Goal: Contribute content: Contribute content

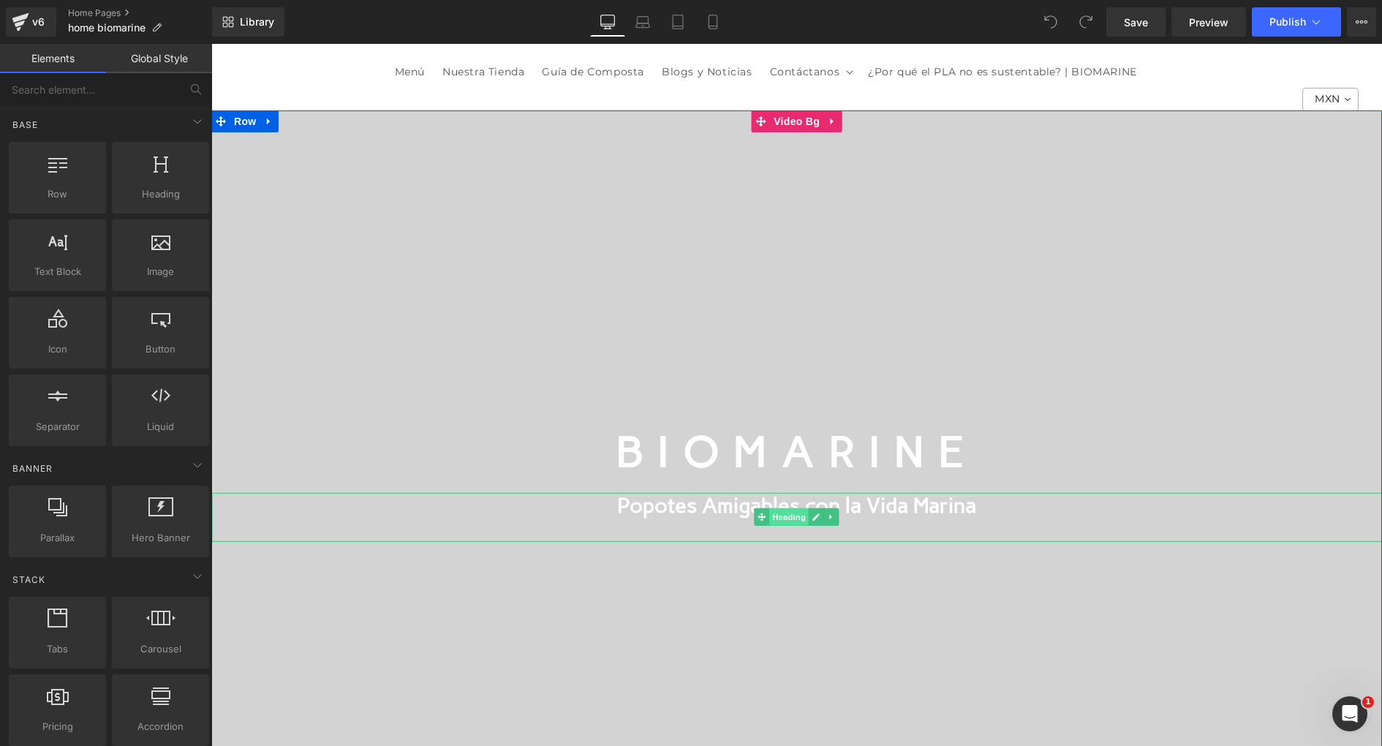
scroll to position [91, 0]
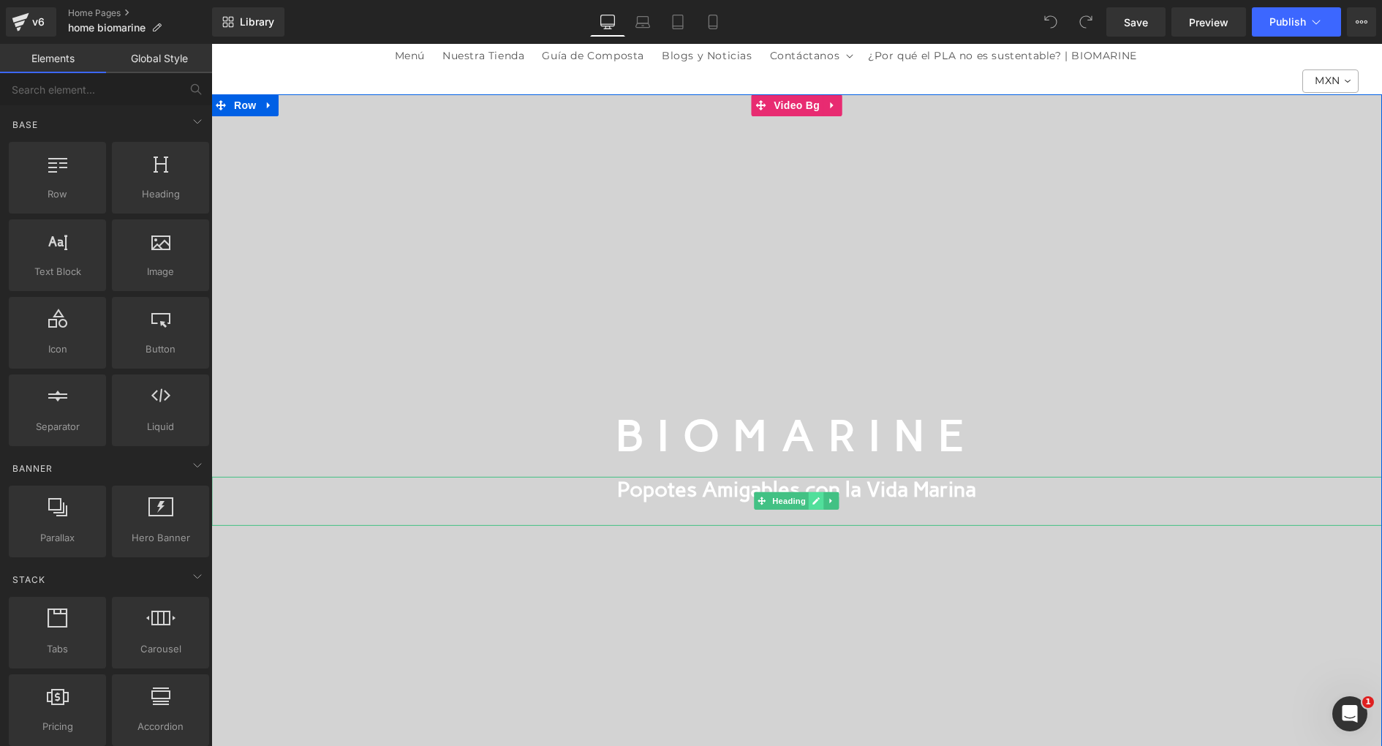
click at [810, 497] on link at bounding box center [816, 501] width 15 height 18
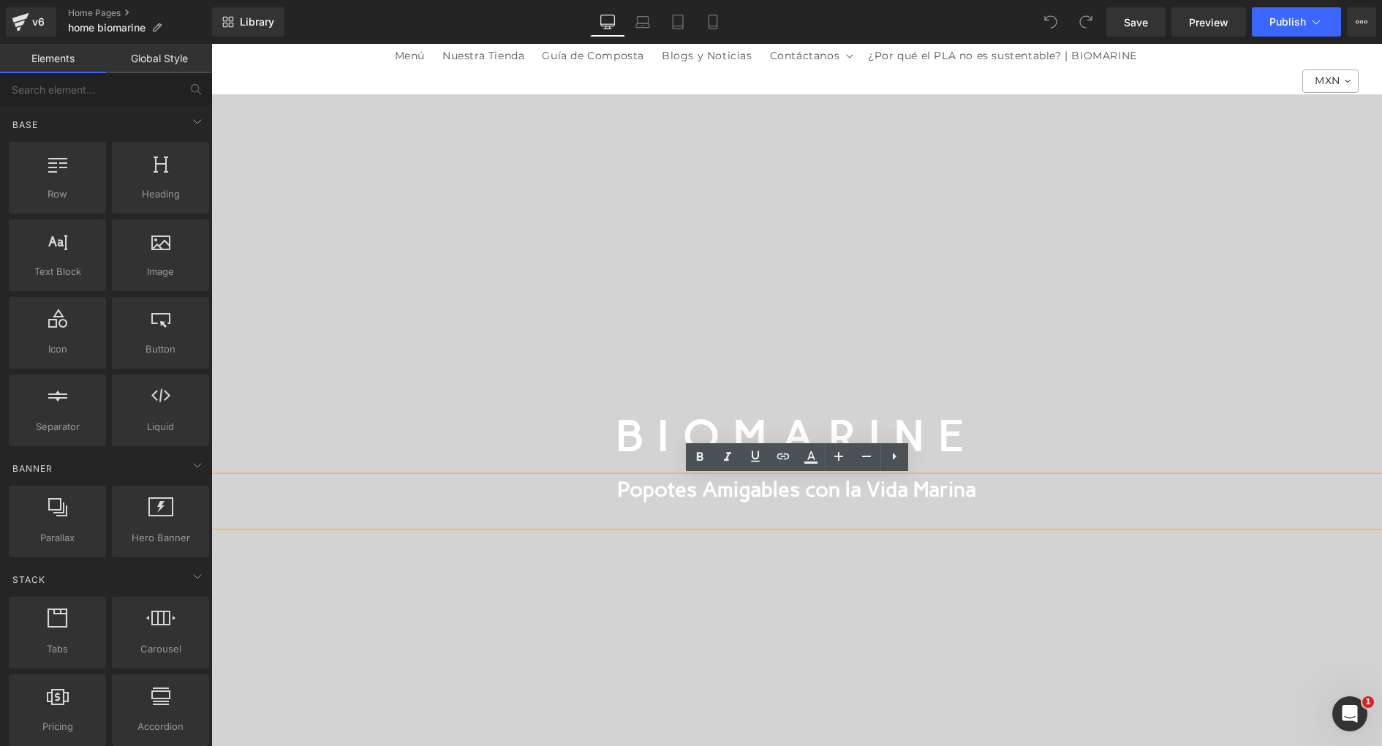
click at [592, 483] on h1 "Popotes Amigables con la Vida Marina" at bounding box center [796, 489] width 1171 height 25
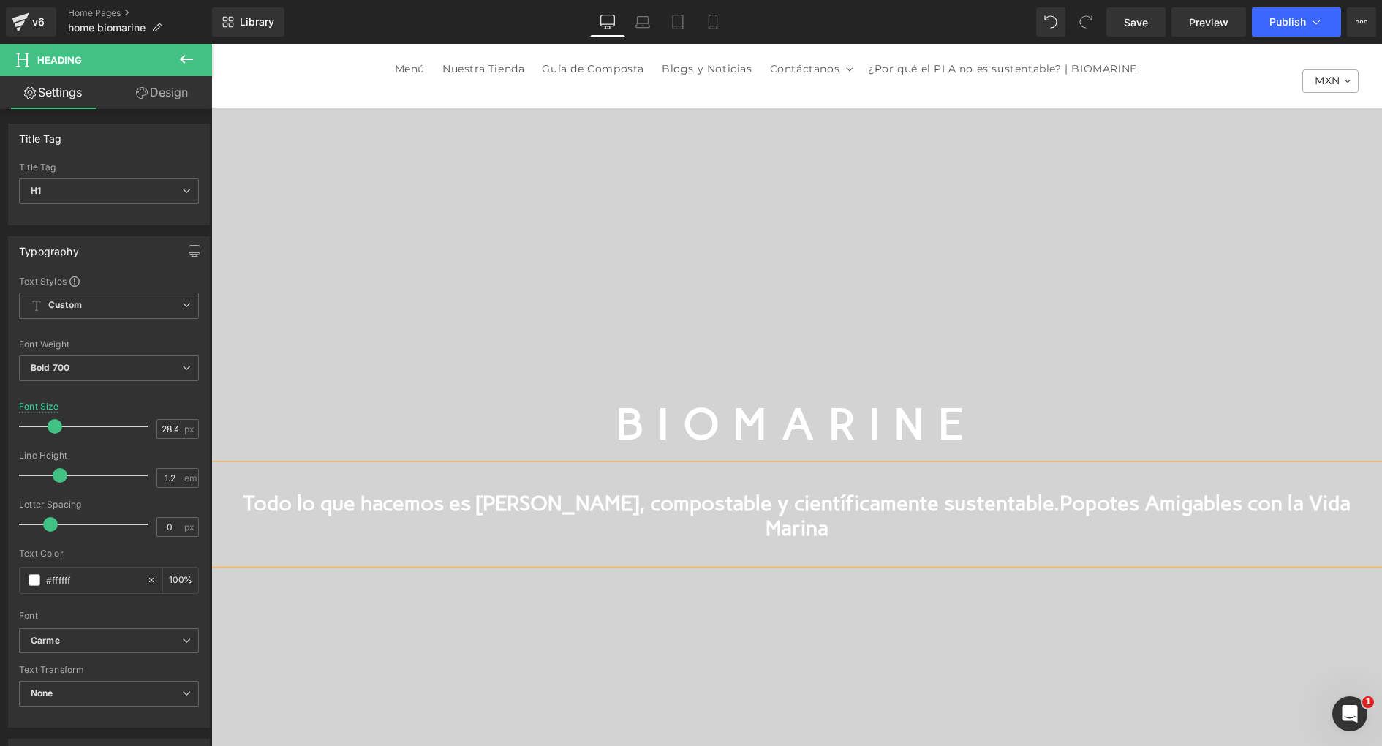
scroll to position [66, 0]
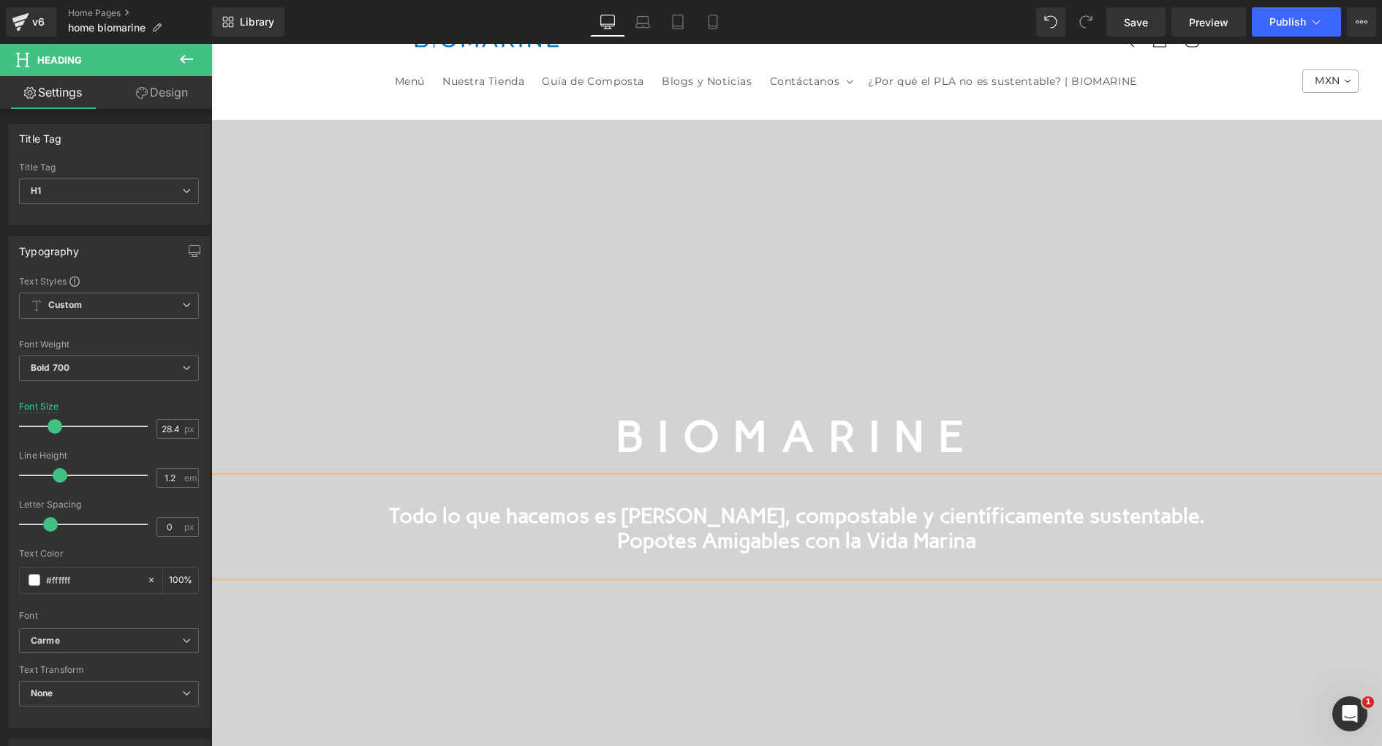
click at [1161, 523] on h1 "Todo lo que hacemos es [PERSON_NAME], compostable y científicamente sustentable…" at bounding box center [796, 527] width 1171 height 50
click at [570, 518] on h1 "Todo lo que hacemos es [PERSON_NAME], compostable y científicamente sustentable…" at bounding box center [796, 527] width 1171 height 50
click at [683, 512] on h1 "Todo lo que Hacemos es [PERSON_NAME], compostable y científicamente sustentable…" at bounding box center [796, 527] width 1171 height 50
click at [763, 516] on h1 "Todo lo que Hacemos es [PERSON_NAME], compostable y científicamente sustentable…" at bounding box center [796, 527] width 1171 height 50
click at [904, 515] on h1 "Todo lo que Hacemos es [PERSON_NAME], Compostable y científicamente sustentable…" at bounding box center [796, 527] width 1171 height 50
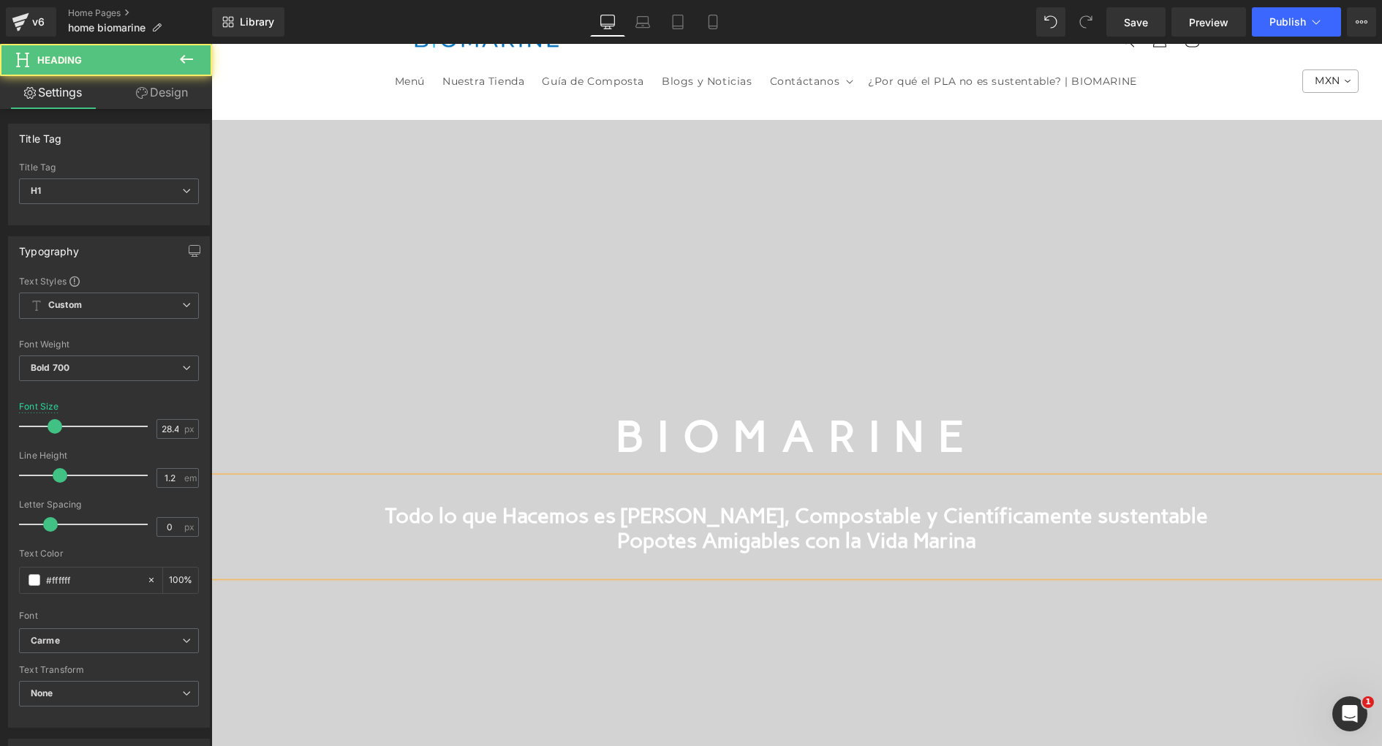
click at [1056, 516] on h1 "Todo lo que Hacemos es [PERSON_NAME], Compostable y Científicamente sustentable…" at bounding box center [796, 527] width 1171 height 50
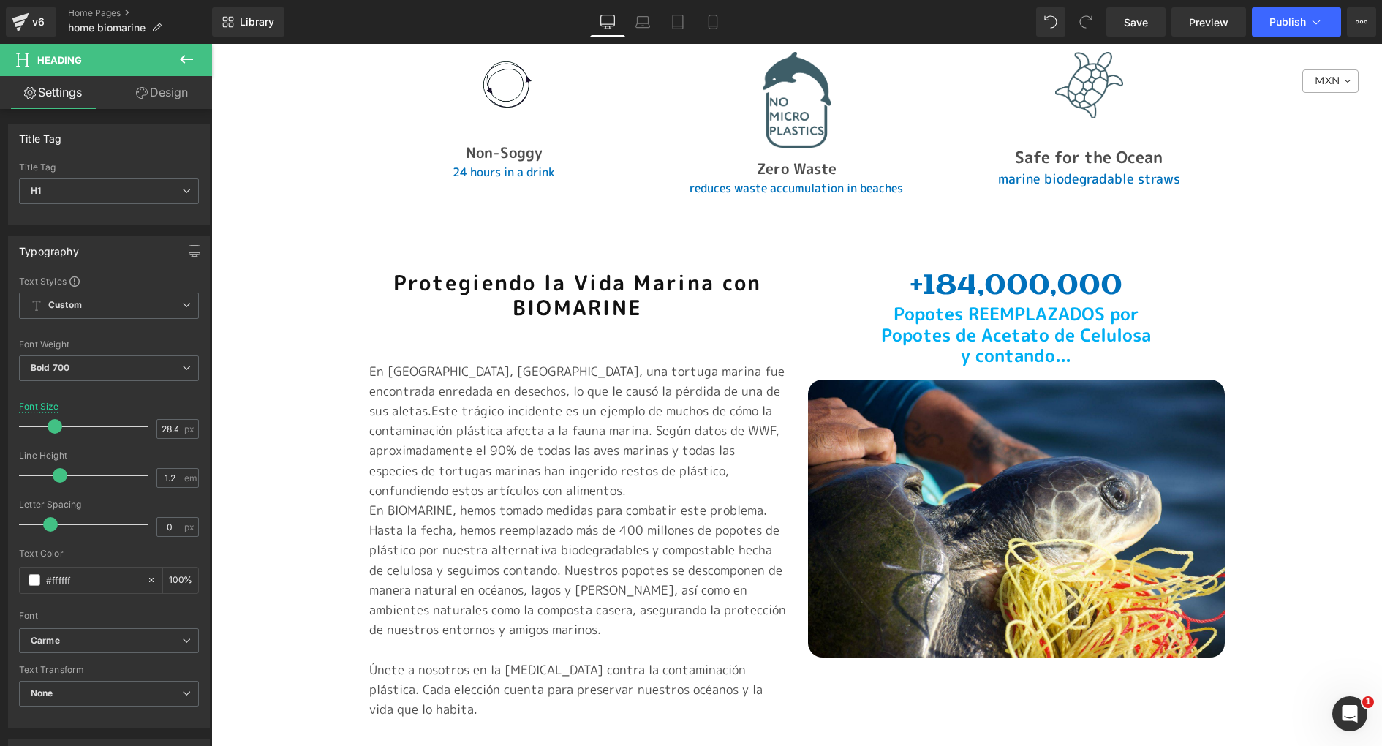
scroll to position [1526, 0]
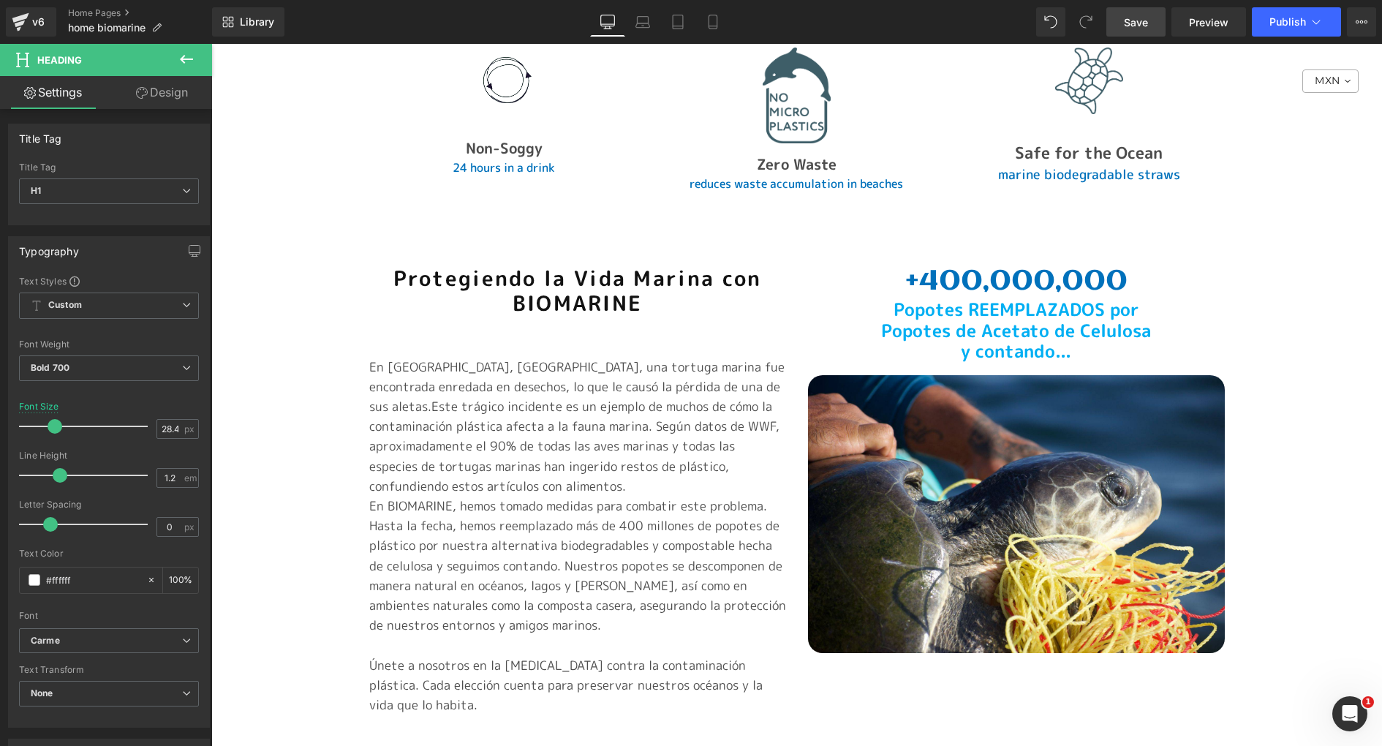
click at [1144, 12] on link "Save" at bounding box center [1136, 21] width 59 height 29
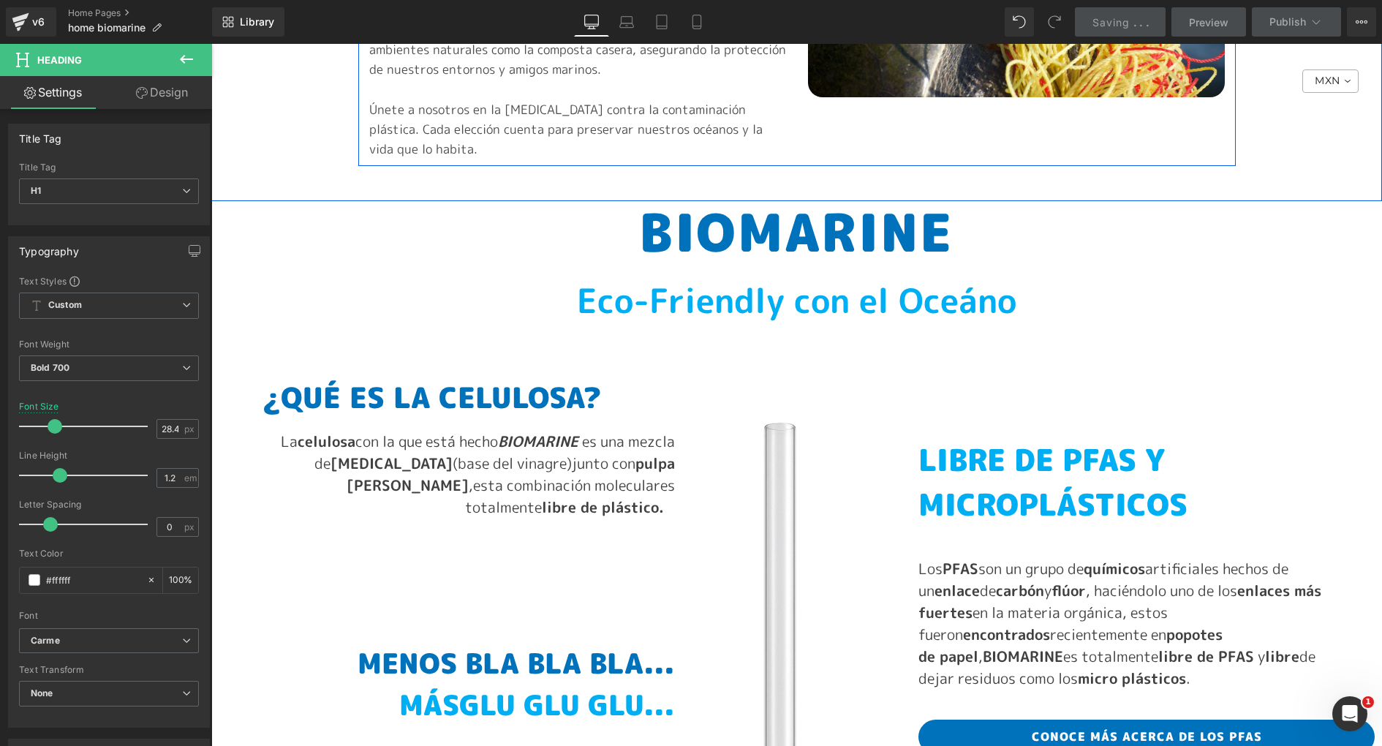
scroll to position [2109, 0]
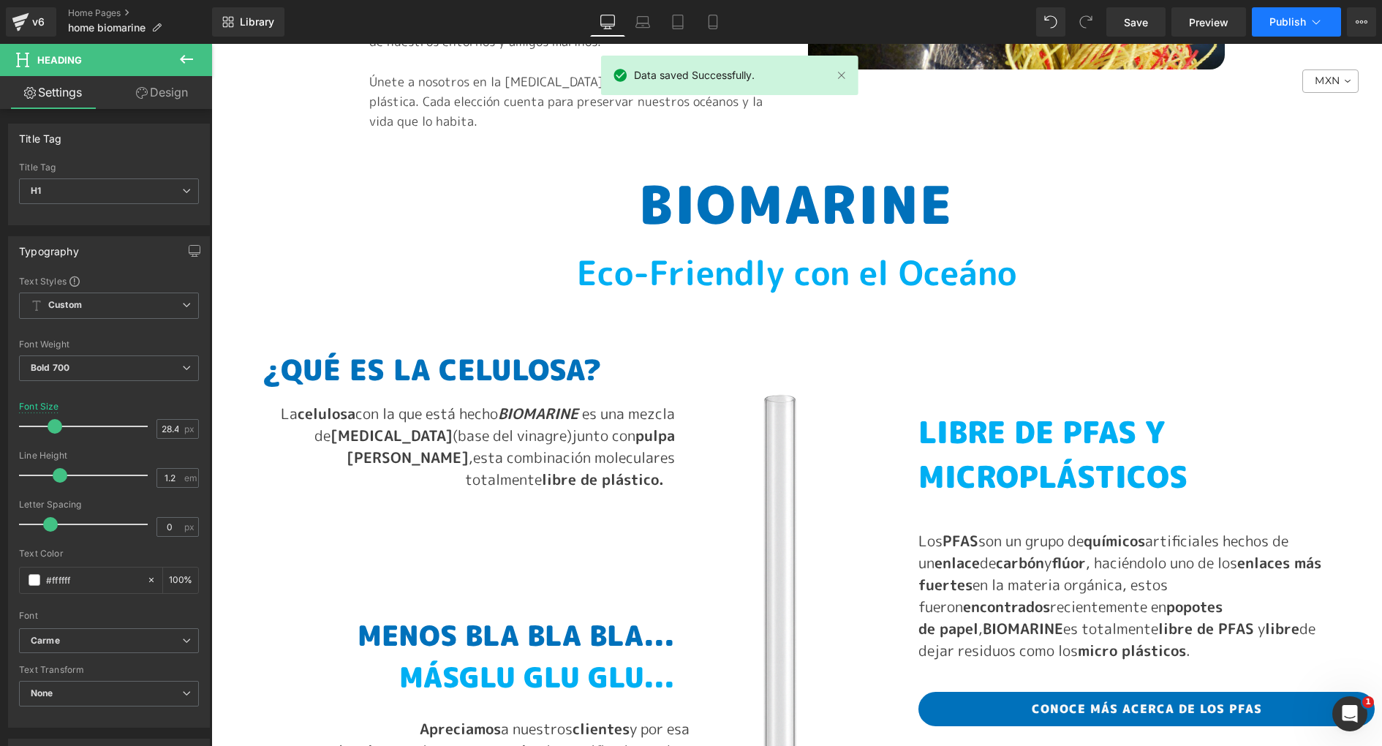
click at [1278, 19] on span "Publish" at bounding box center [1288, 22] width 37 height 12
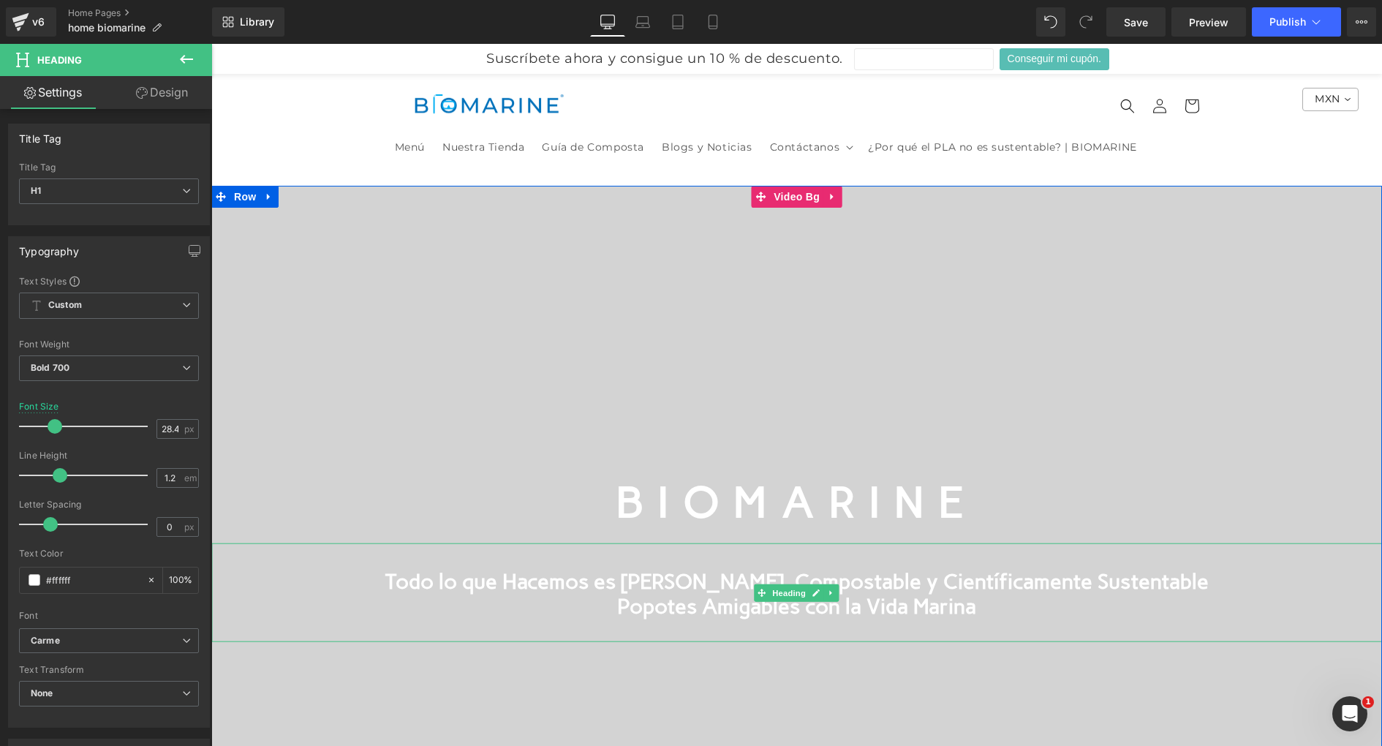
scroll to position [26, 0]
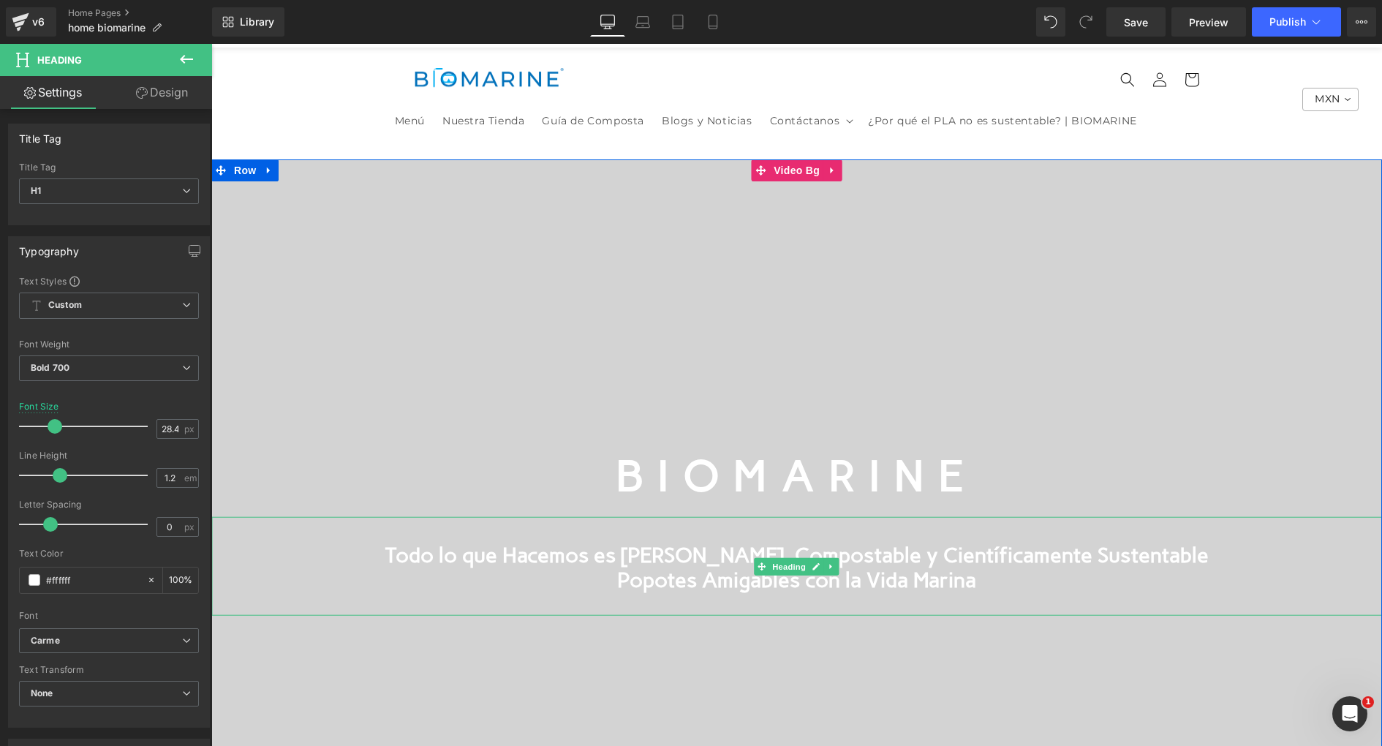
click at [875, 554] on h1 "Todo lo que Hacemos es [PERSON_NAME], Compostable y Científicamente Sustentable…" at bounding box center [796, 567] width 1171 height 50
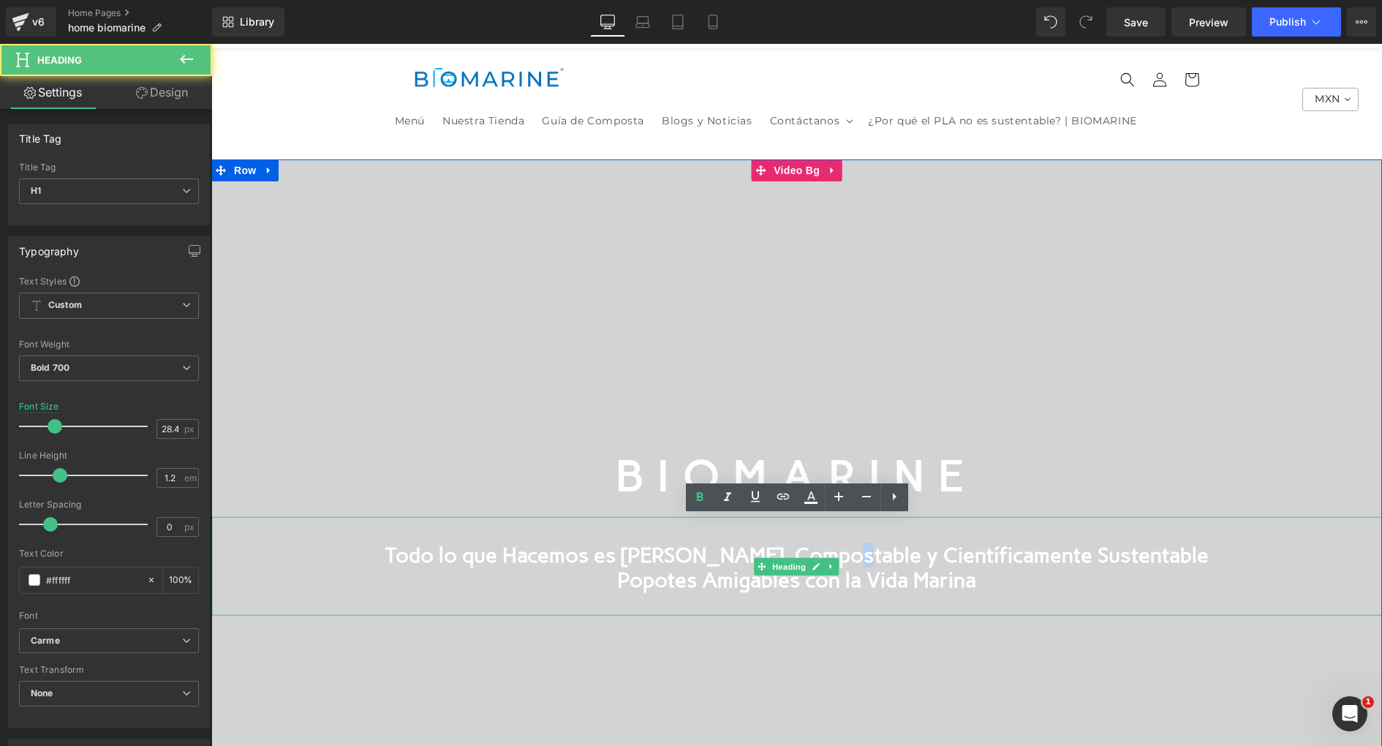
click at [875, 554] on h1 "Todo lo que Hacemos es [PERSON_NAME], Compostable y Científicamente Sustentable…" at bounding box center [796, 567] width 1171 height 50
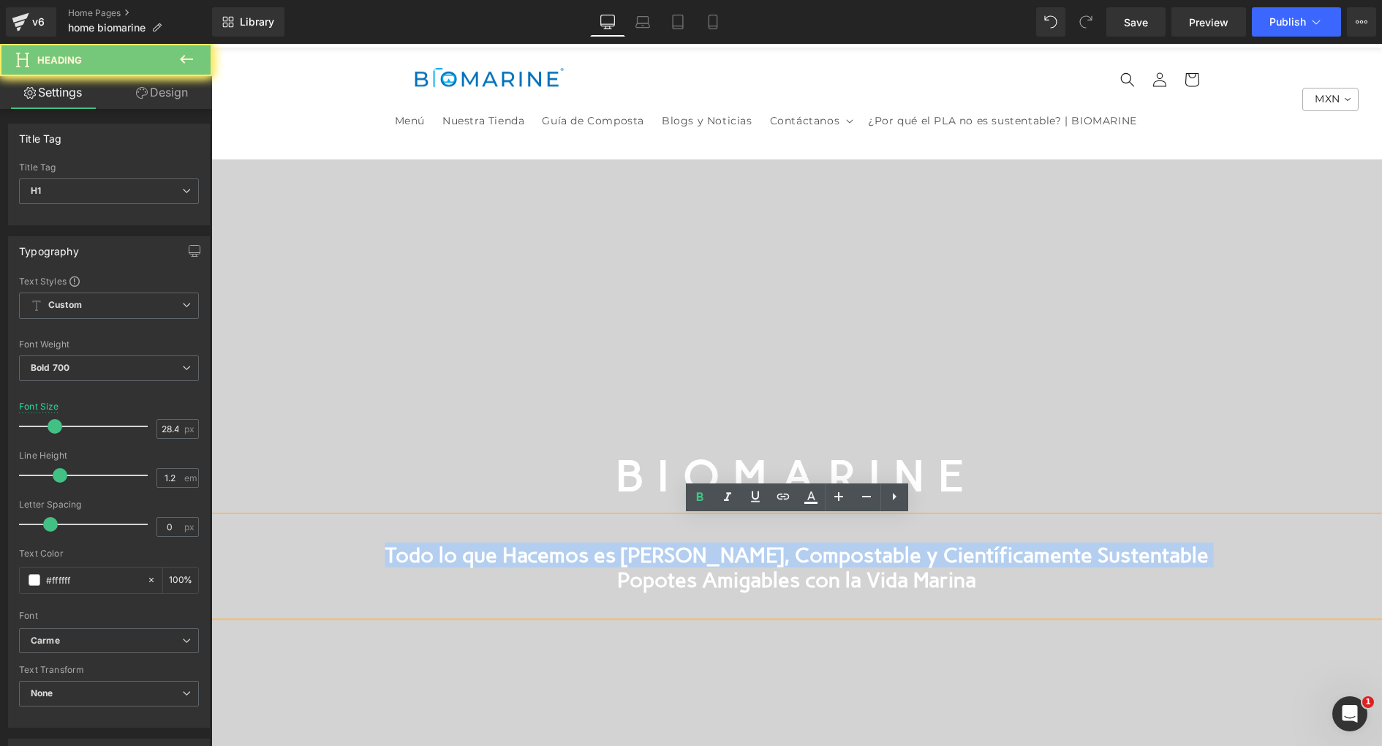
click at [875, 554] on h1 "Todo lo que Hacemos es [PERSON_NAME], Compostable y Científicamente Sustentable…" at bounding box center [796, 567] width 1171 height 50
copy h1 "Todo lo que Hacemos es [PERSON_NAME], Compostable y Científicamente Sustentable"
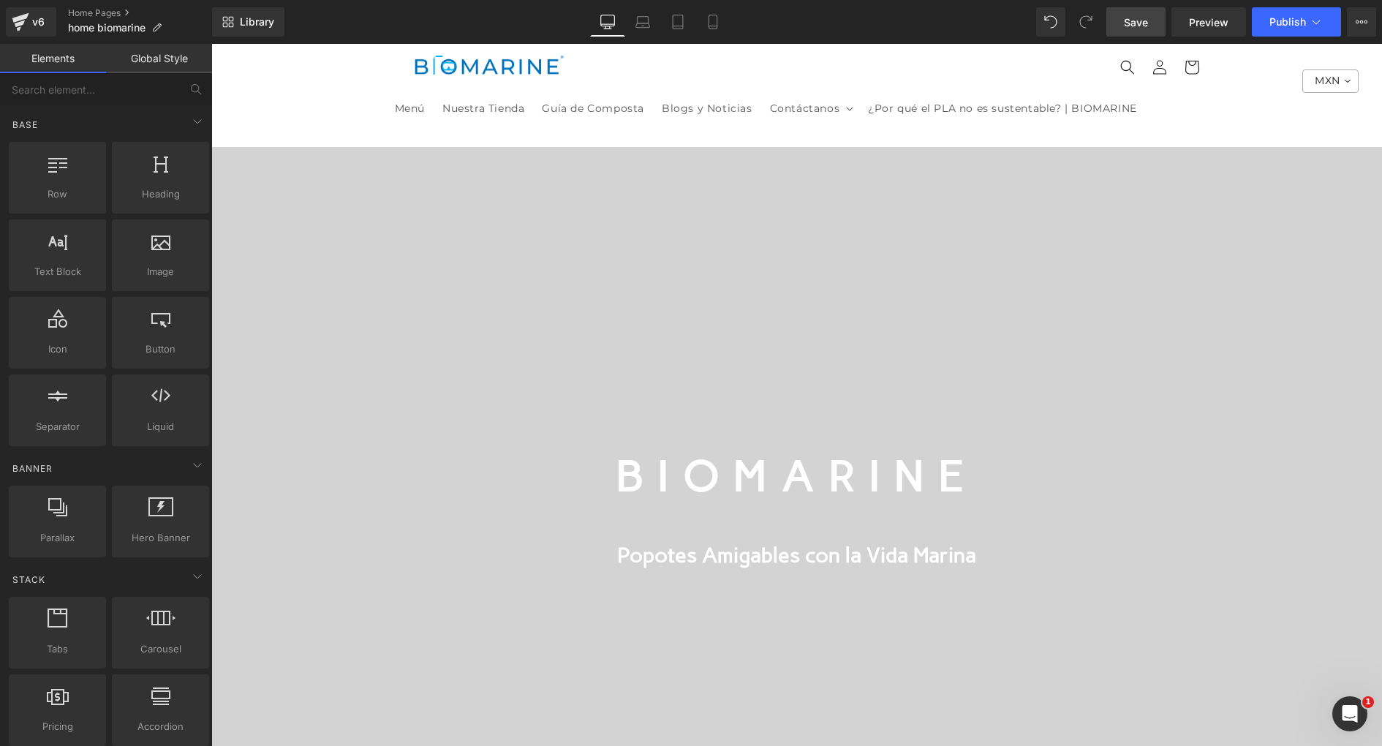
click at [1128, 23] on span "Save" at bounding box center [1136, 22] width 24 height 15
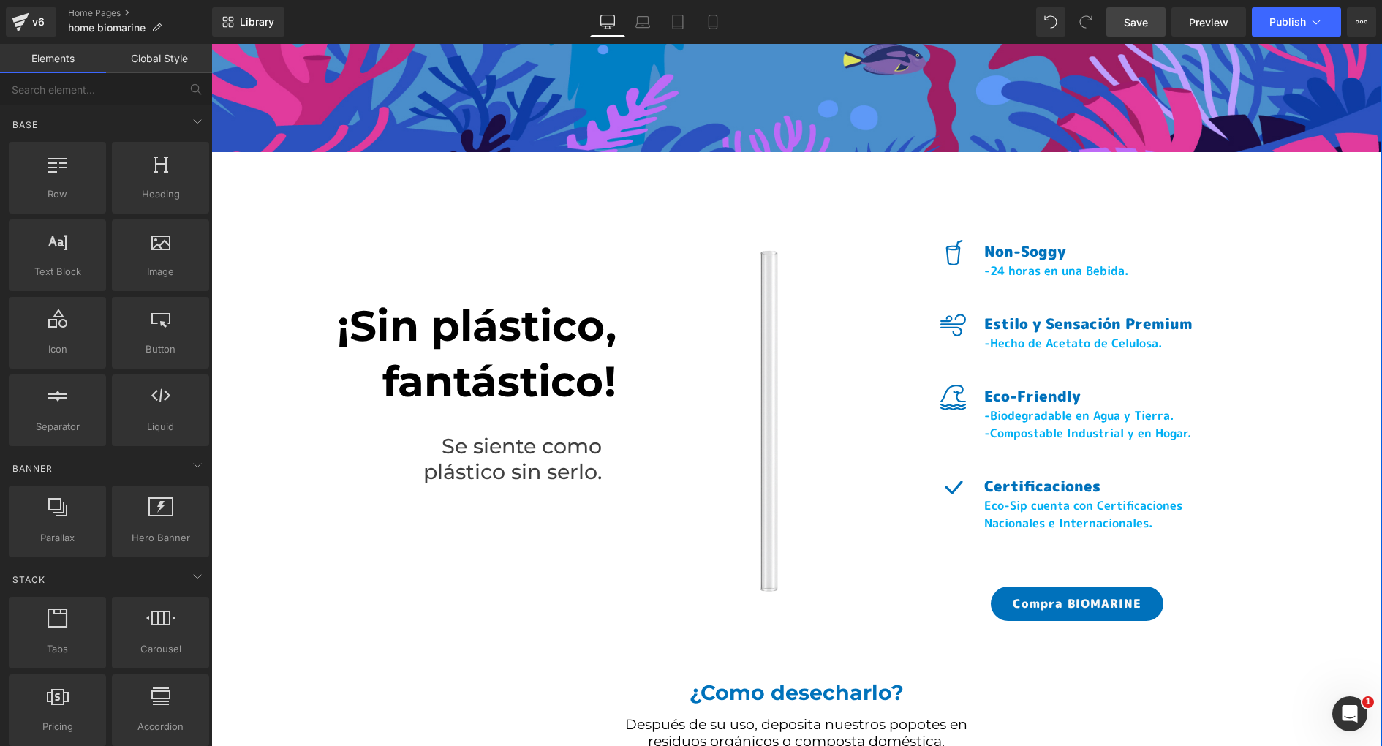
scroll to position [6478, 0]
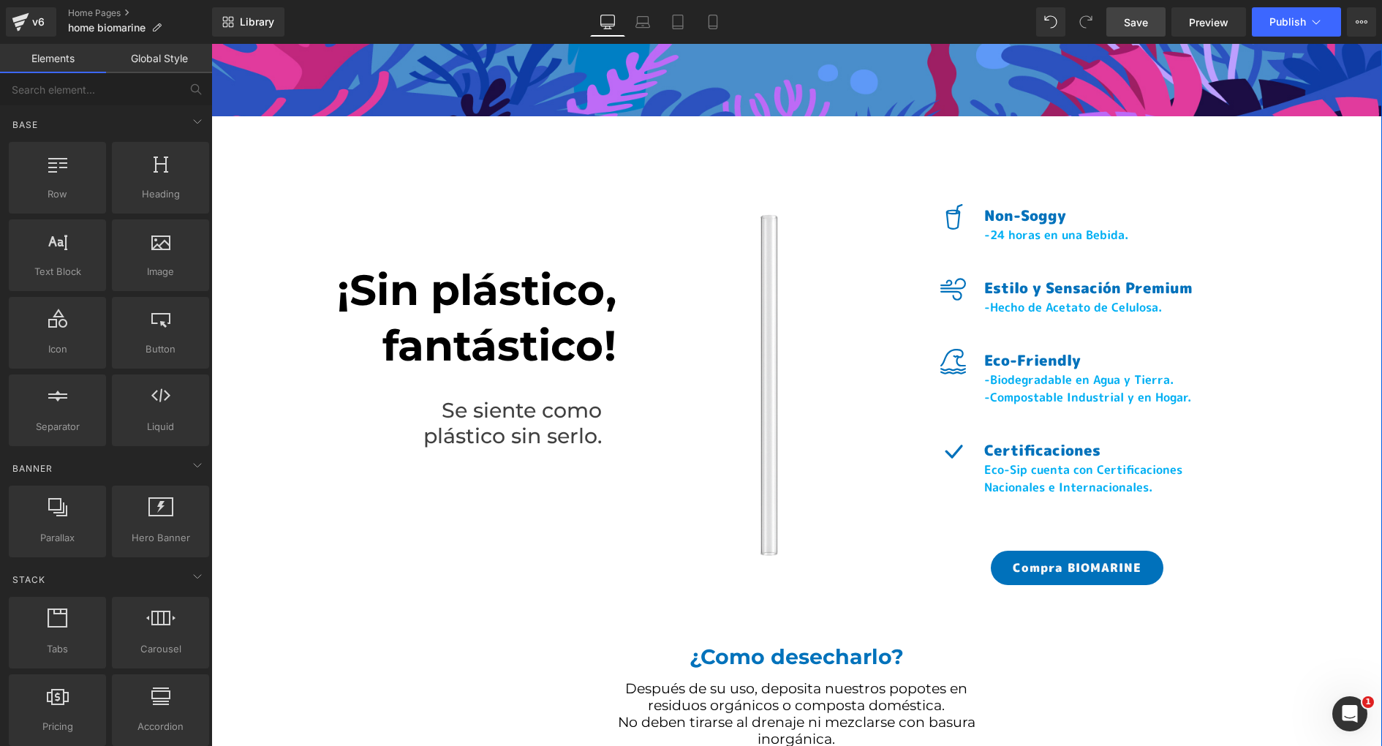
click at [1003, 220] on p "Non-Soggy" at bounding box center [1088, 215] width 208 height 22
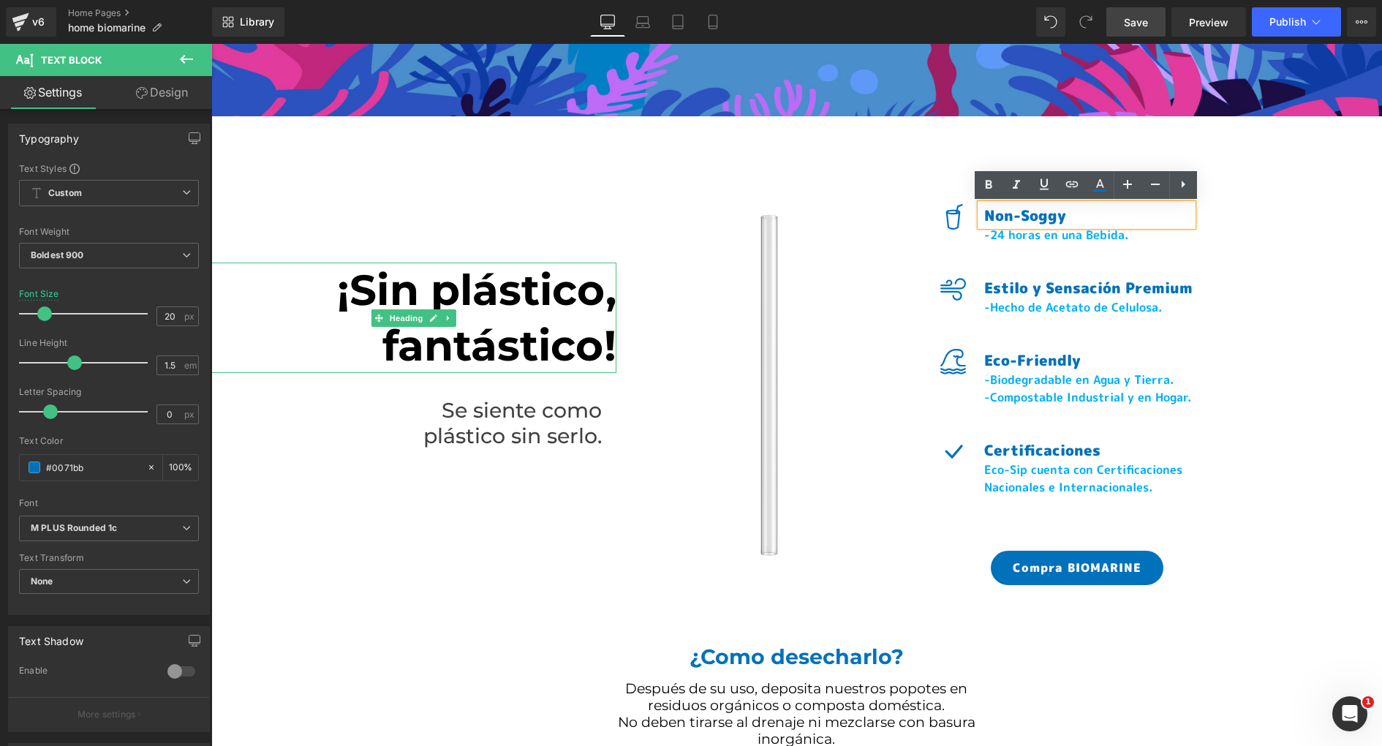
click at [437, 328] on span "¡Sin plástico, fantástico!" at bounding box center [476, 317] width 279 height 107
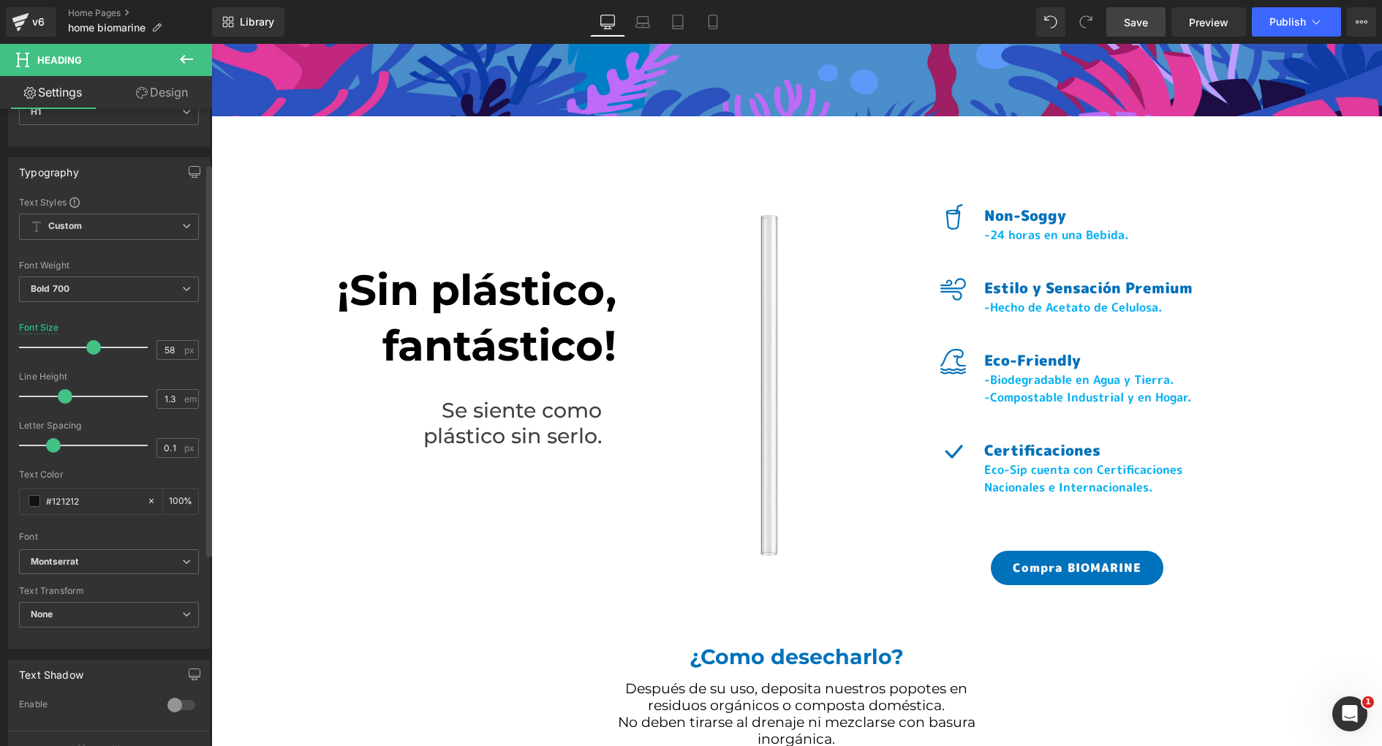
scroll to position [97, 0]
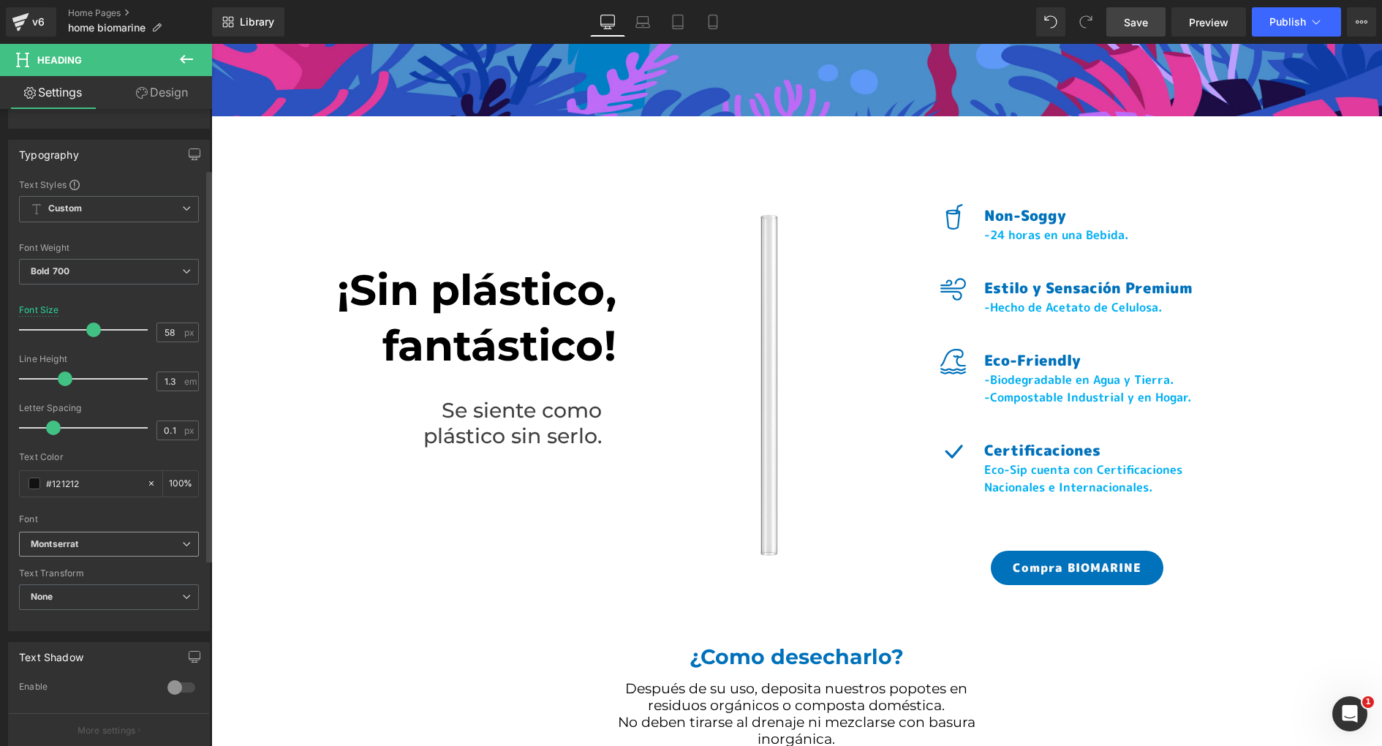
click at [165, 538] on b "Montserrat" at bounding box center [106, 544] width 151 height 12
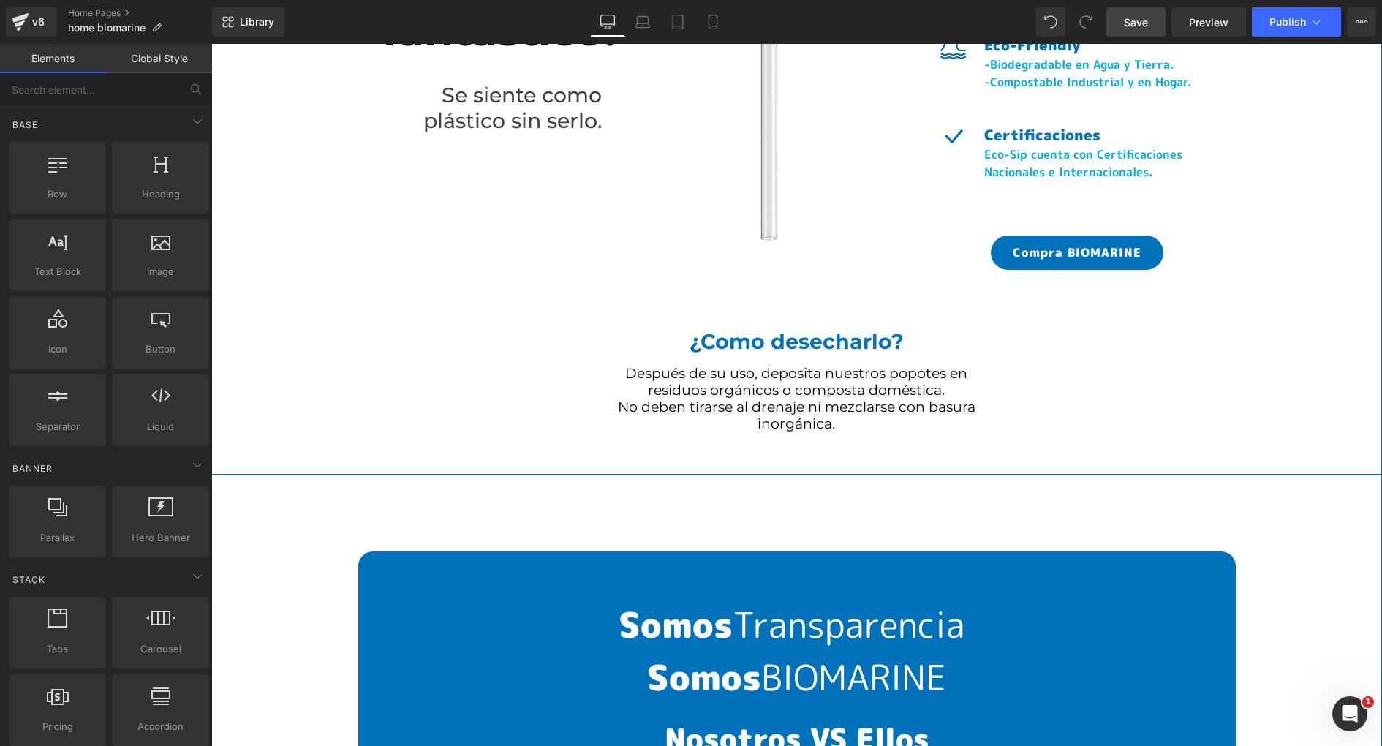
scroll to position [6820, 0]
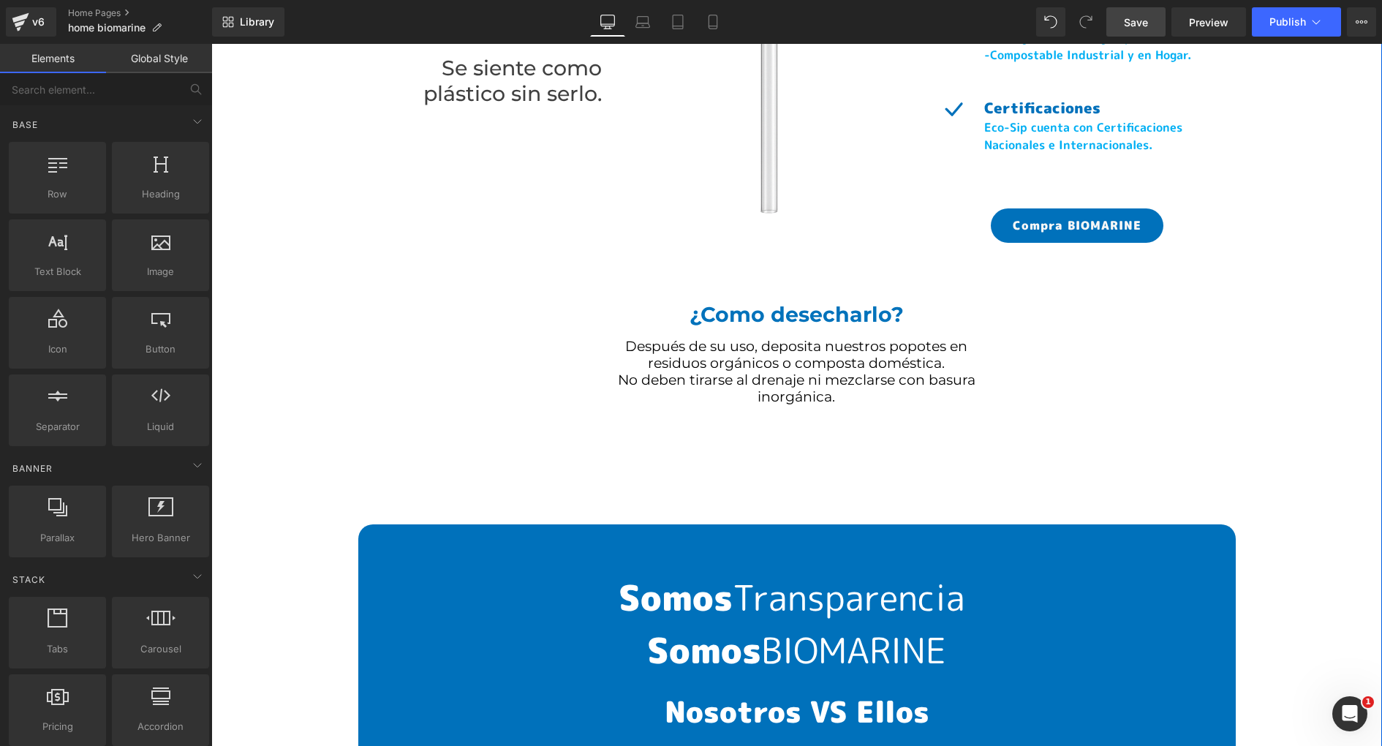
click at [483, 374] on div "¡Sin plástico, fantástico! Heading Se siente como plástico sin serlo. Heading I…" at bounding box center [796, 111] width 1171 height 674
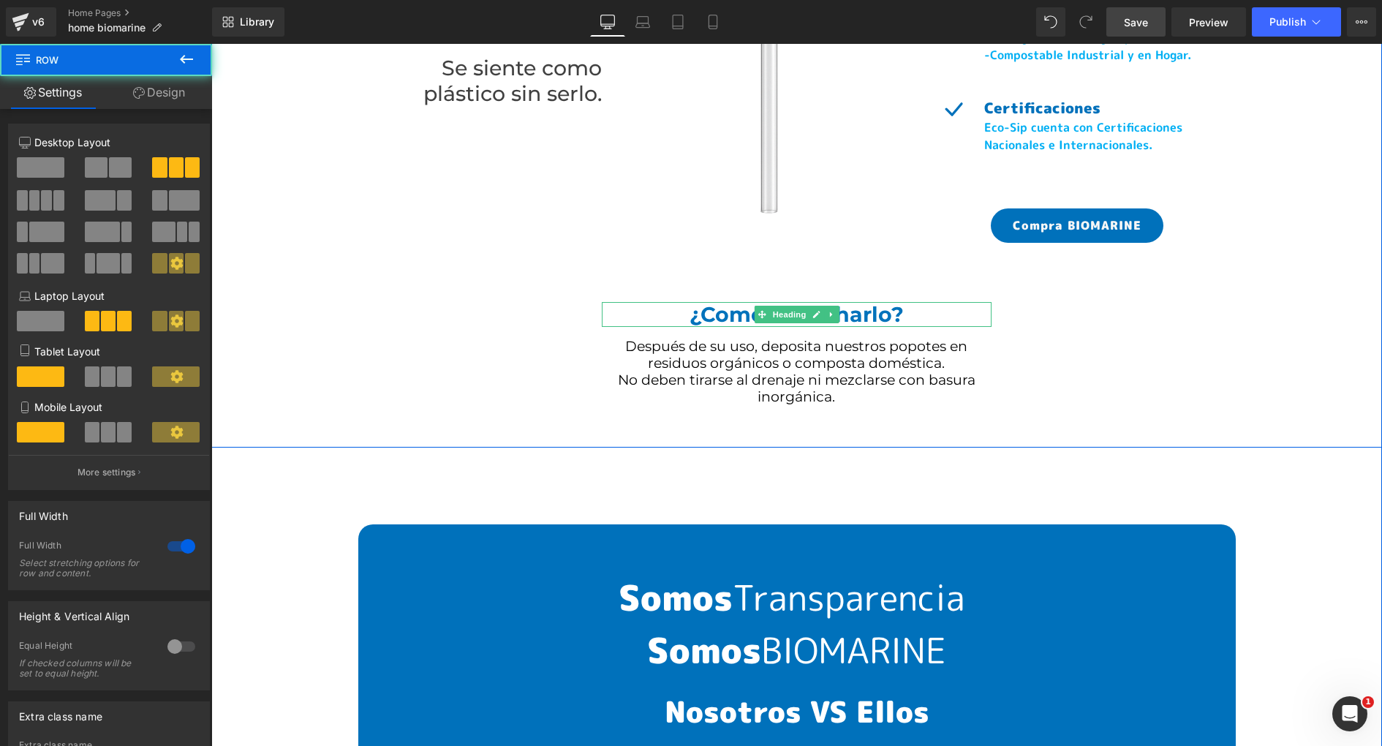
click at [745, 317] on h1 "¿Como desecharlo?" at bounding box center [797, 314] width 391 height 25
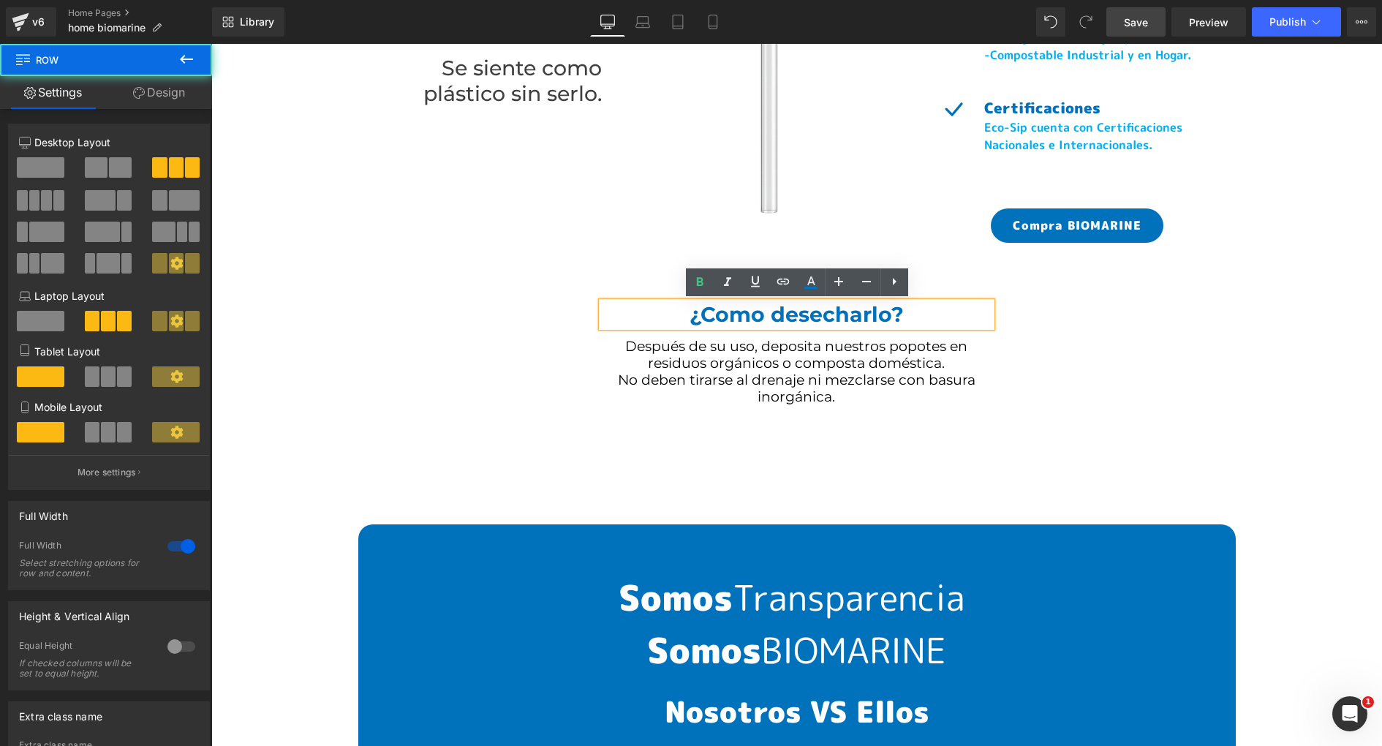
click at [497, 363] on div "¡Sin plástico, fantástico! Heading Se siente como plástico sin serlo. Heading I…" at bounding box center [796, 111] width 1171 height 674
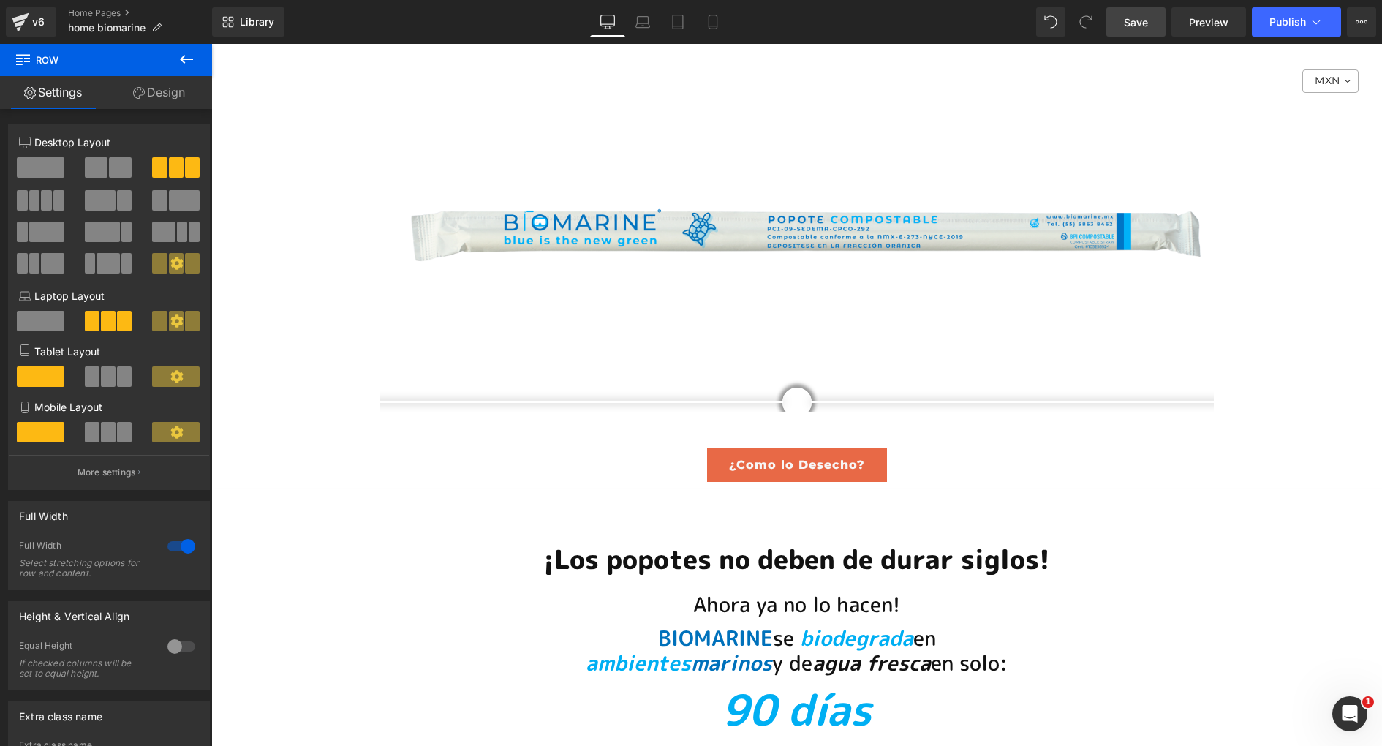
scroll to position [9141, 0]
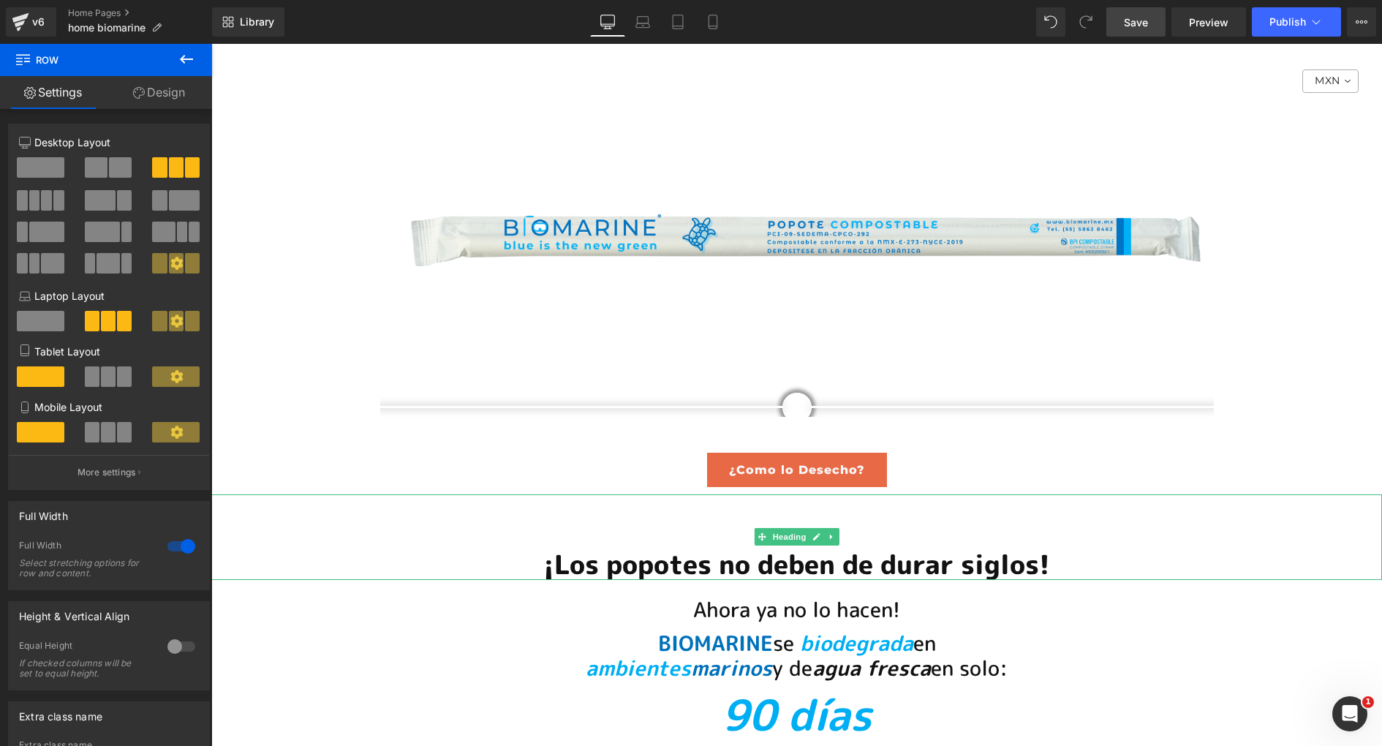
click at [1004, 549] on h1 "¡Los popotes no deben de durar siglos!" at bounding box center [796, 564] width 1171 height 31
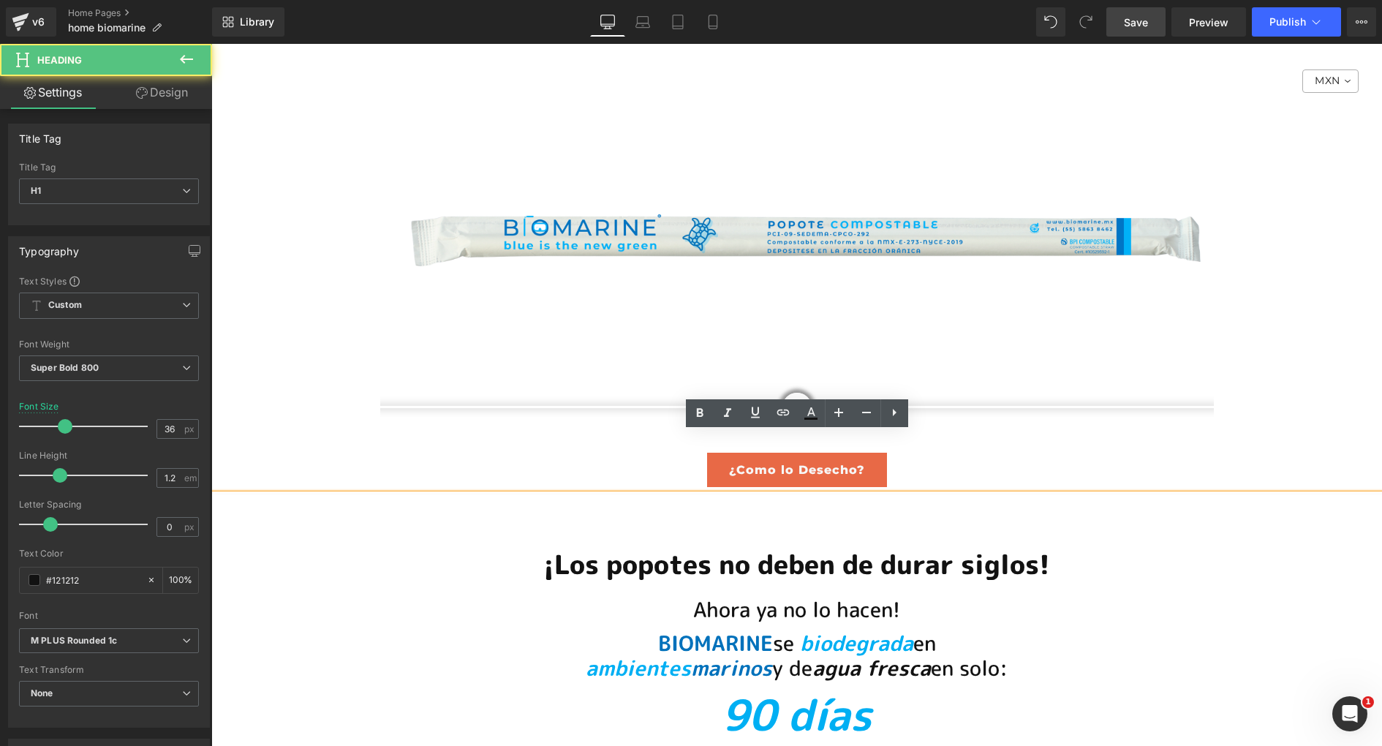
click at [1066, 549] on h1 "¡Los popotes no deben de durar siglos!" at bounding box center [796, 564] width 1171 height 31
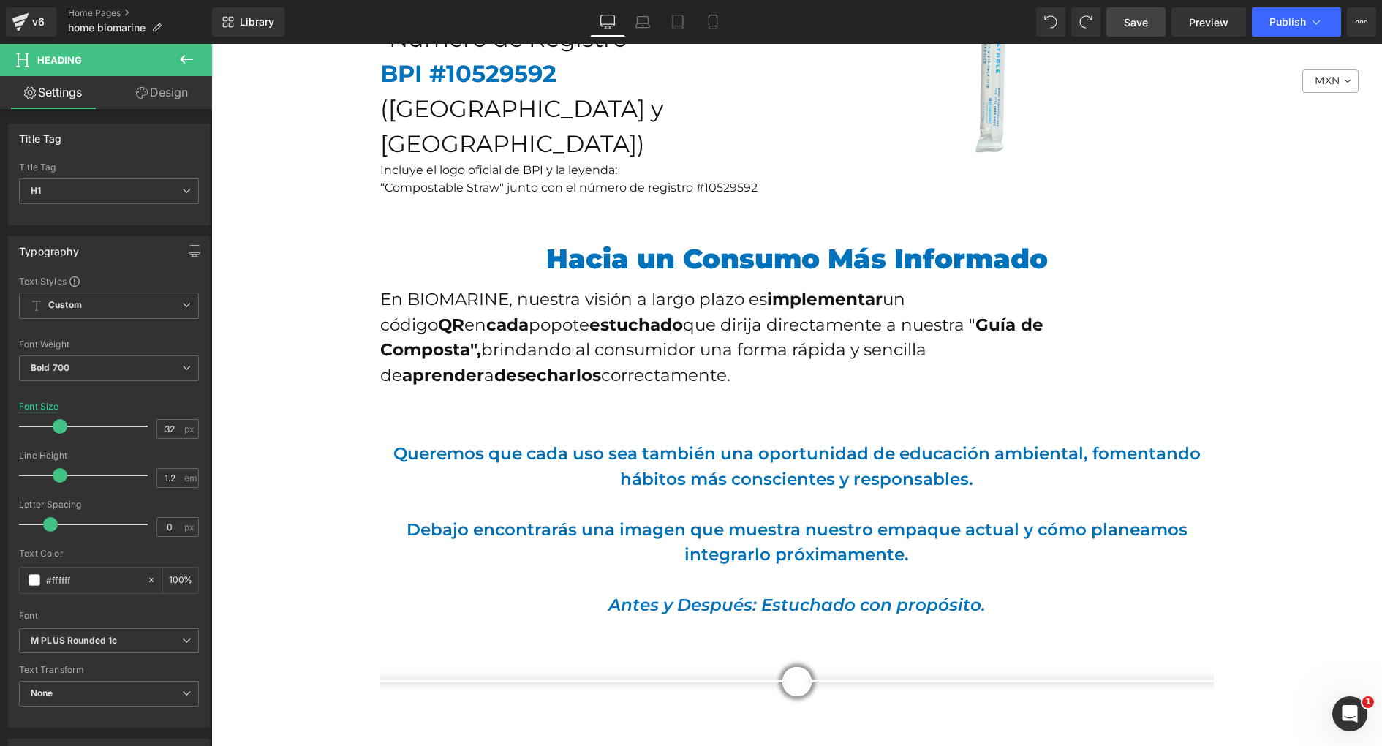
scroll to position [9551, 0]
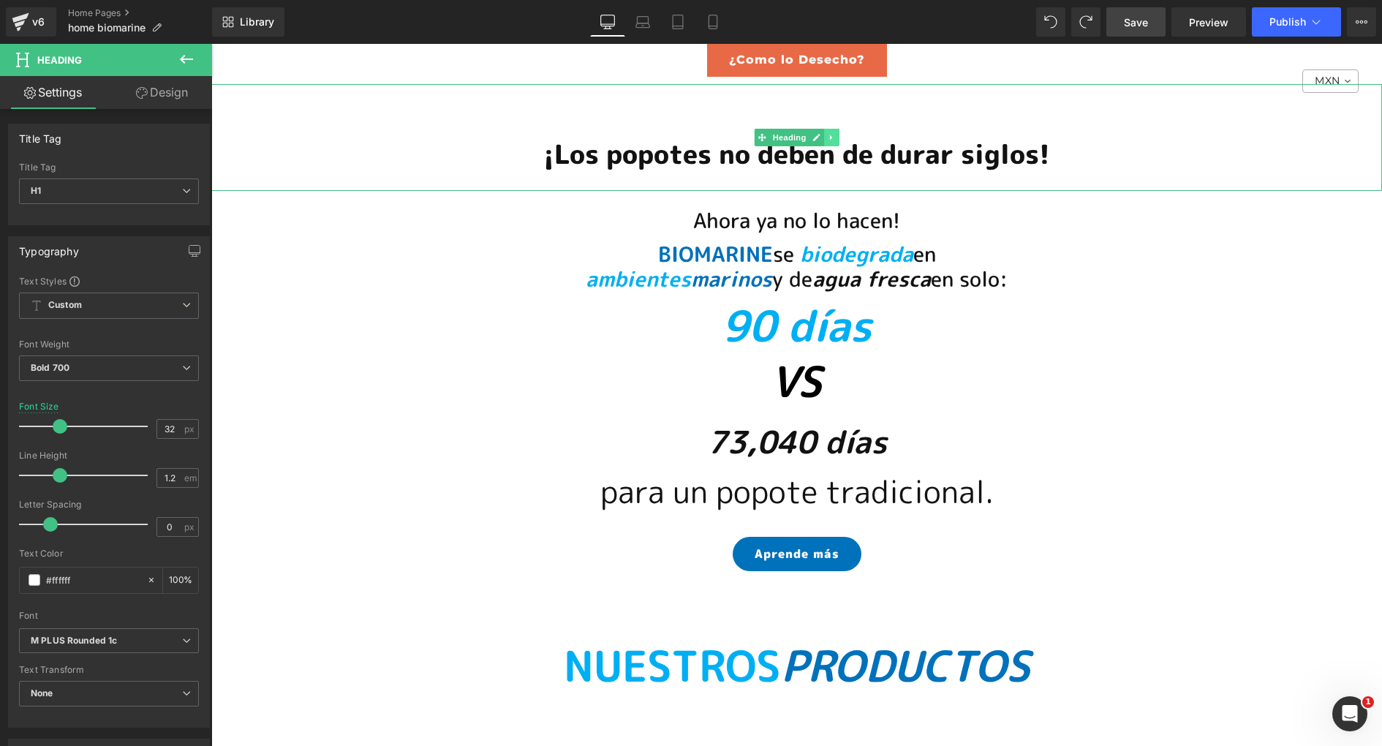
click at [835, 129] on link at bounding box center [831, 138] width 15 height 18
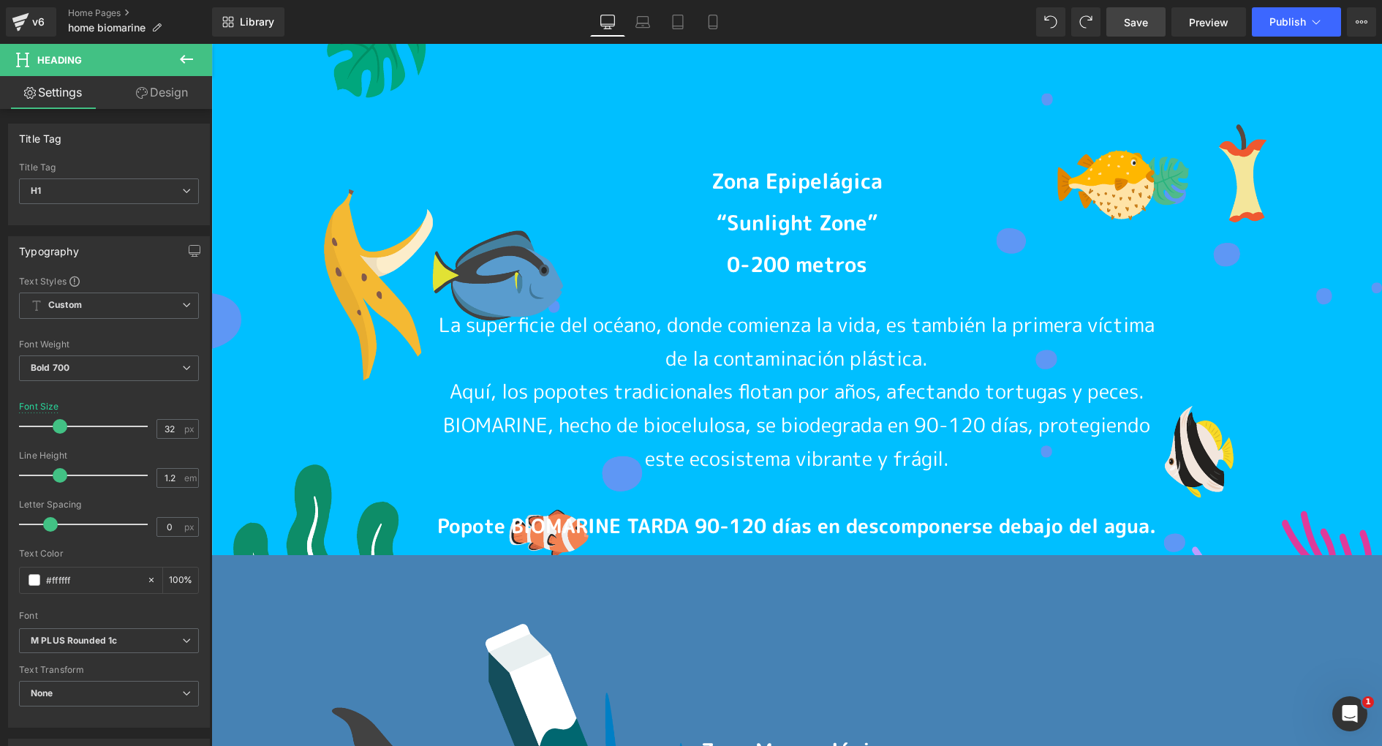
scroll to position [11202, 0]
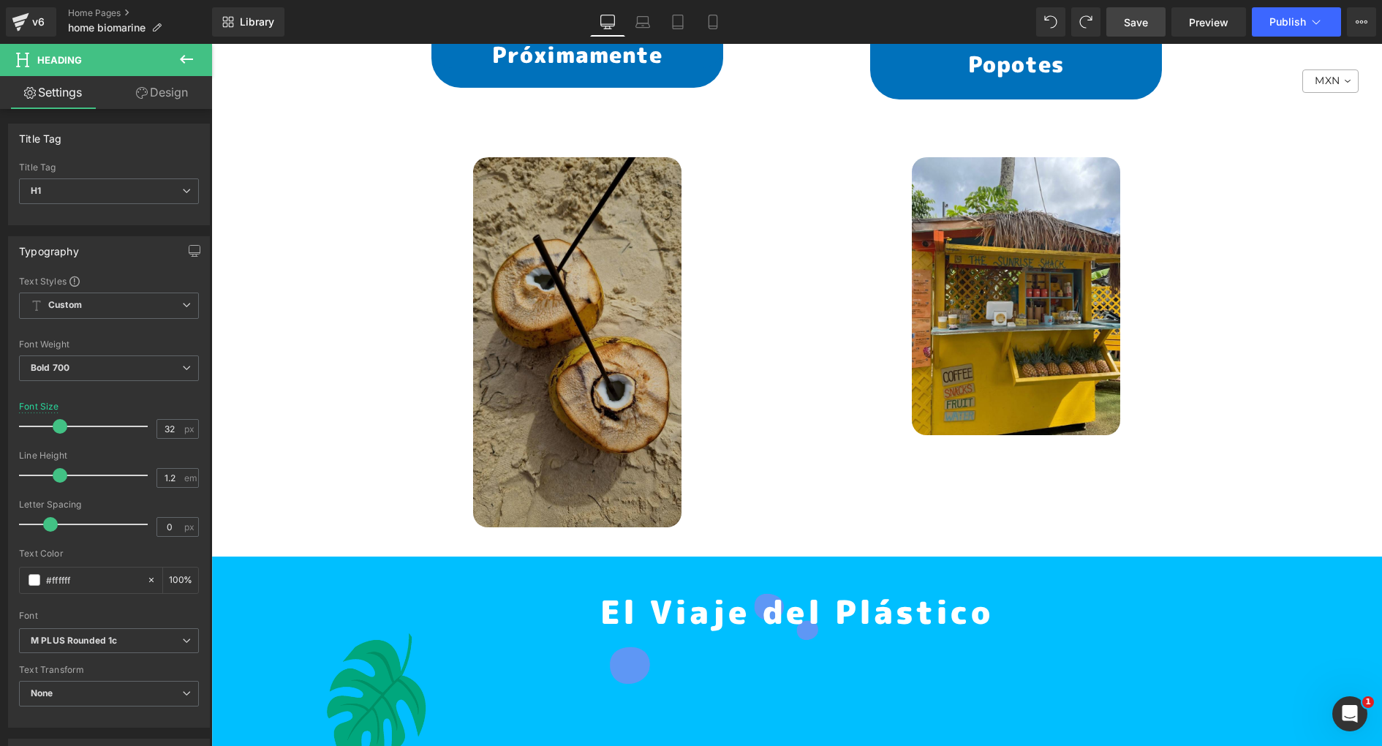
click at [717, 335] on link at bounding box center [577, 342] width 417 height 370
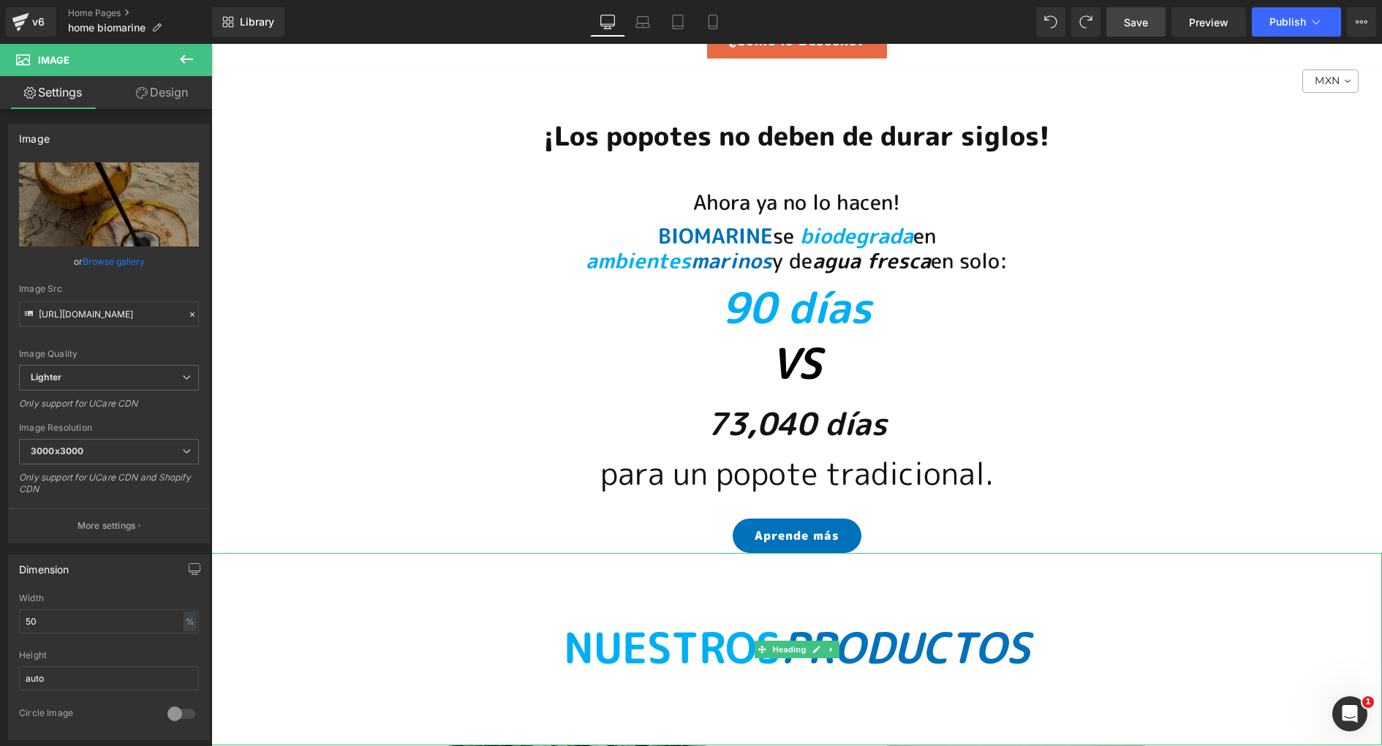
scroll to position [9599, 0]
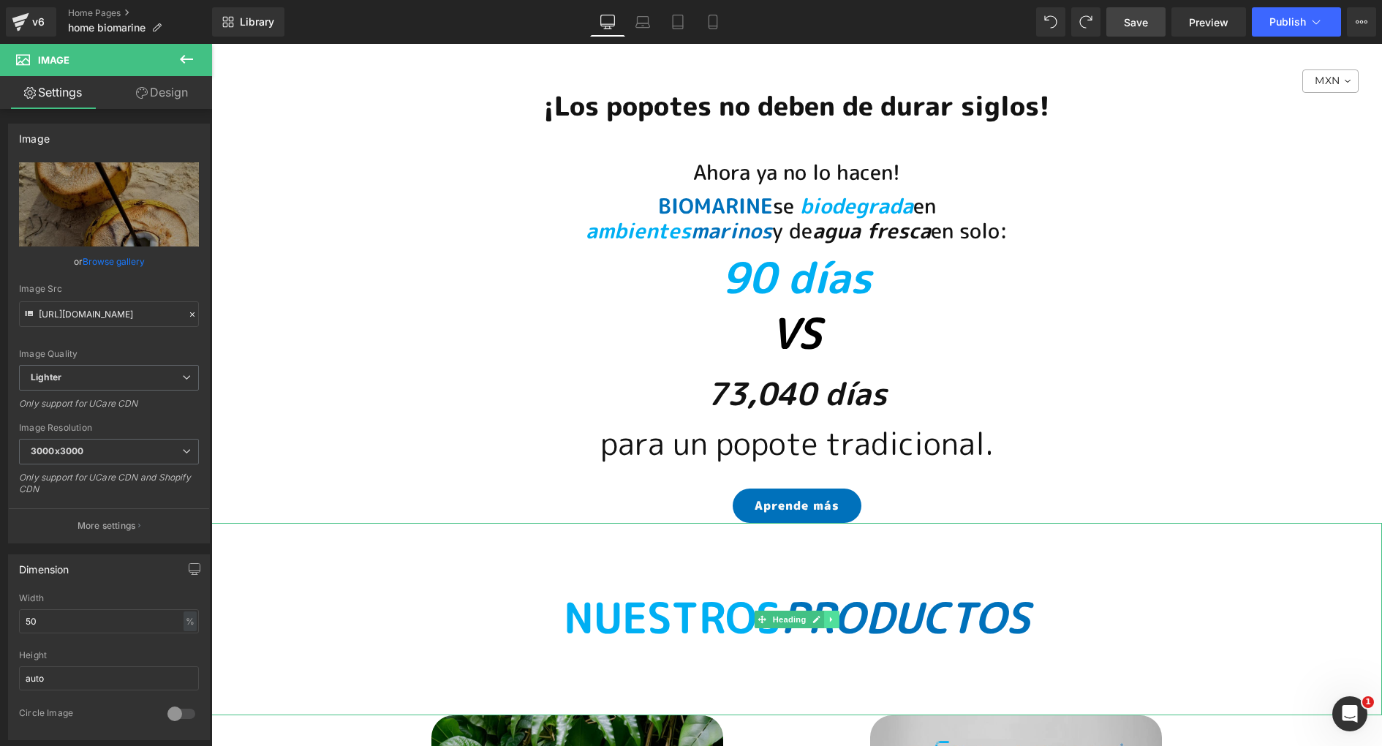
click at [829, 615] on icon at bounding box center [832, 619] width 8 height 9
click at [821, 615] on icon at bounding box center [824, 619] width 8 height 8
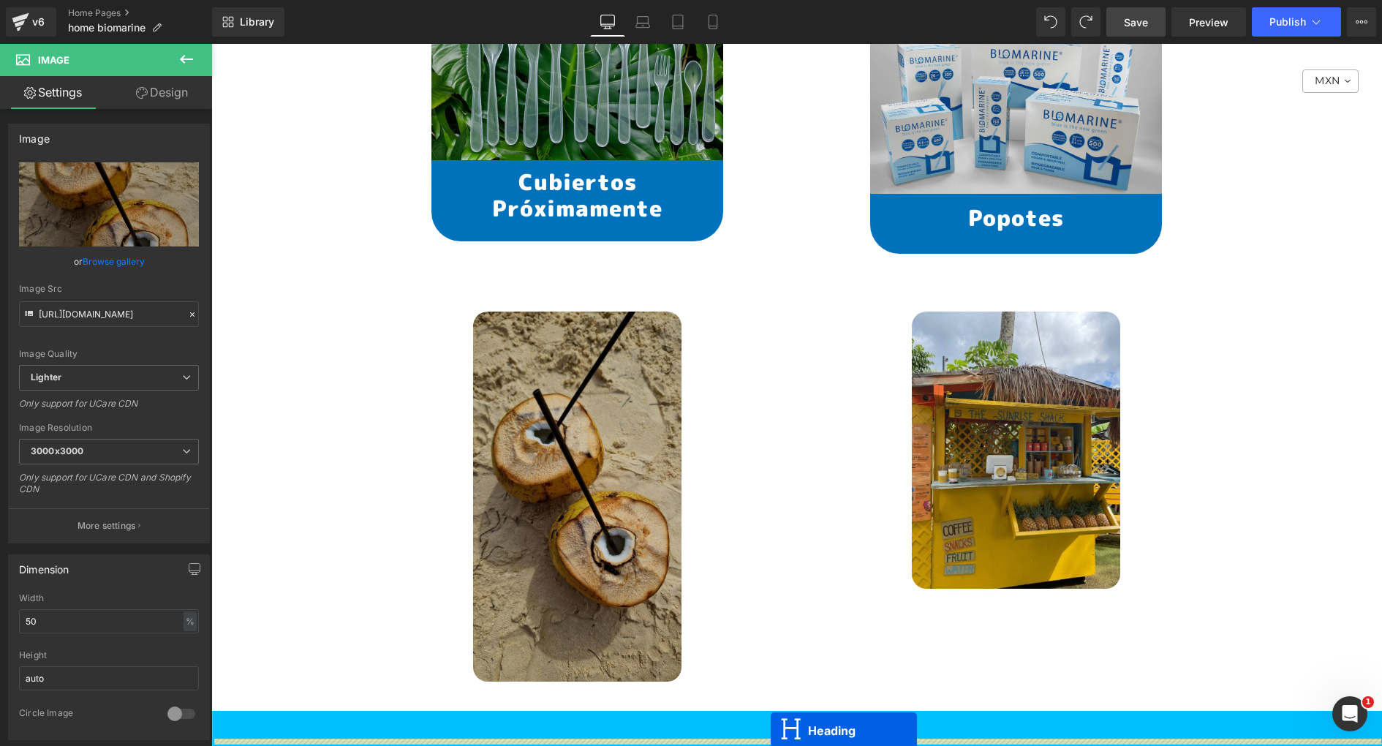
scroll to position [10391, 0]
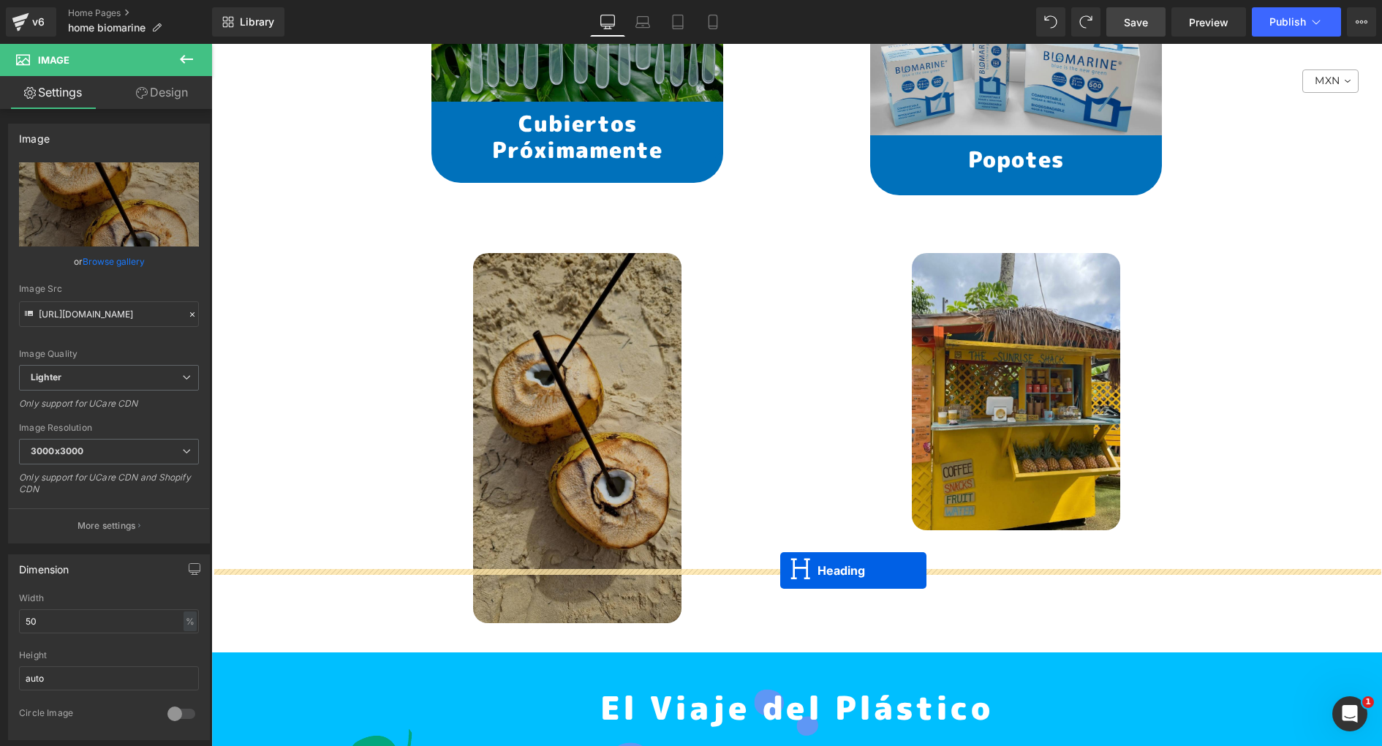
drag, startPoint x: 758, startPoint y: 116, endPoint x: 780, endPoint y: 570, distance: 454.7
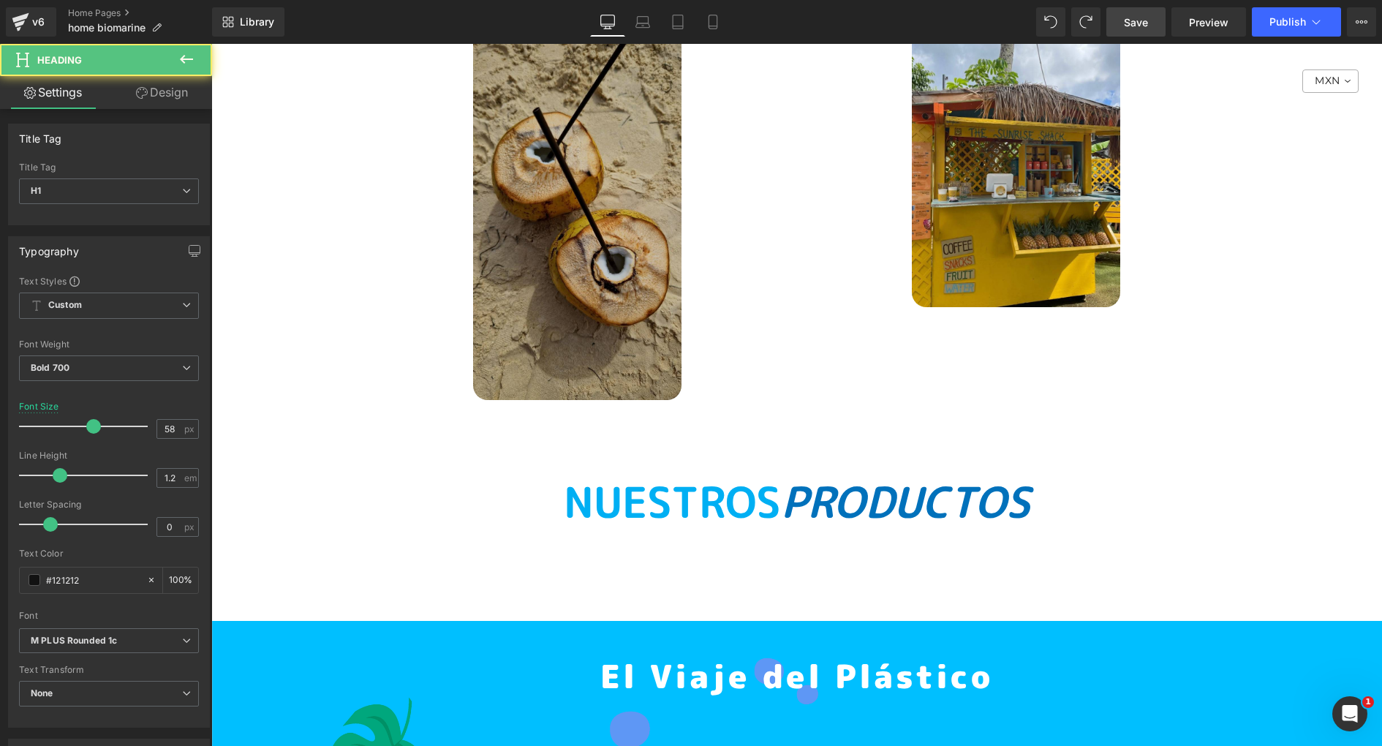
scroll to position [10601, 0]
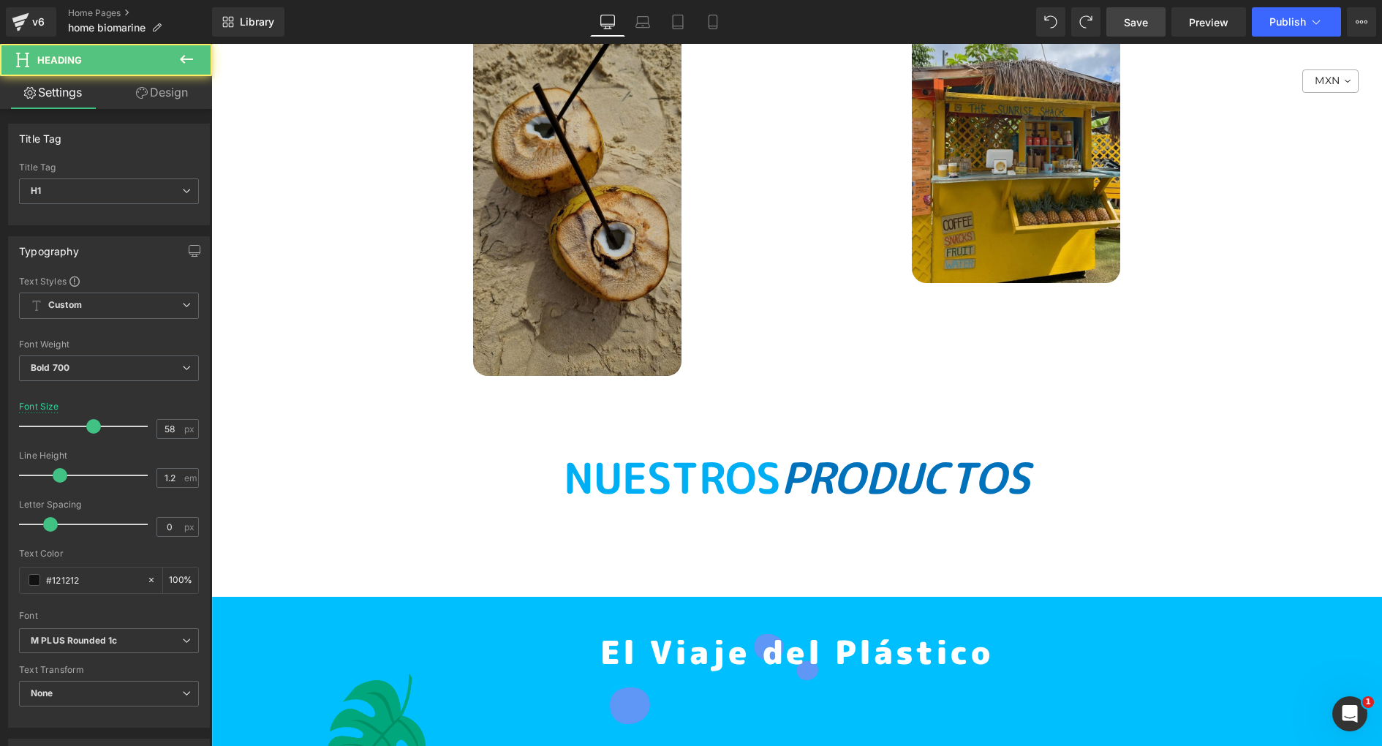
click at [695, 448] on span "NUESTROS" at bounding box center [672, 477] width 217 height 59
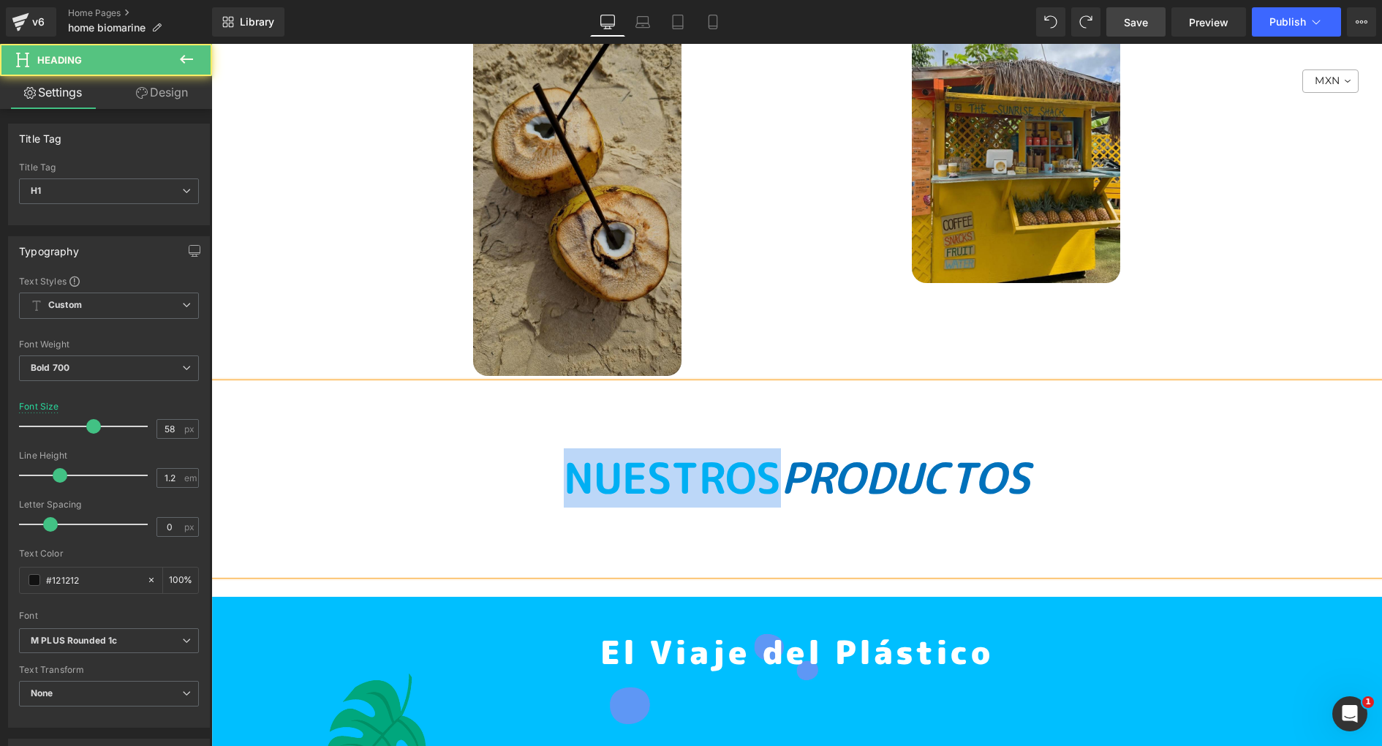
click at [695, 448] on span "NUESTROS" at bounding box center [672, 477] width 217 height 59
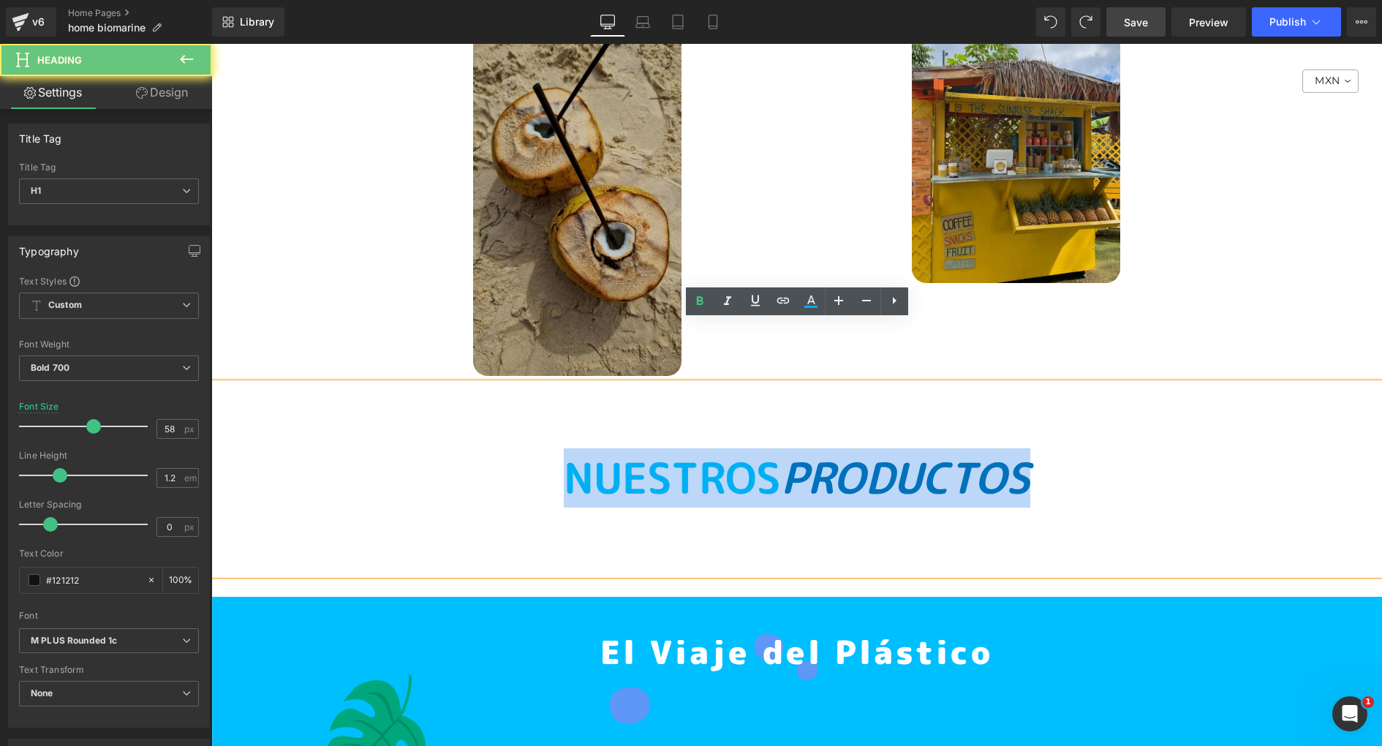
click at [695, 448] on span "NUESTROS" at bounding box center [672, 477] width 217 height 59
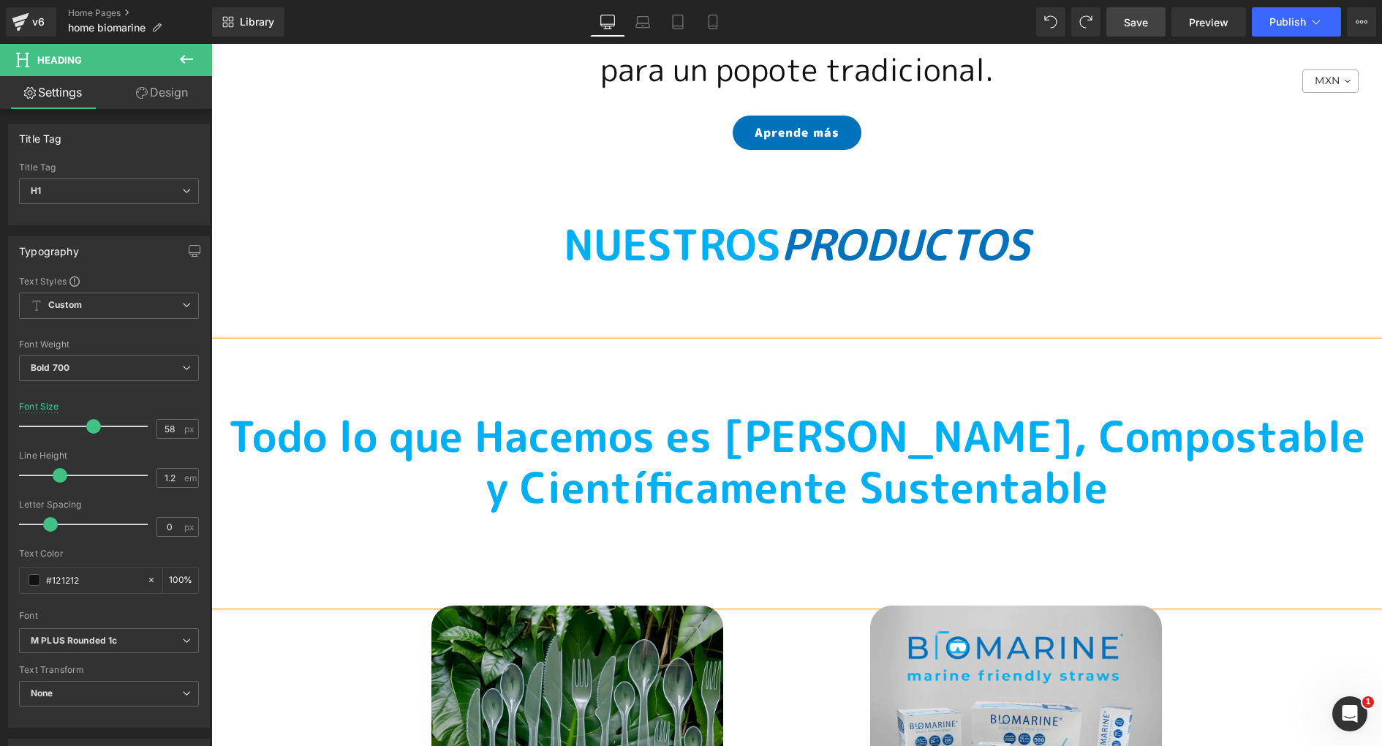
scroll to position [9895, 0]
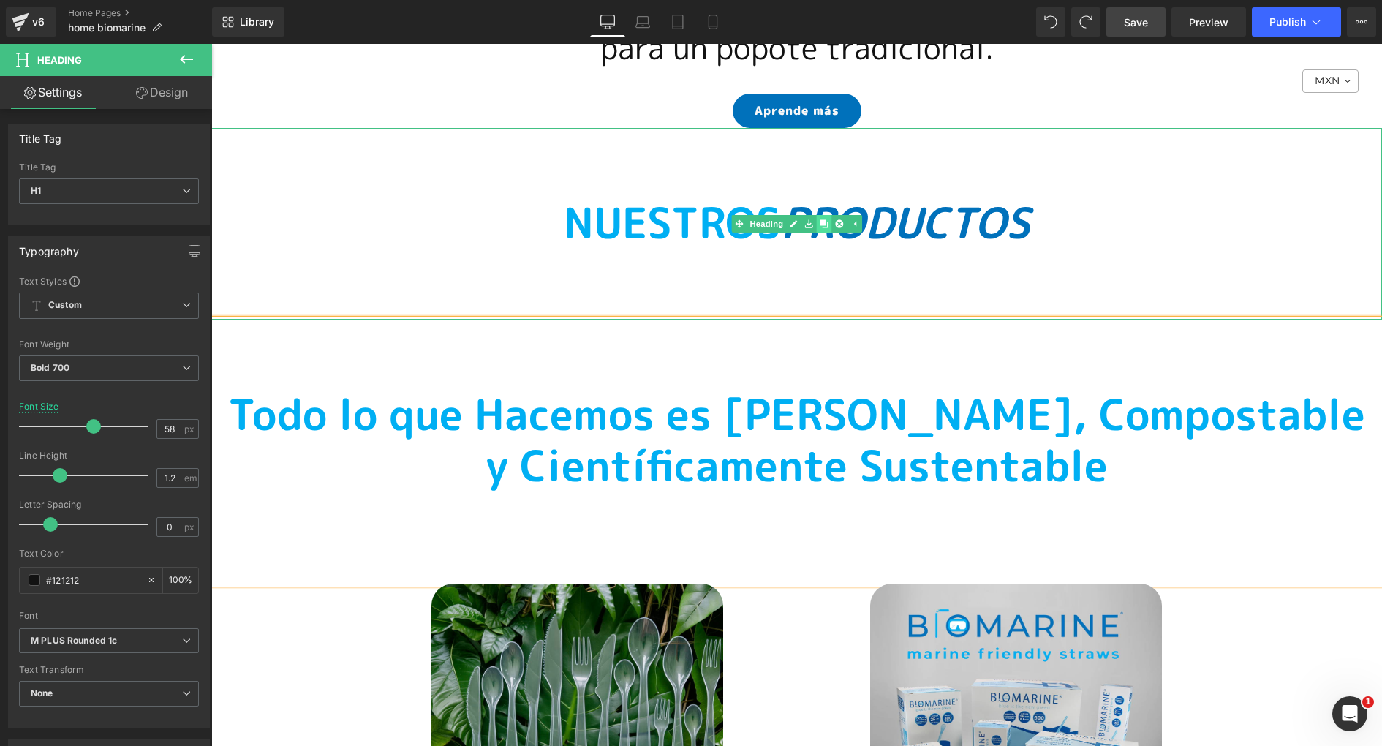
click at [826, 219] on icon at bounding box center [824, 223] width 8 height 9
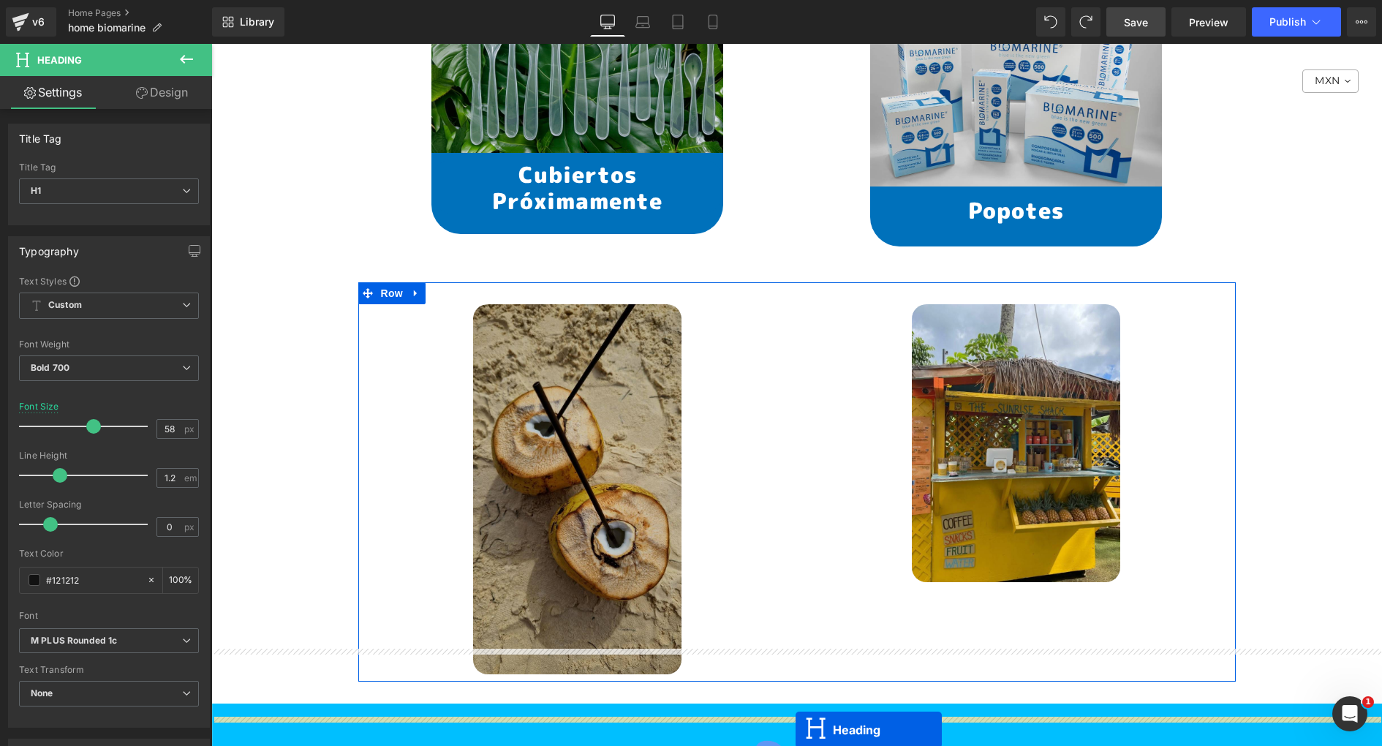
scroll to position [10699, 0]
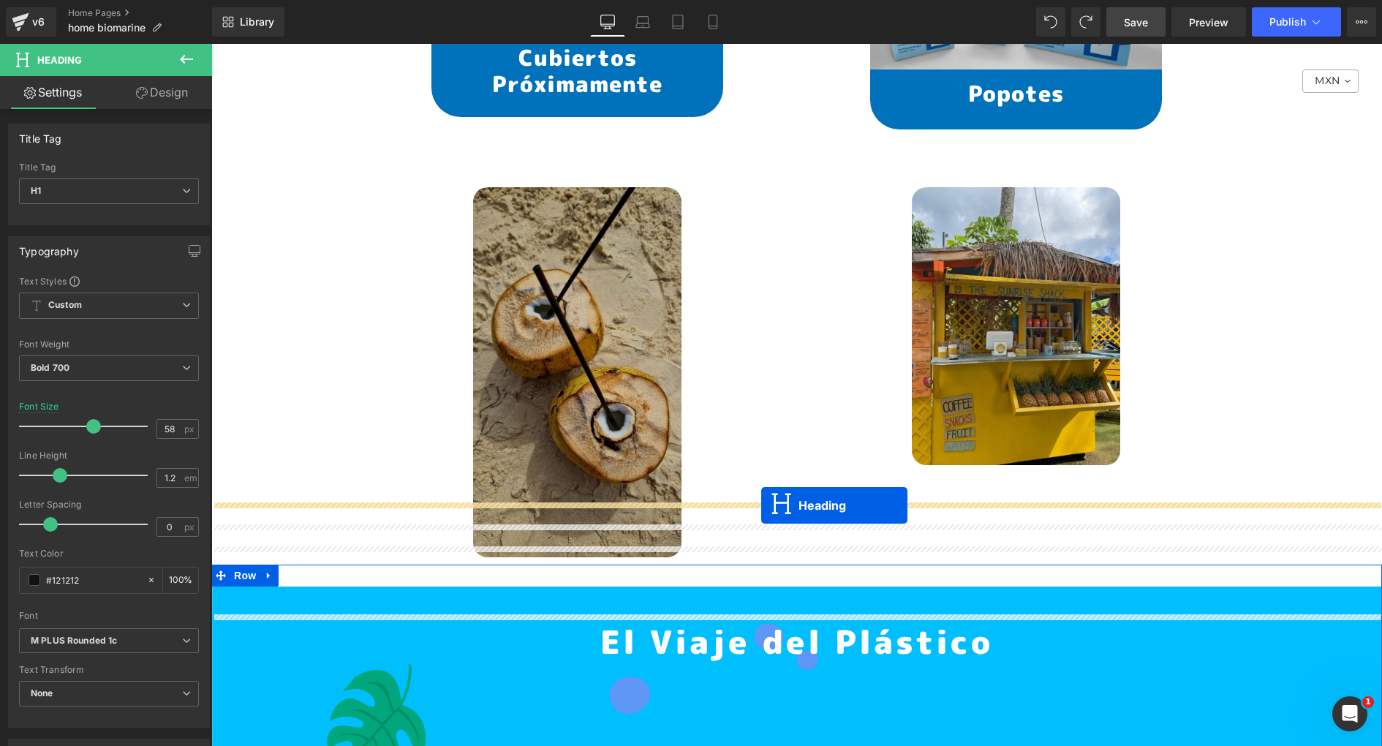
drag, startPoint x: 761, startPoint y: 521, endPoint x: 761, endPoint y: 505, distance: 16.1
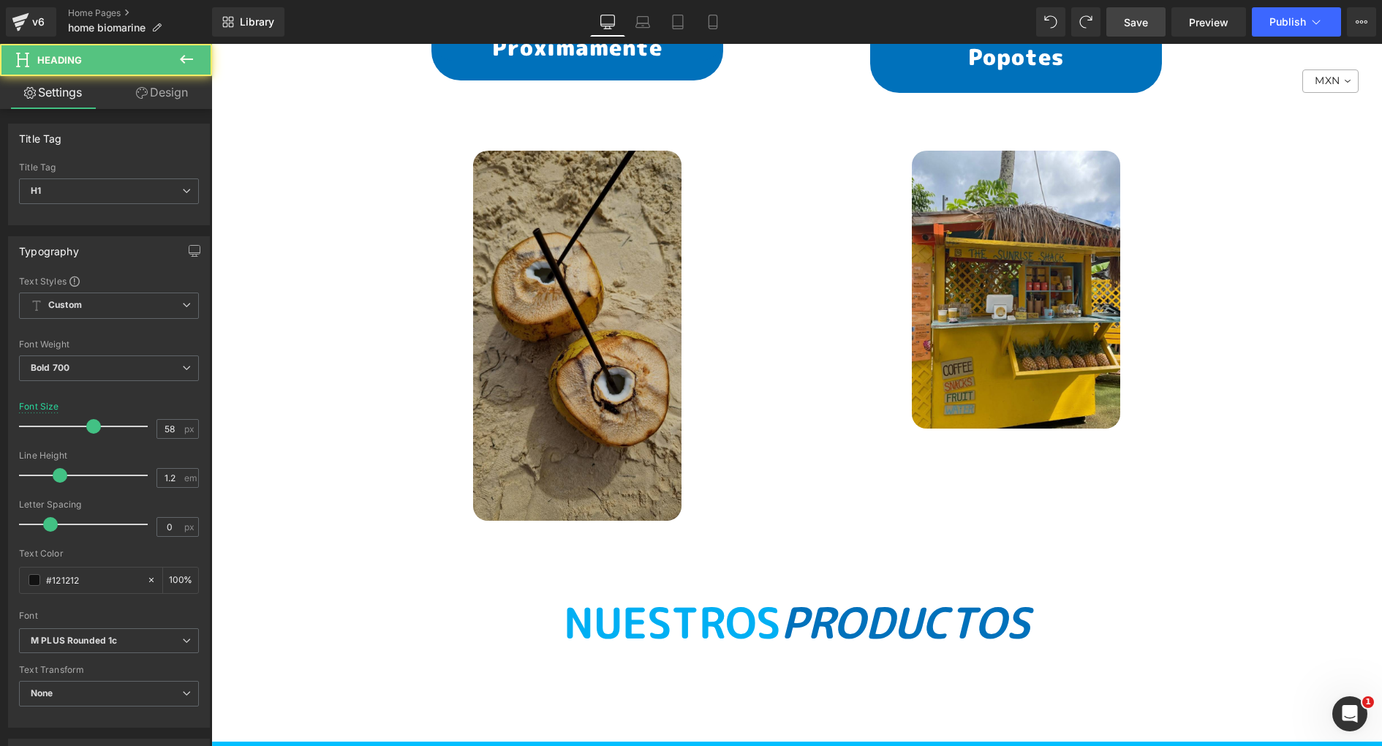
scroll to position [10663, 0]
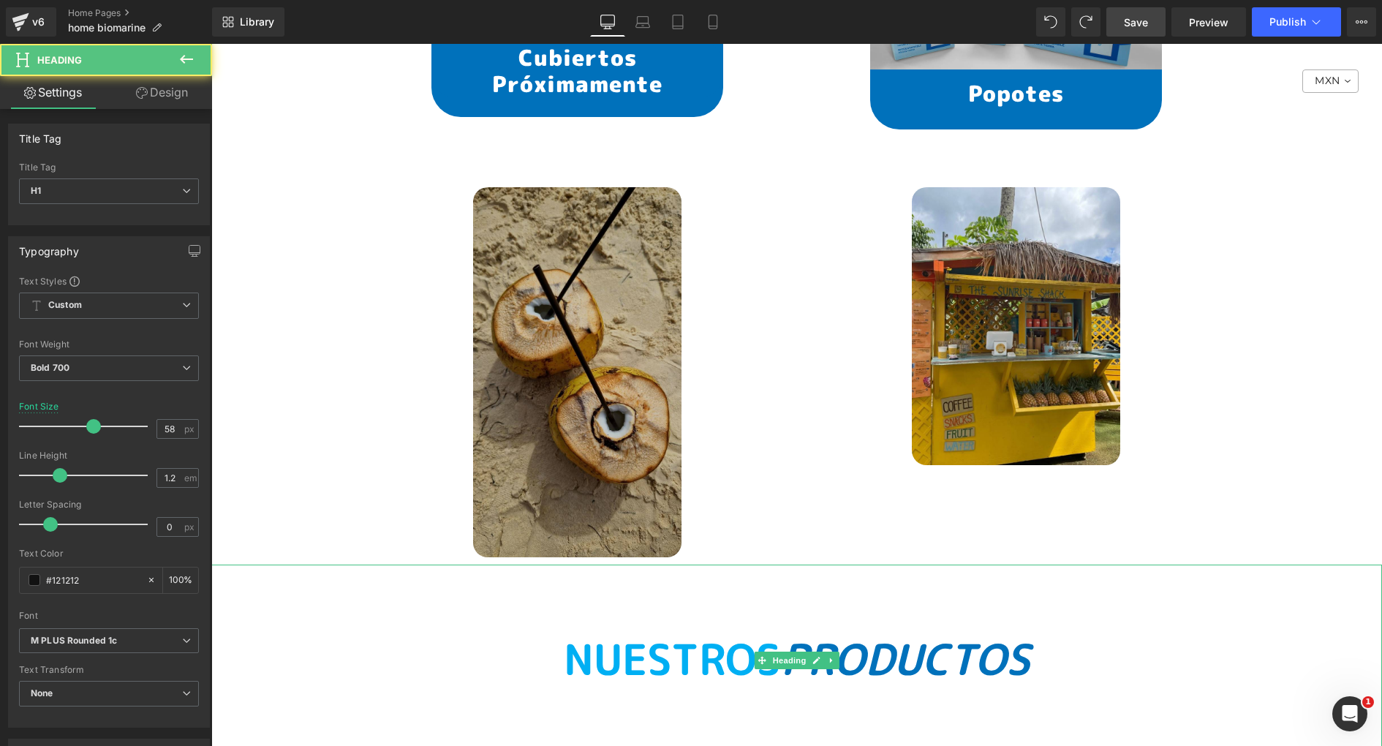
click at [717, 630] on span "NUESTROS" at bounding box center [672, 659] width 217 height 59
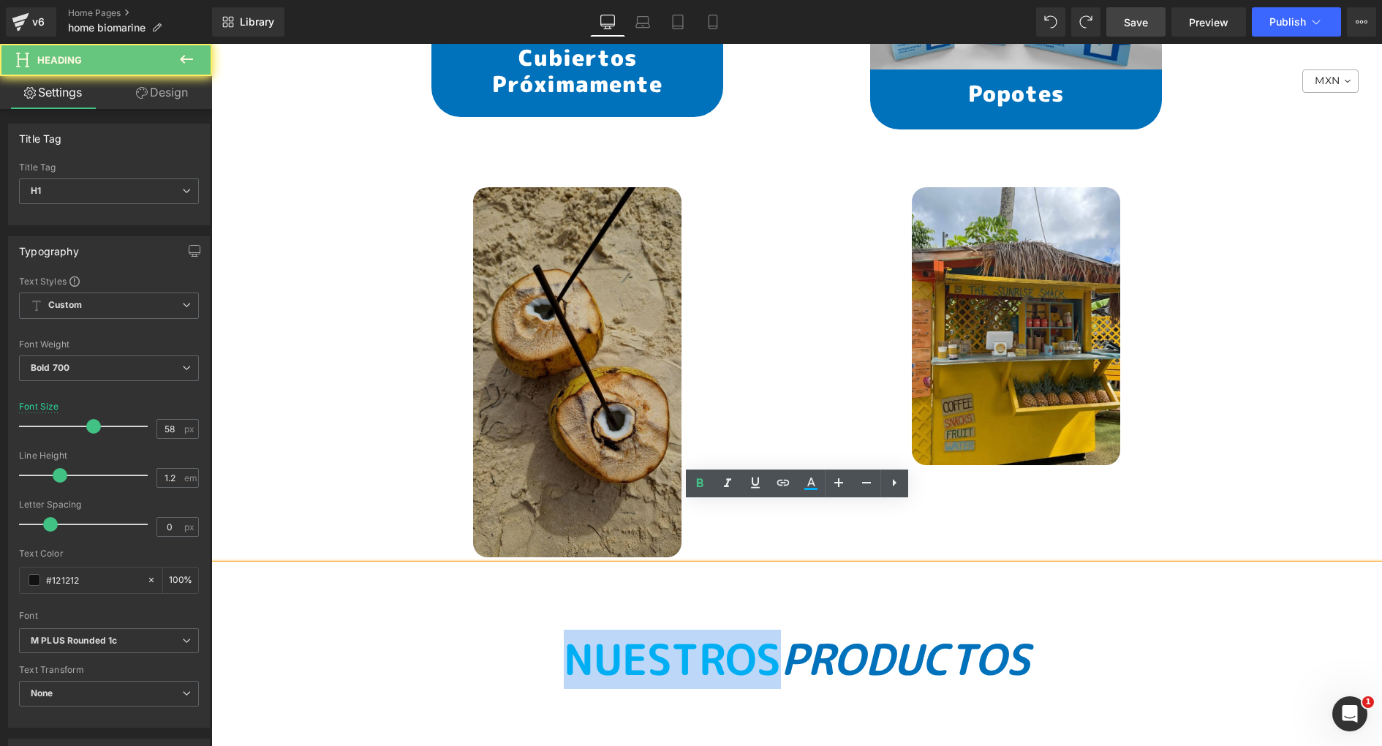
click at [717, 630] on span "NUESTROS" at bounding box center [672, 659] width 217 height 59
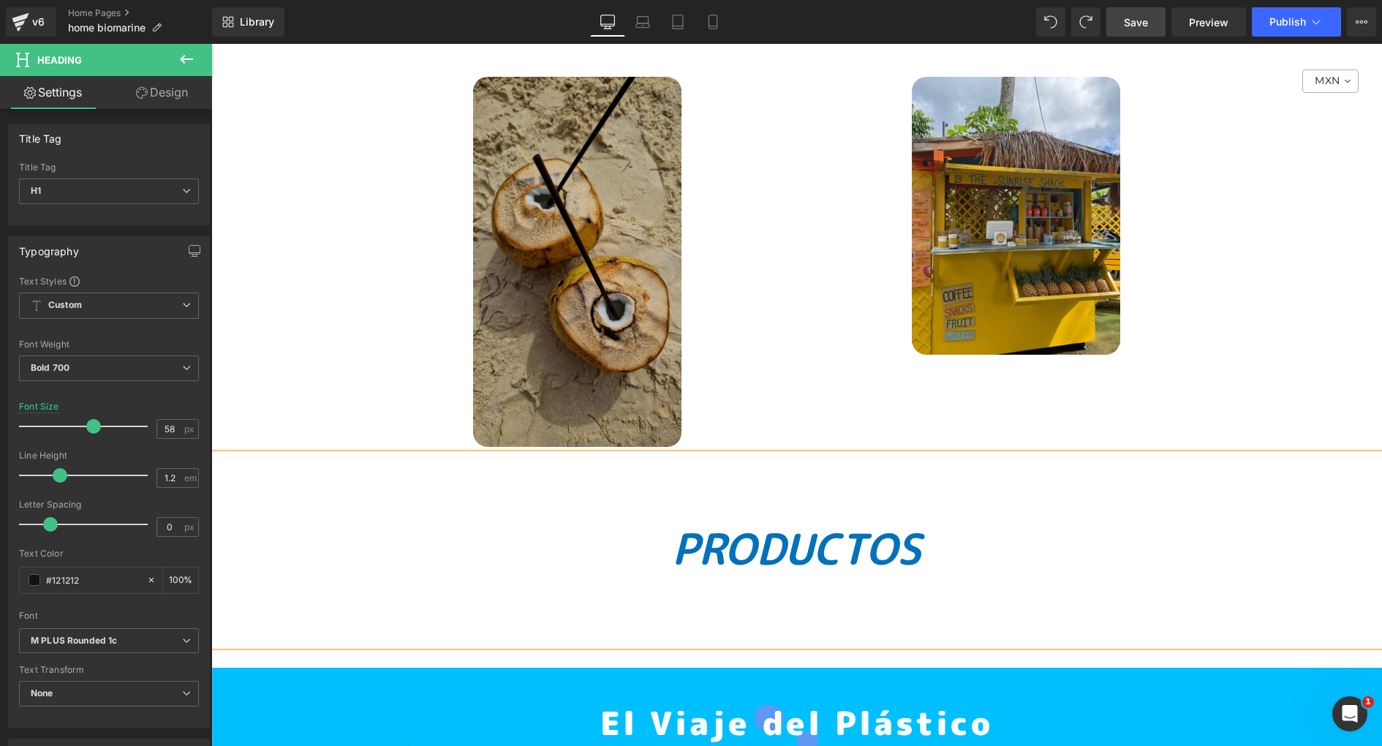
scroll to position [10854, 0]
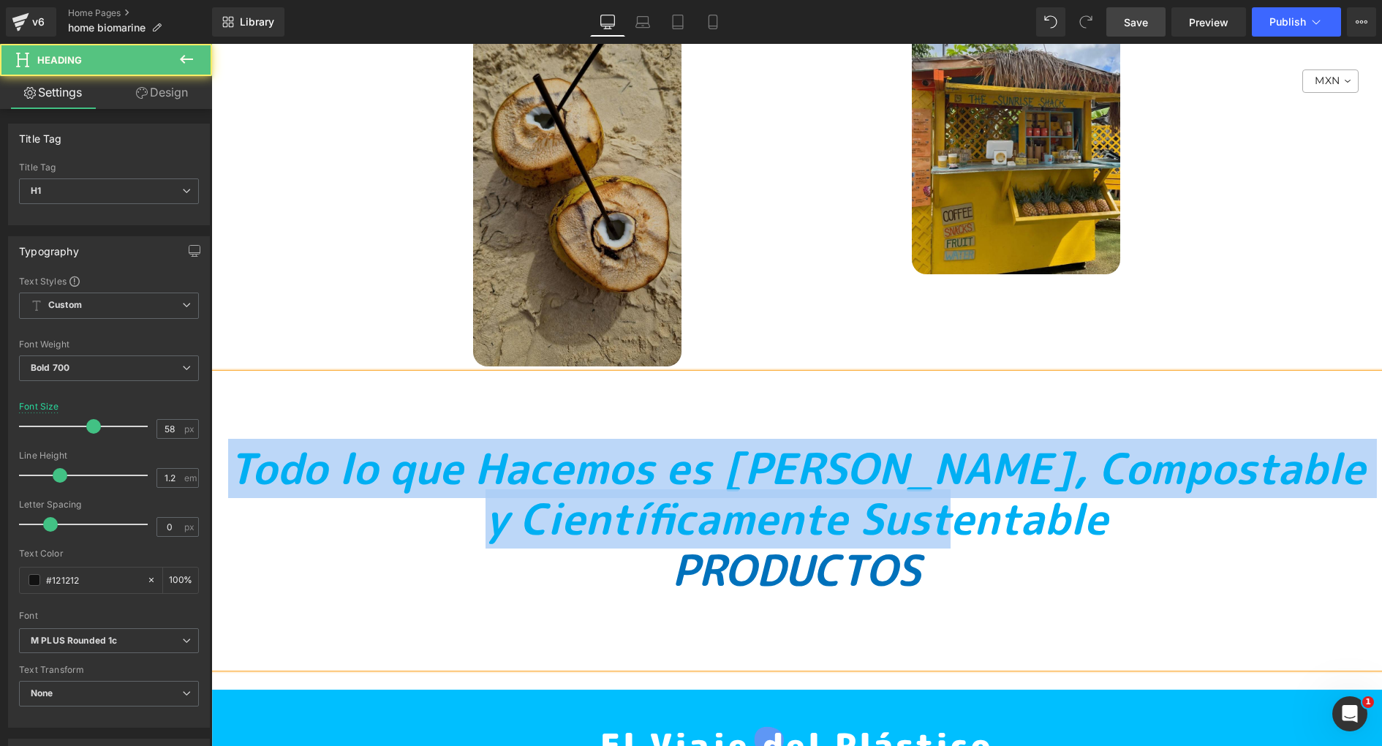
drag, startPoint x: 317, startPoint y: 407, endPoint x: 1199, endPoint y: 475, distance: 884.6
click at [1199, 475] on h1 "Todo lo que Hacemos es [PERSON_NAME], Compostable y Científicamente Sustentable" at bounding box center [796, 494] width 1171 height 102
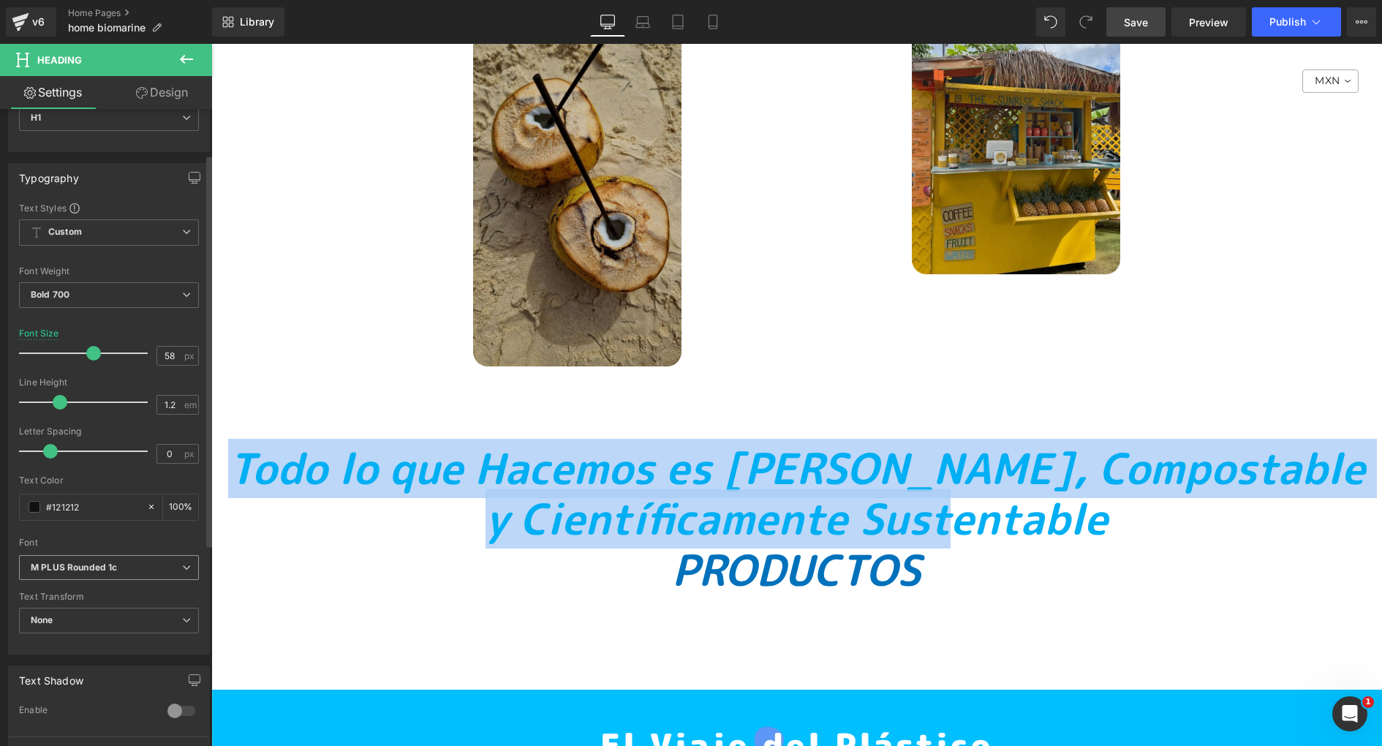
scroll to position [70, 0]
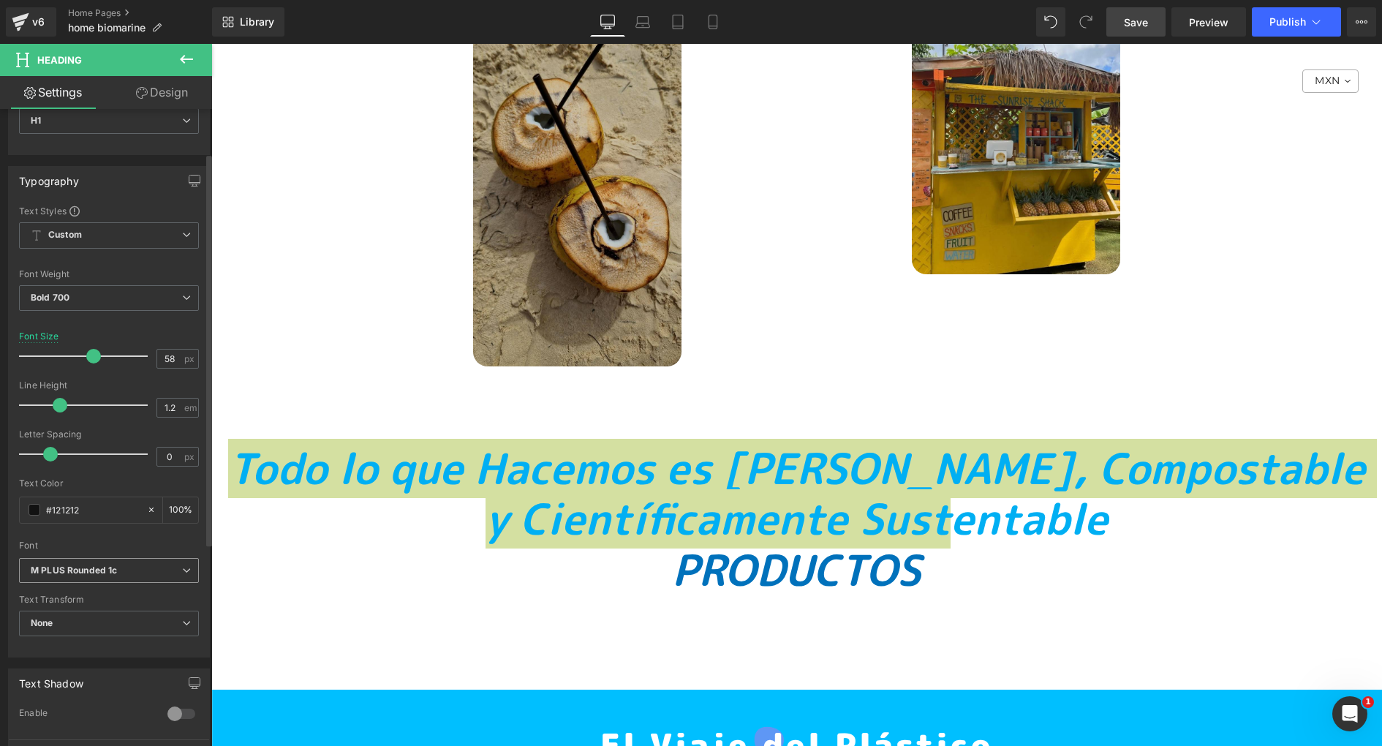
click at [91, 584] on div "M PLUS Rounded 1c Default Work Sans Aclonica M PLUS Rounded 1c Carme Bungee [GE…" at bounding box center [109, 575] width 180 height 34
click at [99, 309] on div "Bold 700 Thin 100 Semi Thin 200 Light 300 Regular 400 Medium 500 Semi Bold 600 …" at bounding box center [109, 301] width 180 height 33
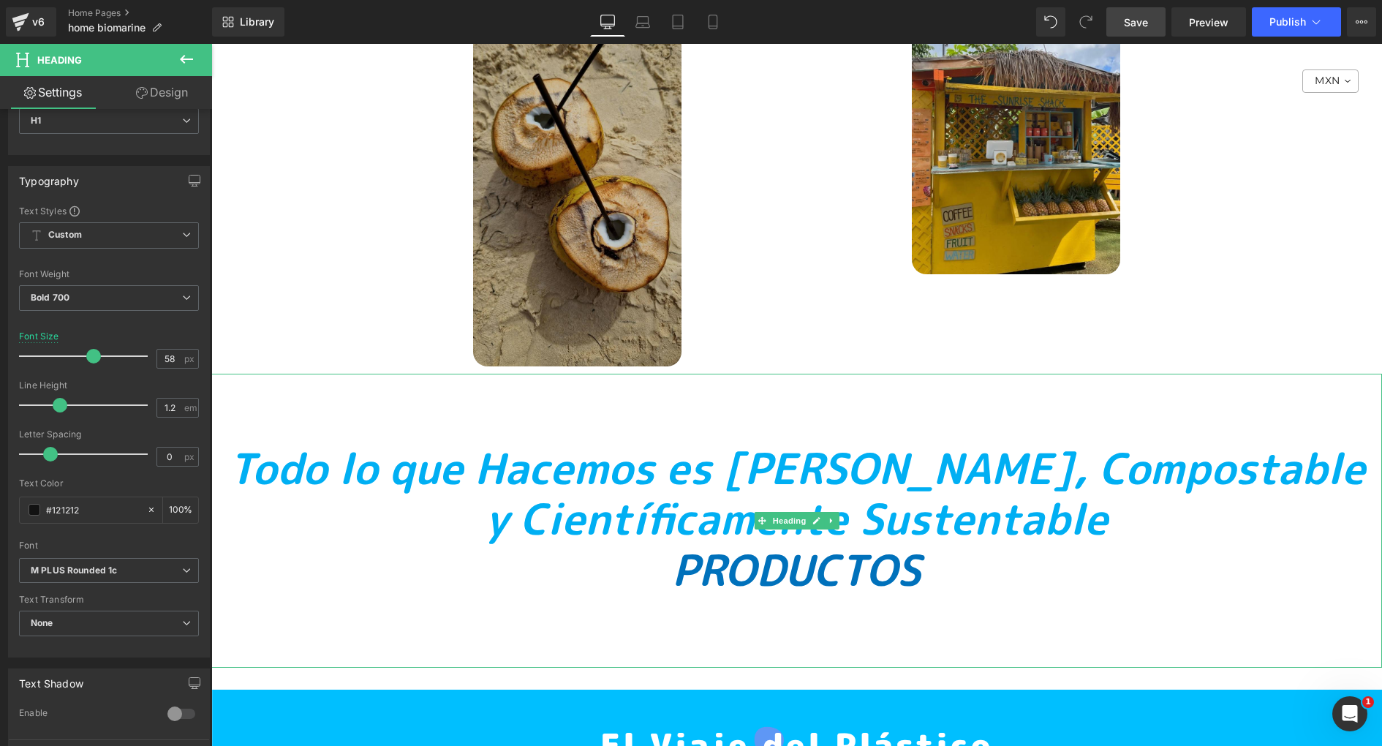
click at [447, 439] on font "Todo lo que Hacemos es [PERSON_NAME], Compostable y Científicamente Sustentable" at bounding box center [796, 494] width 1137 height 110
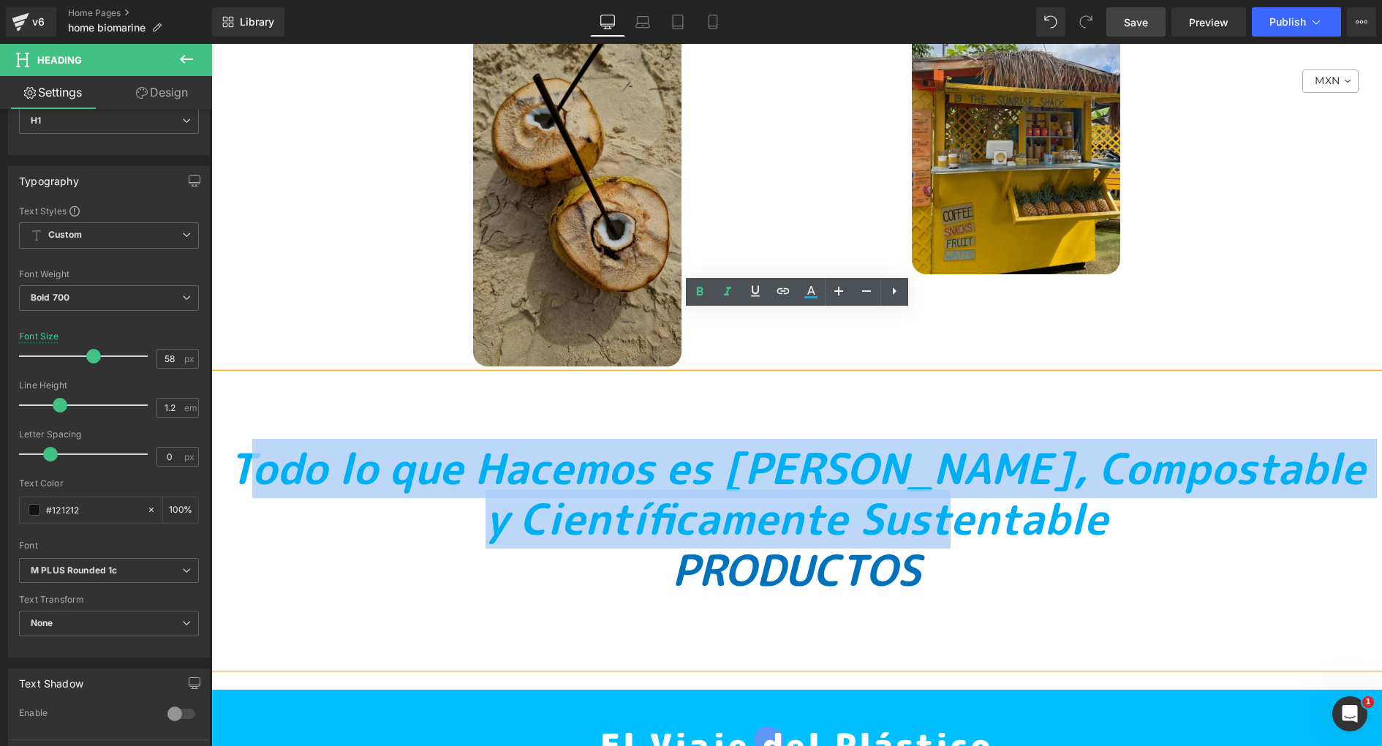
drag, startPoint x: 332, startPoint y: 401, endPoint x: 1089, endPoint y: 449, distance: 758.5
click at [1089, 449] on font "Todo lo que Hacemos es [PERSON_NAME], Compostable y Científicamente Sustentable" at bounding box center [796, 494] width 1137 height 110
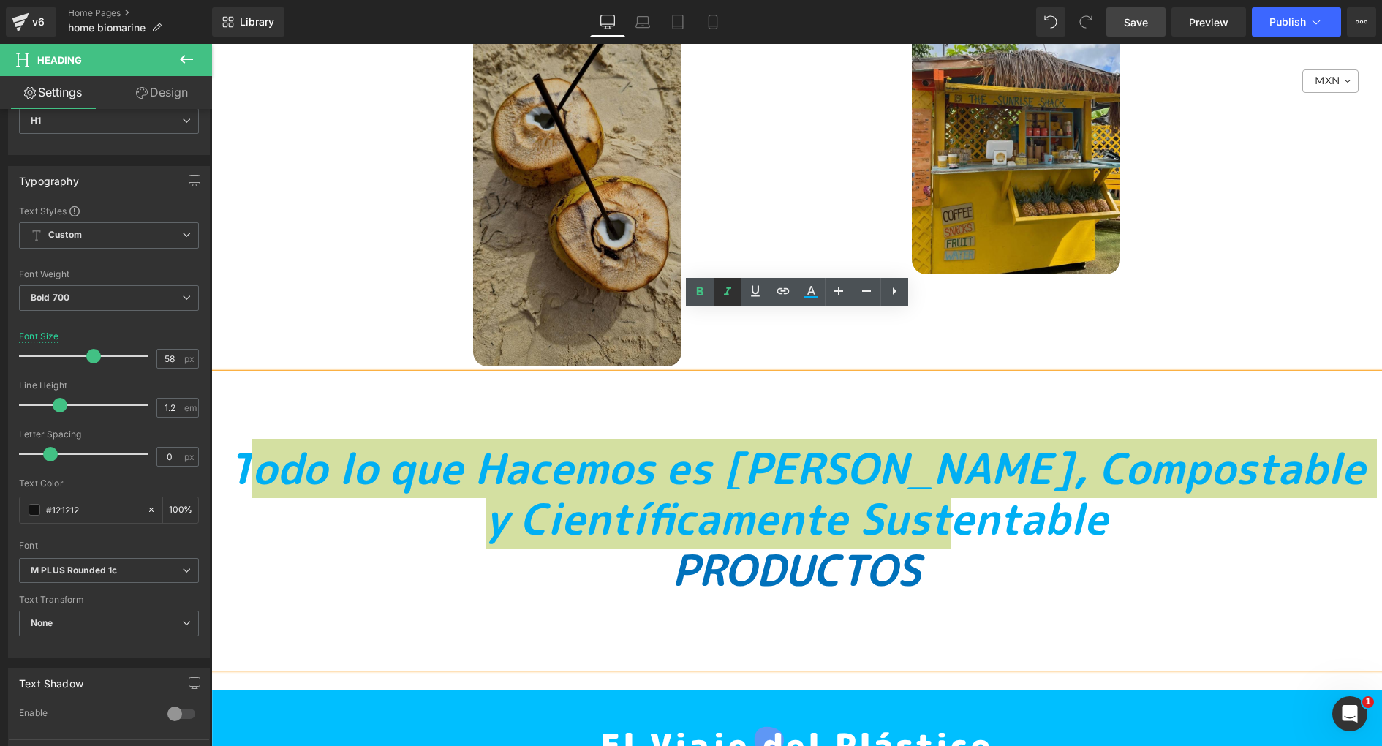
click at [720, 284] on icon at bounding box center [728, 292] width 18 height 18
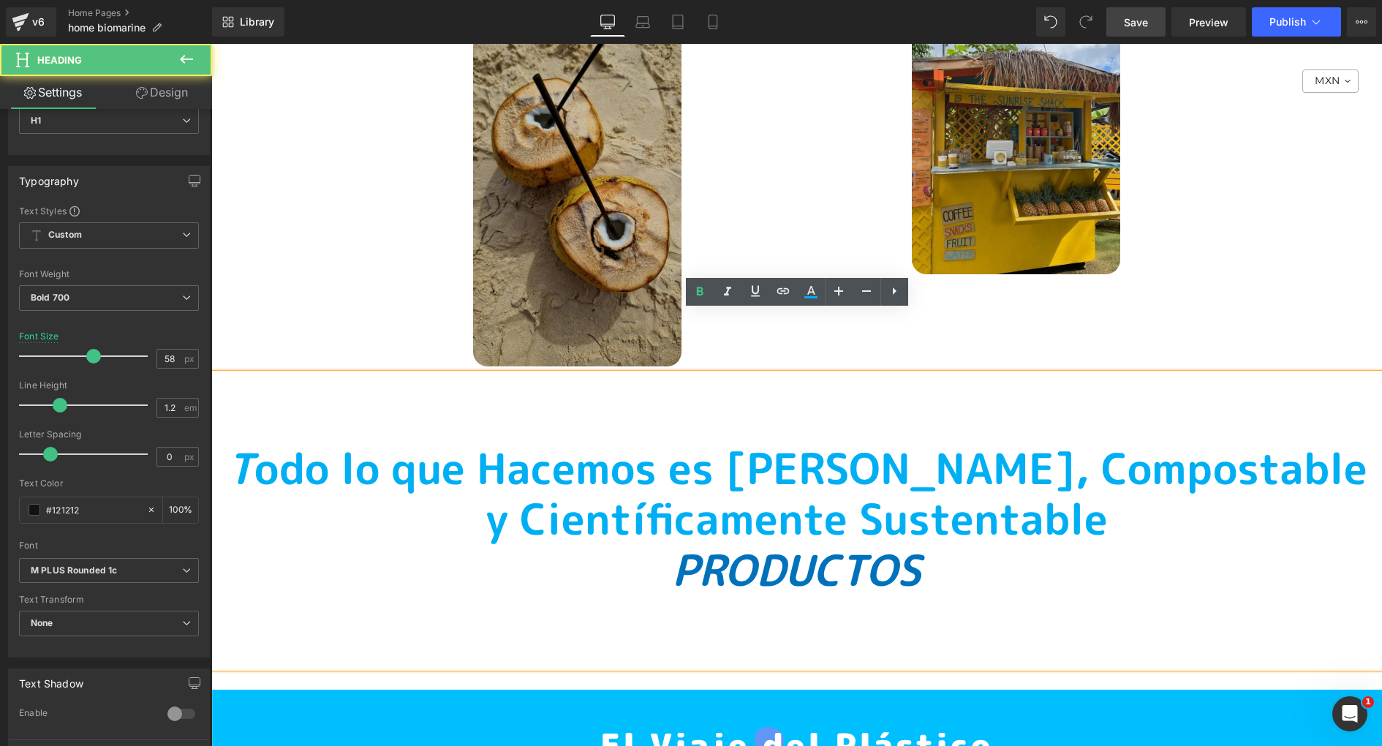
click at [339, 439] on font "T odo lo que Hacemos es [PERSON_NAME], Compostable y Científicamente Sustentable" at bounding box center [797, 494] width 1141 height 110
drag, startPoint x: 315, startPoint y: 418, endPoint x: 341, endPoint y: 412, distance: 26.4
click at [341, 439] on font "T odo lo que Hacemos es [PERSON_NAME], Compostable y Científicamente Sustentable" at bounding box center [797, 494] width 1141 height 110
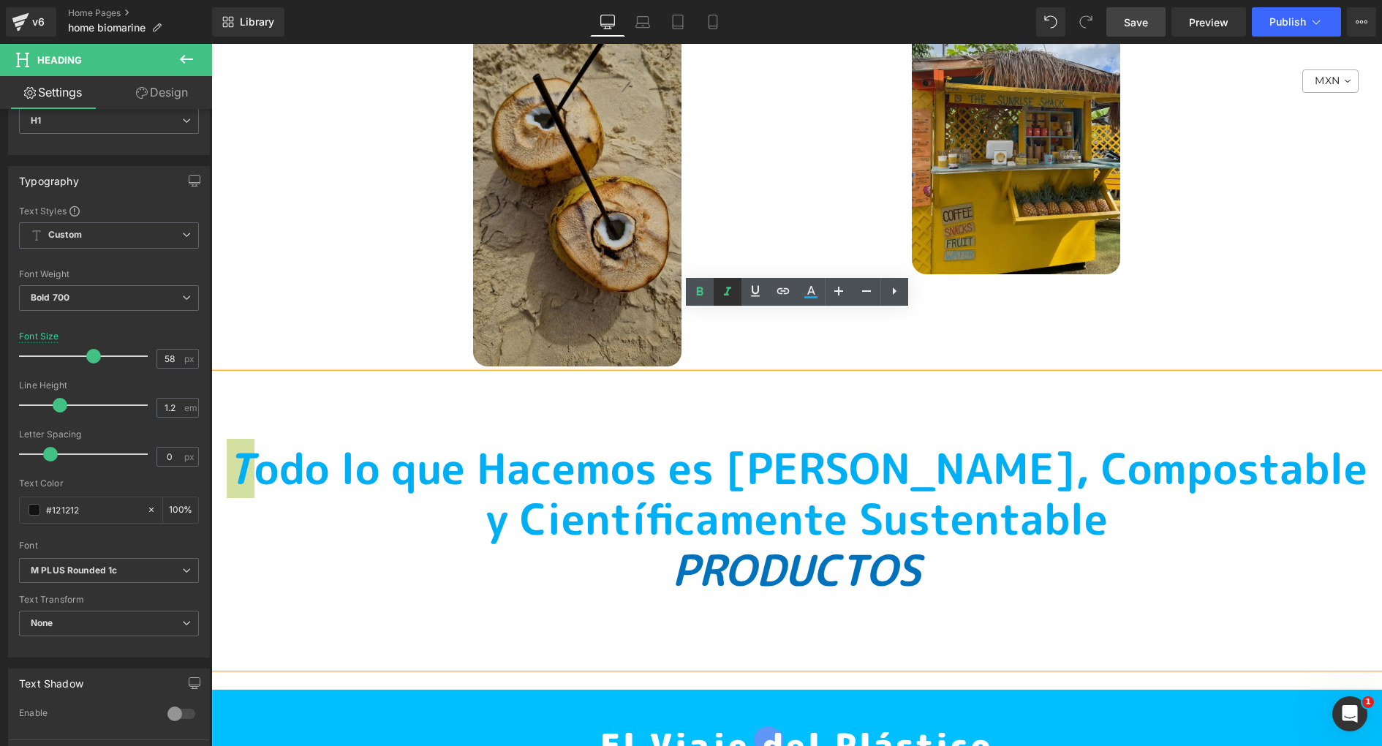
click at [722, 290] on icon at bounding box center [728, 292] width 18 height 18
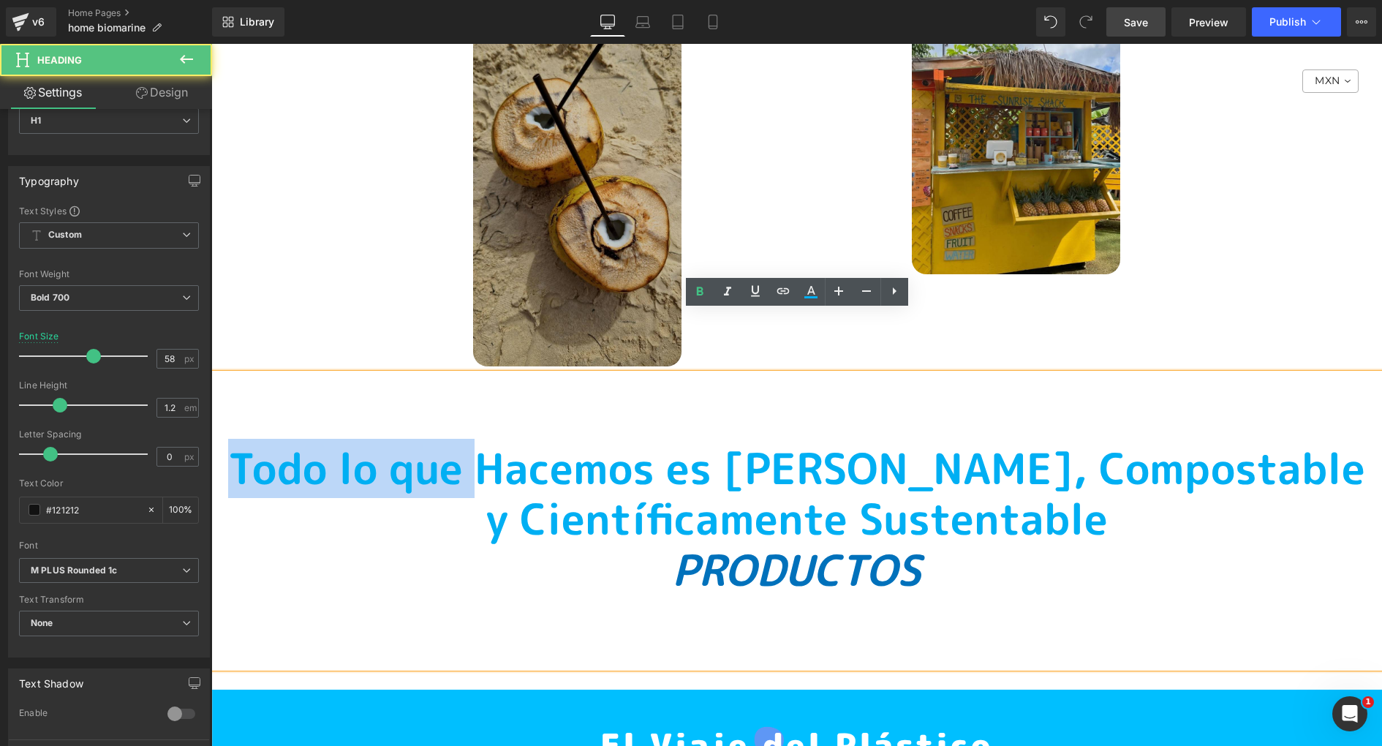
drag, startPoint x: 557, startPoint y: 409, endPoint x: 711, endPoint y: 369, distance: 158.6
click at [709, 374] on div "T odo lo que Hacemos es [PERSON_NAME], Compostable y Científicamente Sustentabl…" at bounding box center [796, 521] width 1171 height 294
click at [711, 374] on div "T odo lo que Hacemos es [PERSON_NAME], Compostable y Científicamente Sustentabl…" at bounding box center [796, 521] width 1171 height 294
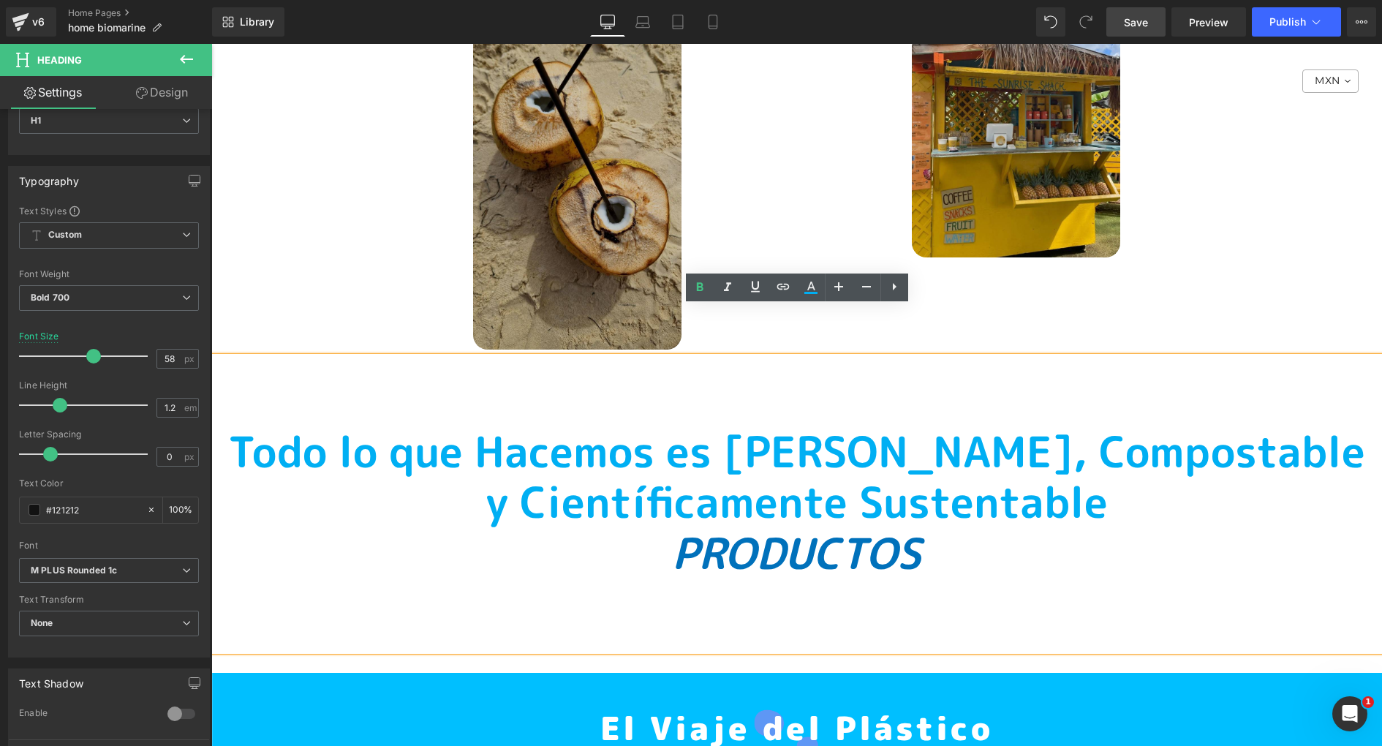
scroll to position [10872, 0]
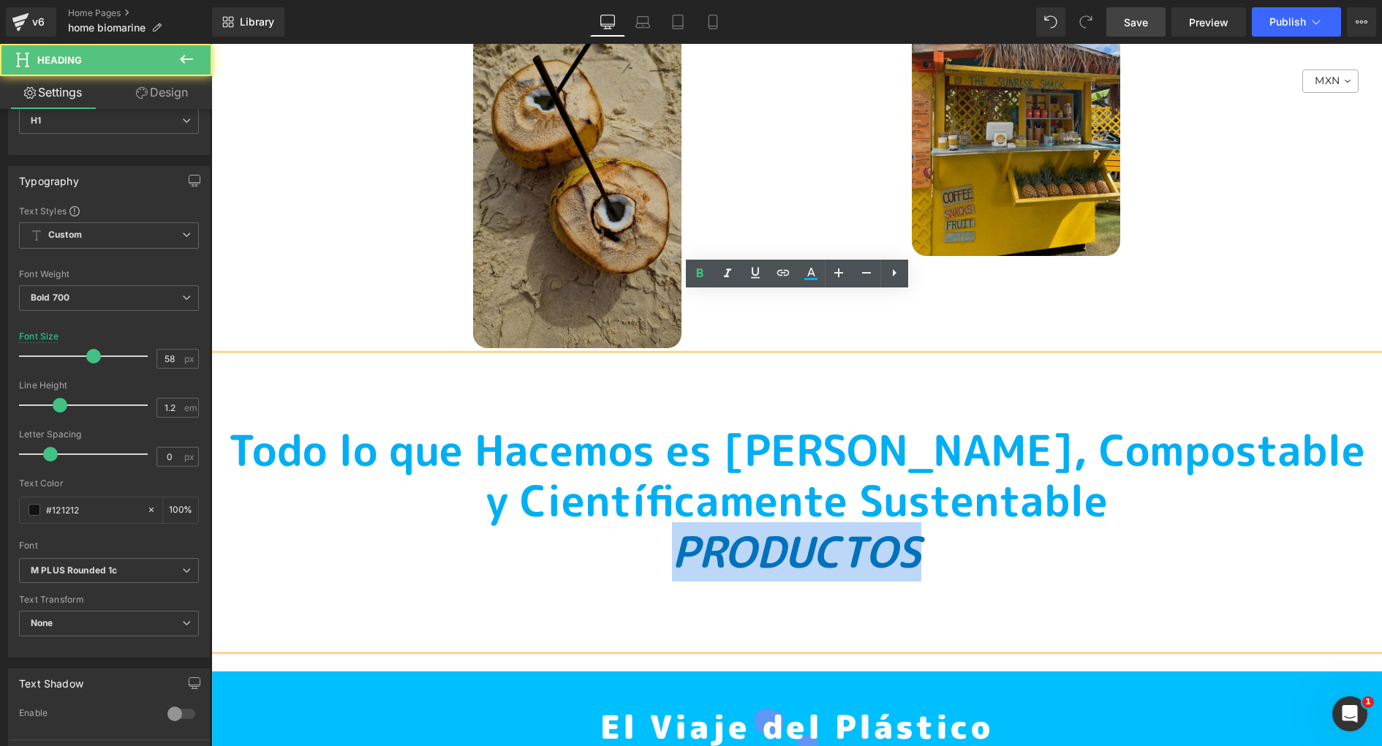
drag, startPoint x: 983, startPoint y: 476, endPoint x: 651, endPoint y: 476, distance: 332.0
click at [651, 527] on h1 "PRODUCTOS" at bounding box center [796, 552] width 1171 height 51
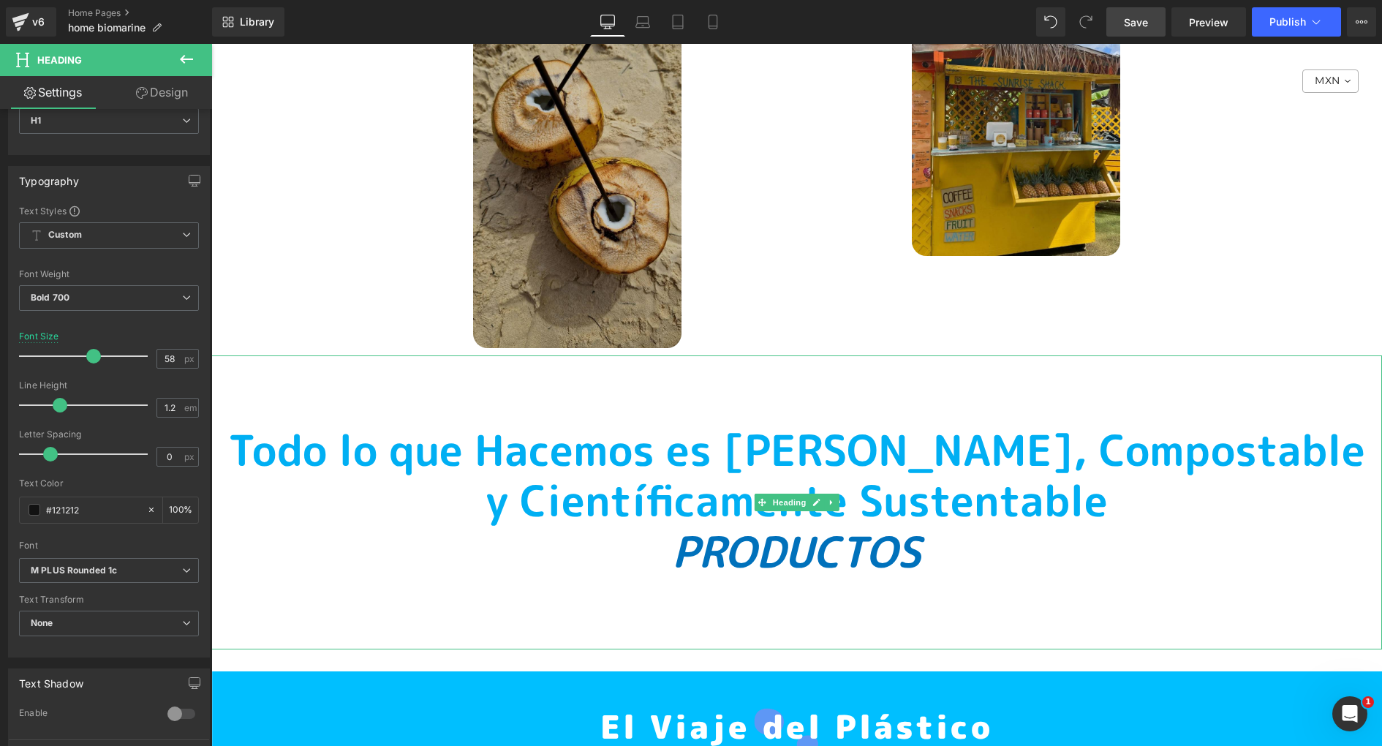
click at [751, 522] on span "PRODUCTOS" at bounding box center [796, 551] width 249 height 59
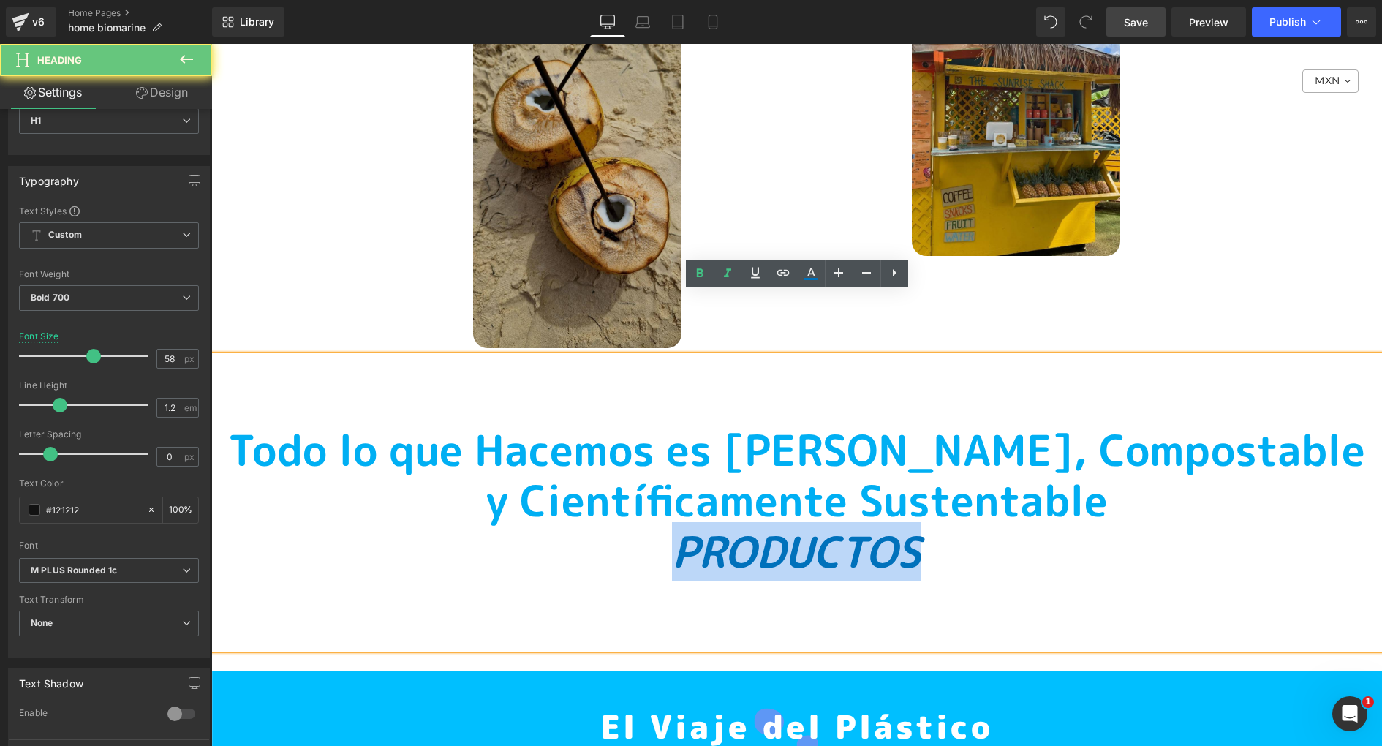
click at [751, 522] on span "PRODUCTOS" at bounding box center [796, 551] width 249 height 59
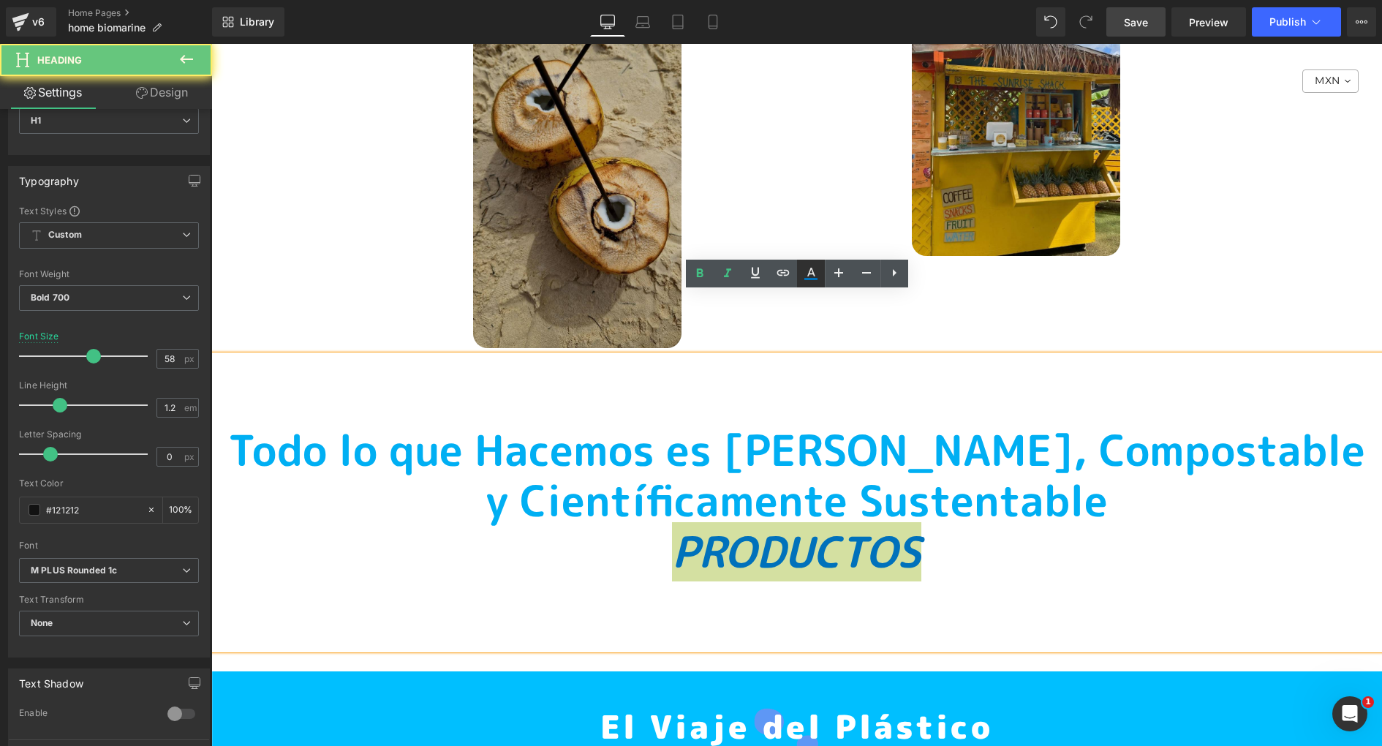
click at [814, 275] on icon at bounding box center [811, 272] width 8 height 9
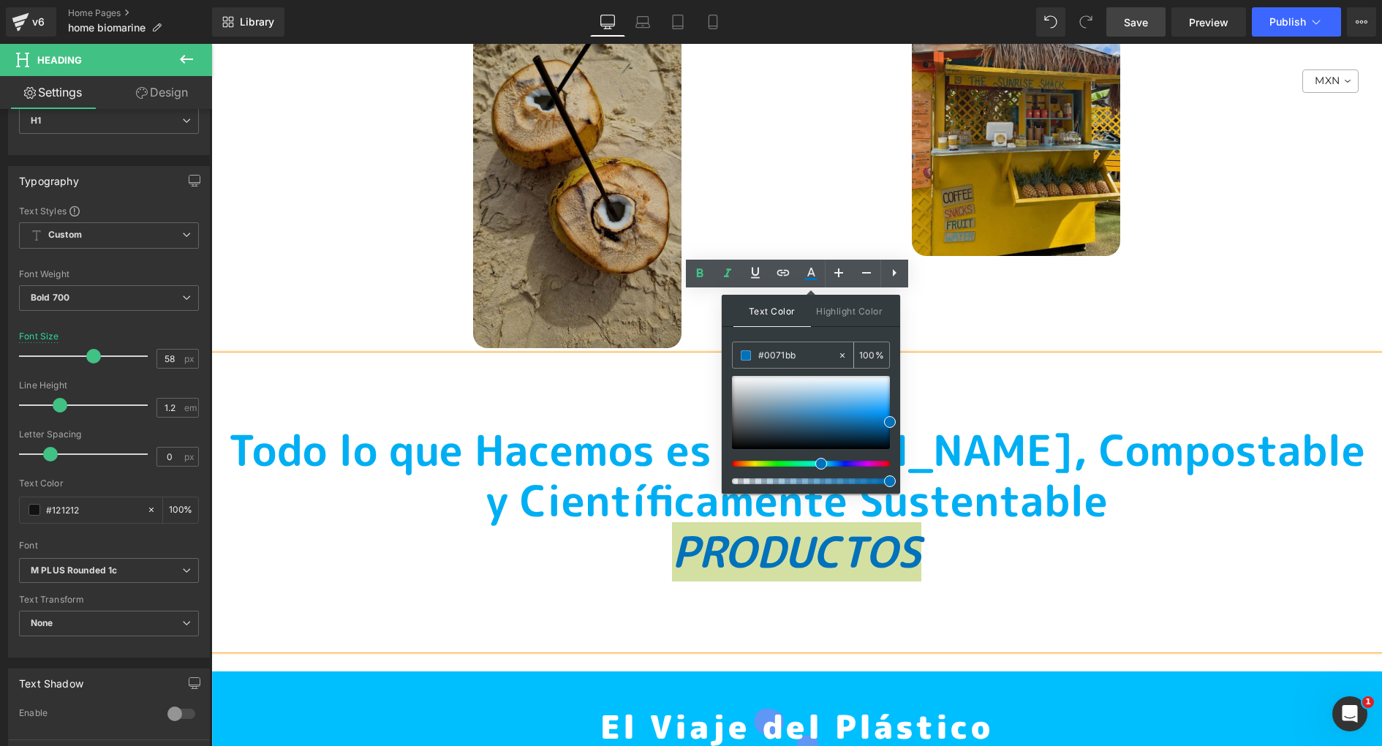
click at [777, 358] on input "#0071bb" at bounding box center [797, 355] width 79 height 16
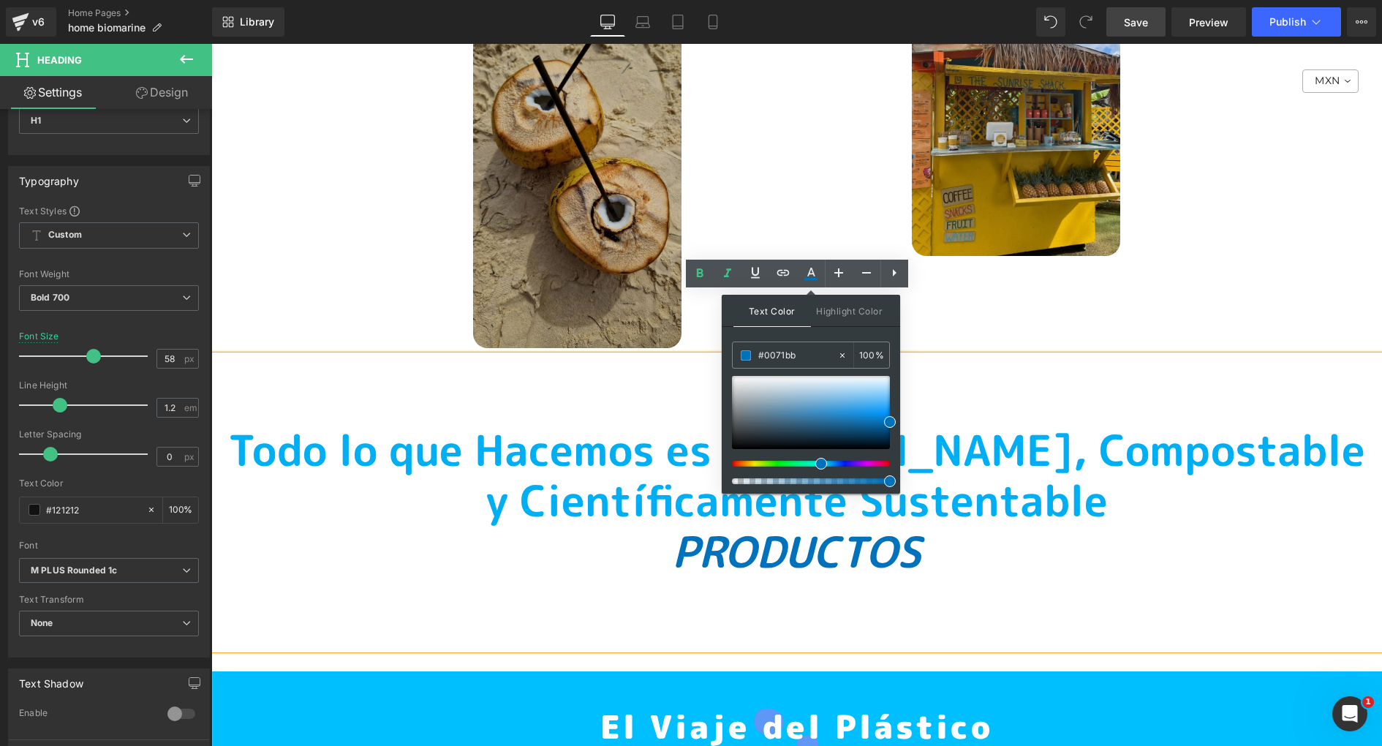
click at [556, 425] on font "T odo lo que Hacemos es [PERSON_NAME], Compostable y Científicamente Sustentable" at bounding box center [796, 476] width 1137 height 110
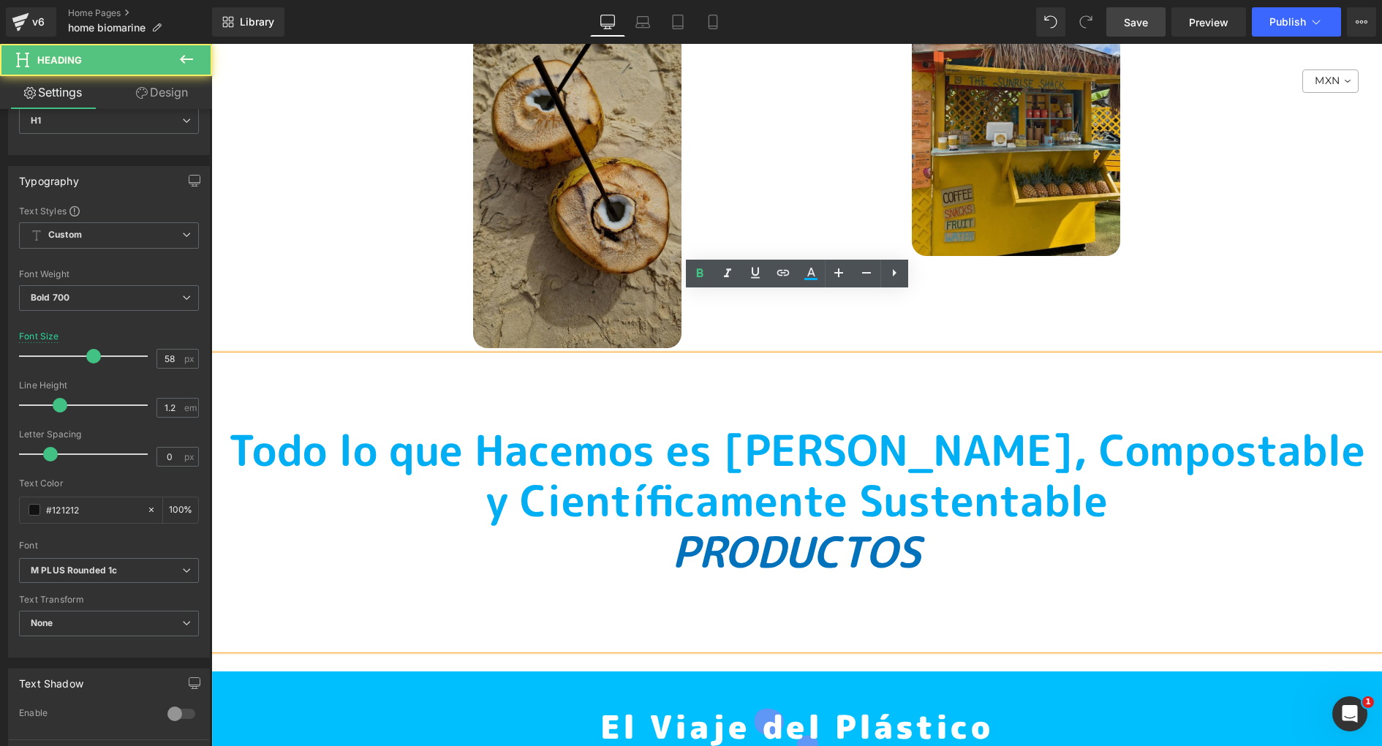
click at [787, 522] on span "PRODUCTOS" at bounding box center [796, 551] width 249 height 59
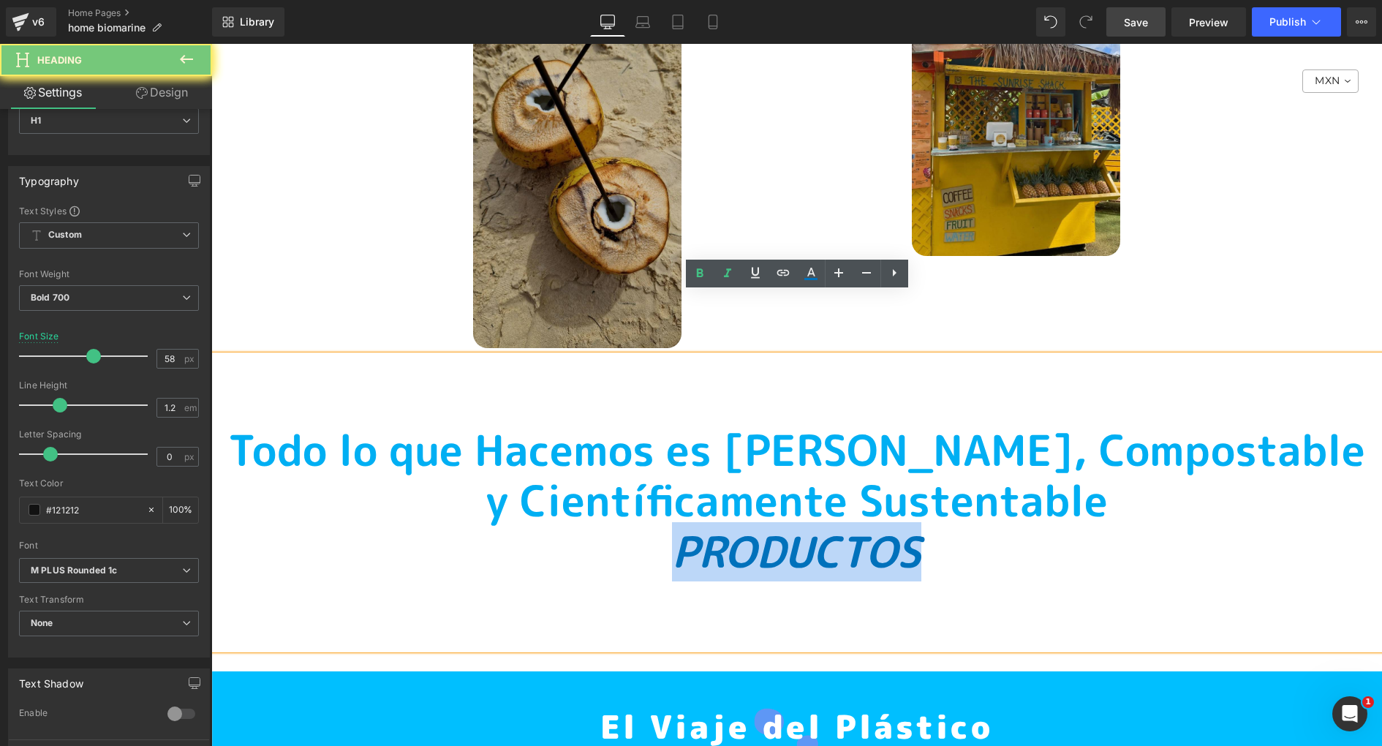
click at [787, 522] on span "PRODUCTOS" at bounding box center [796, 551] width 249 height 59
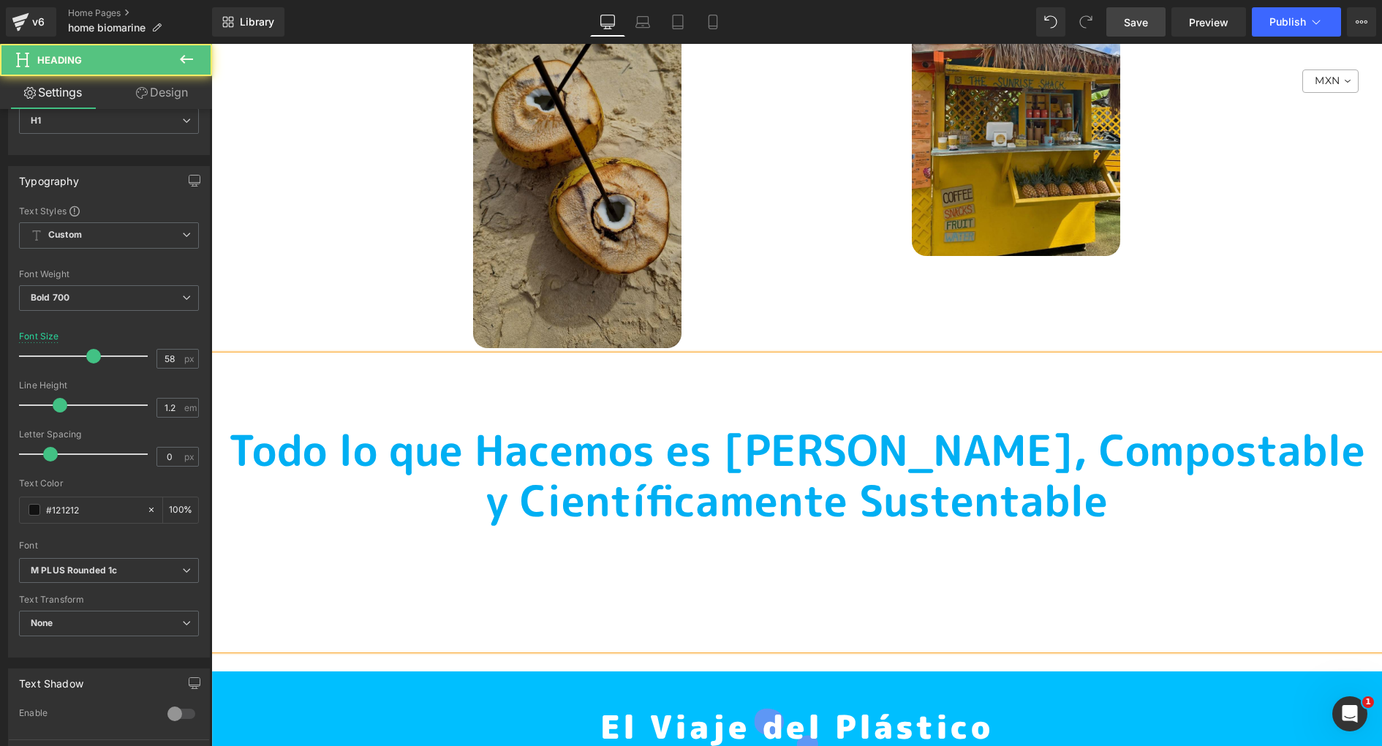
click at [845, 421] on font "T odo lo que Hacemos es [PERSON_NAME], Compostable y Científicamente Sustentable" at bounding box center [796, 476] width 1137 height 110
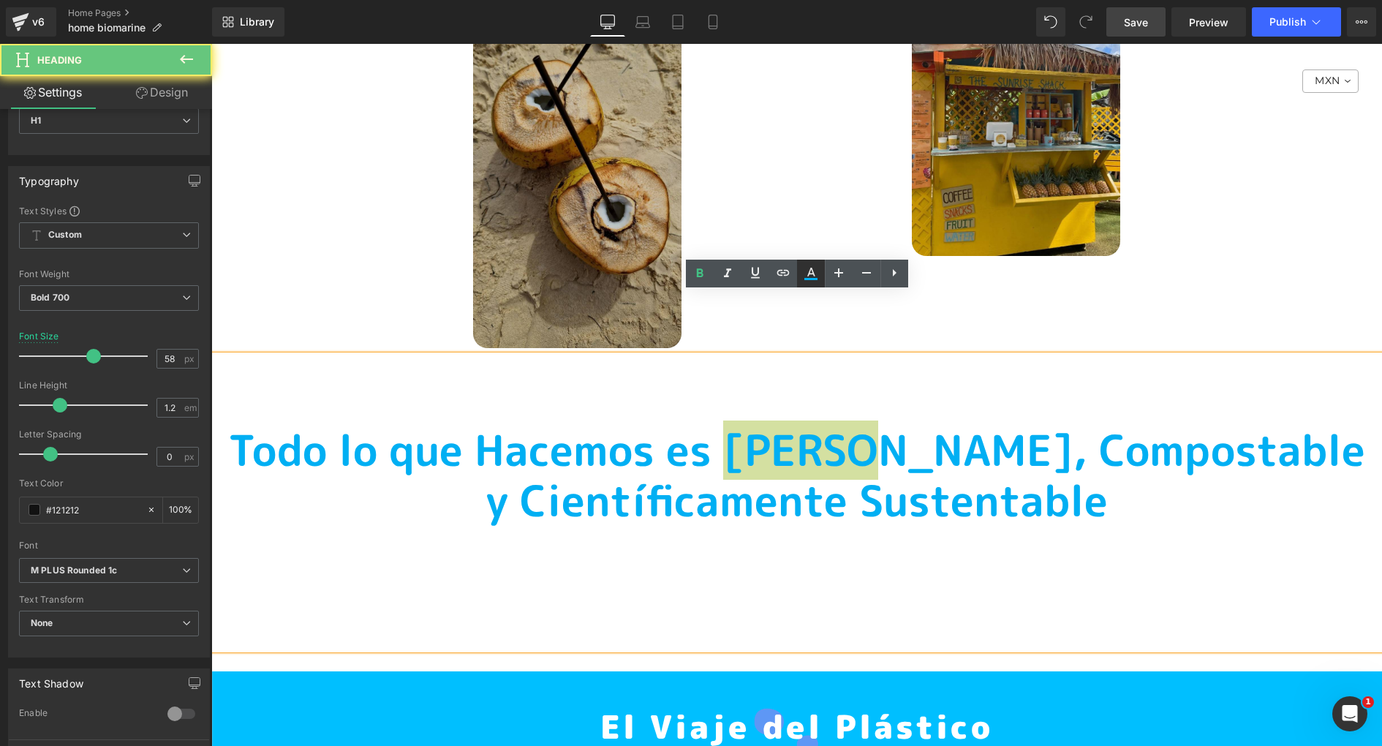
click at [810, 282] on link at bounding box center [811, 274] width 28 height 28
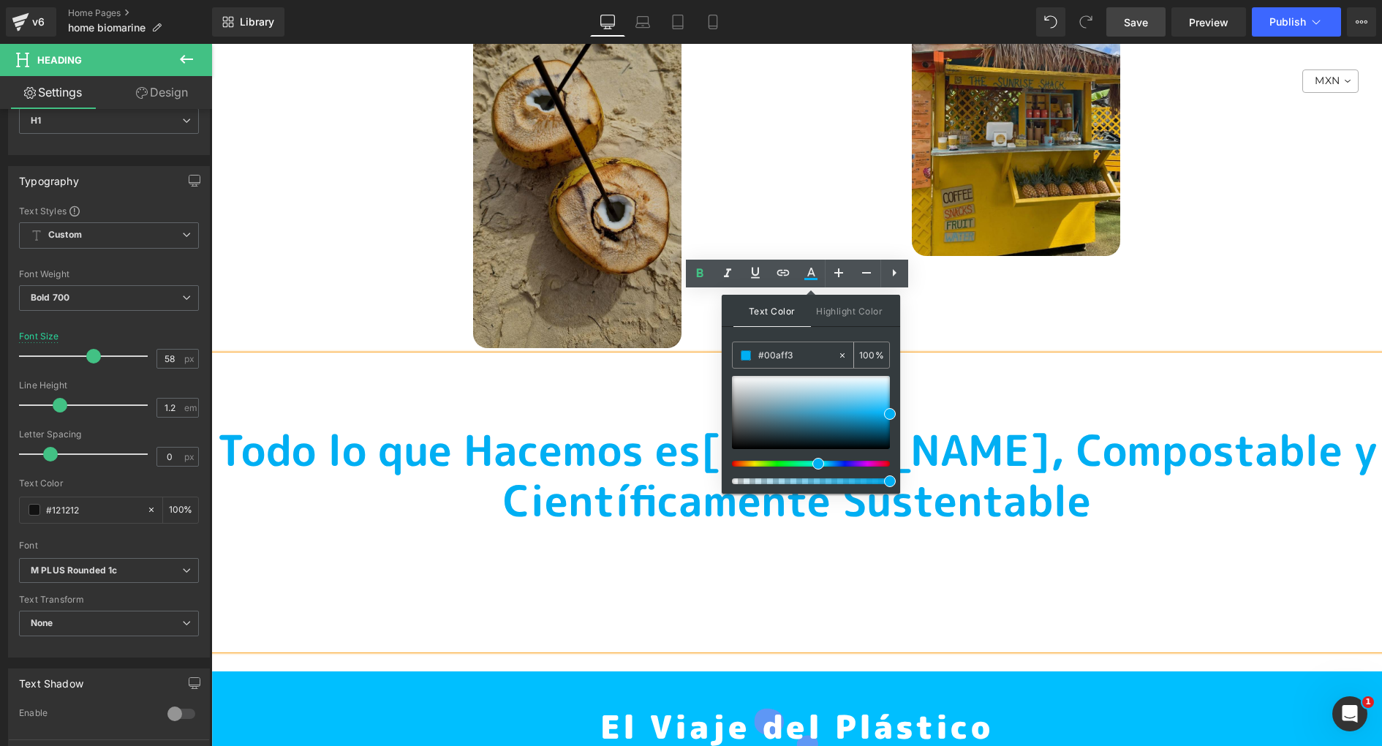
click at [781, 355] on input "#0071bb" at bounding box center [797, 355] width 79 height 16
paste input "71bb"
click at [875, 356] on div "100 %" at bounding box center [871, 355] width 35 height 26
click at [813, 274] on icon at bounding box center [811, 272] width 8 height 9
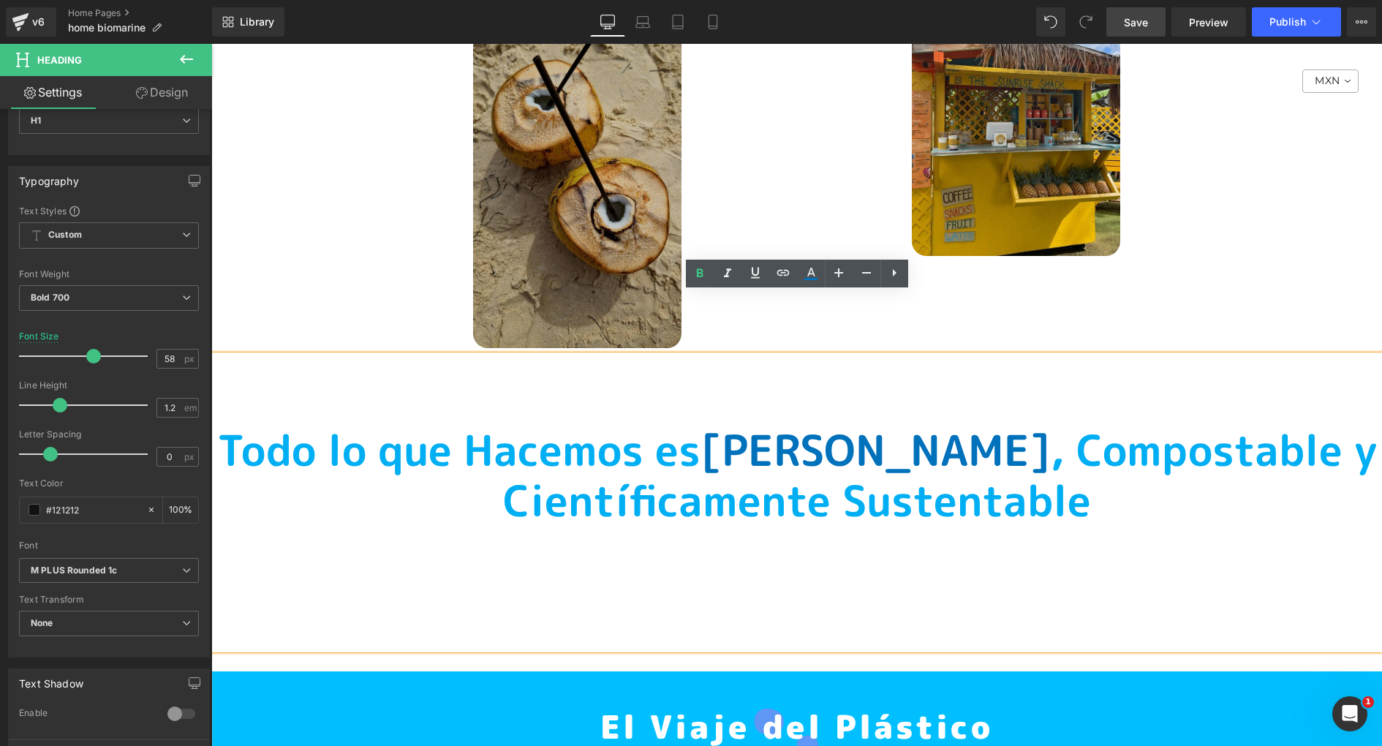
click at [906, 421] on span "[PERSON_NAME]" at bounding box center [876, 450] width 350 height 59
click at [1036, 421] on span ", Compostable y Científicamente Sustentable" at bounding box center [940, 476] width 874 height 110
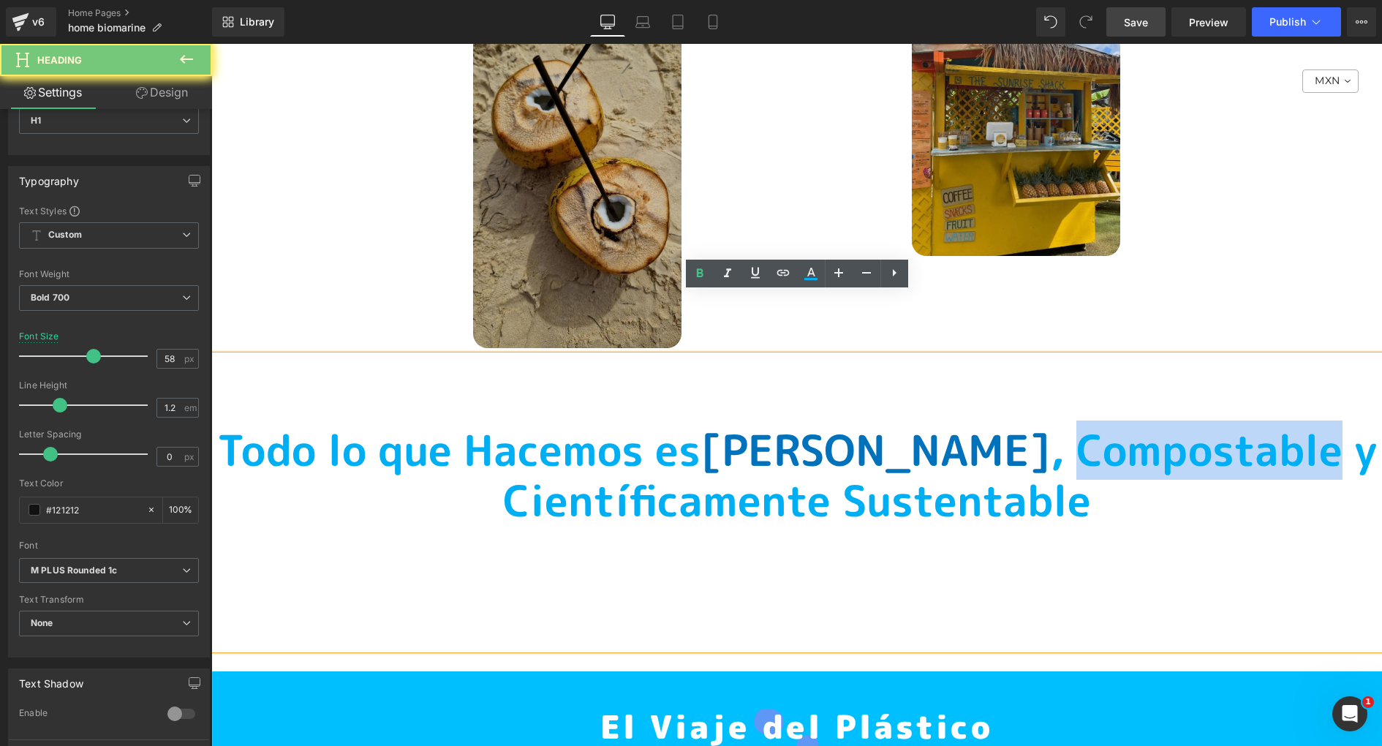
click at [1036, 421] on span ", Compostable y Científicamente Sustentable" at bounding box center [940, 476] width 874 height 110
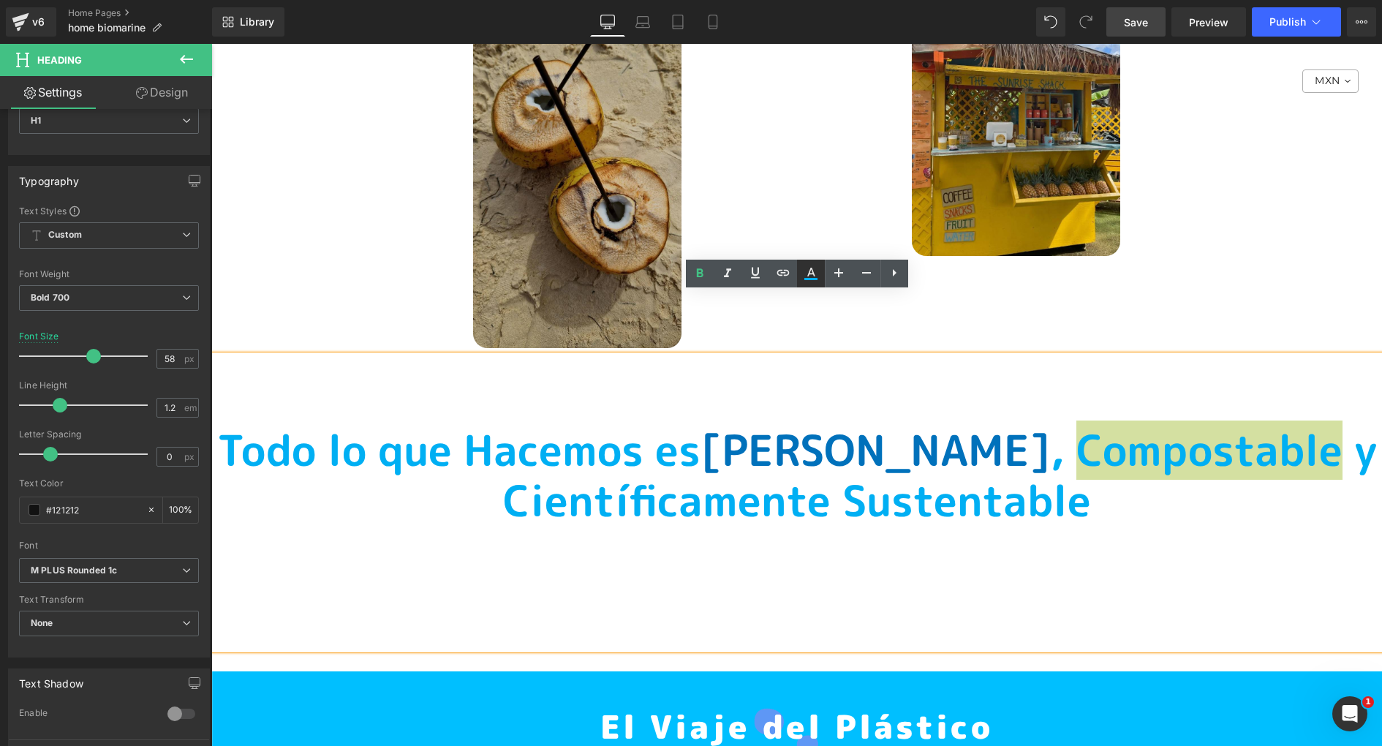
click at [810, 276] on icon at bounding box center [811, 274] width 18 height 18
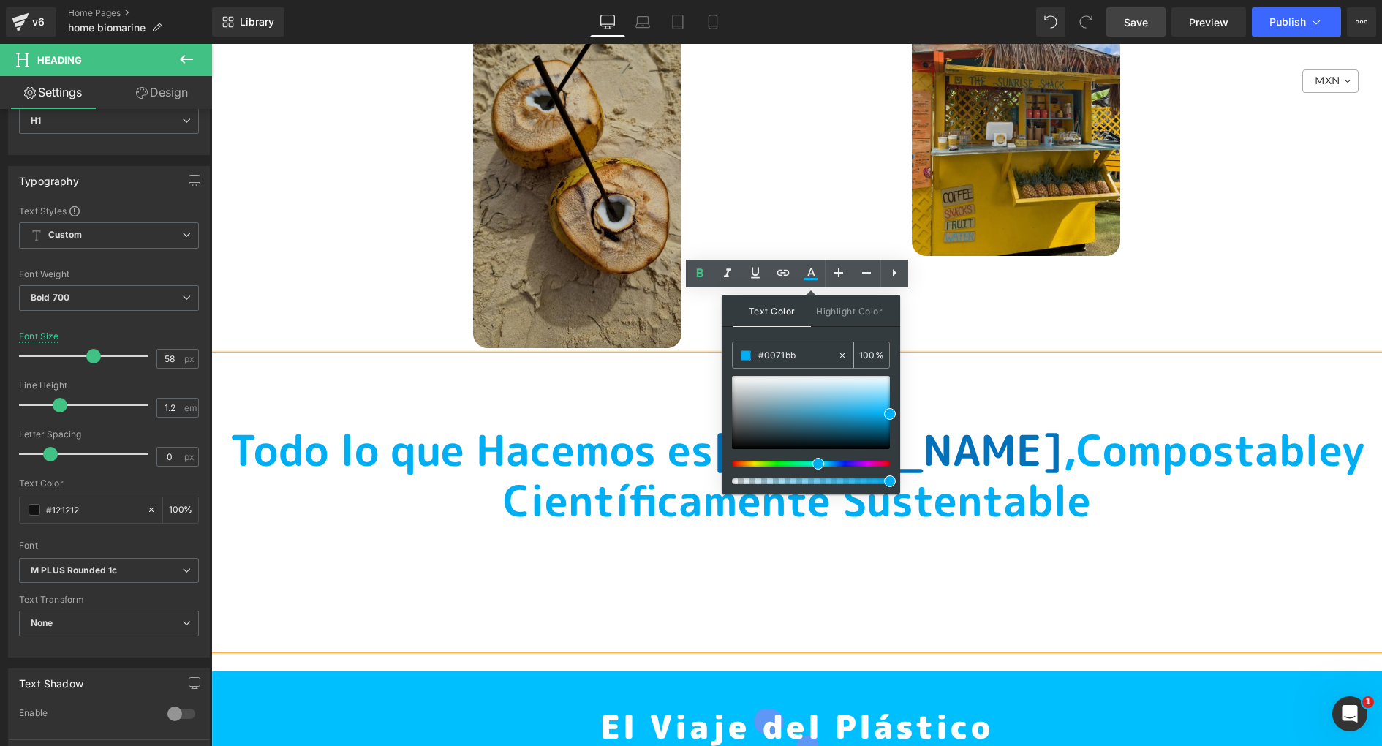
click at [788, 359] on input "#0071bb" at bounding box center [797, 355] width 79 height 16
paste input "71bb"
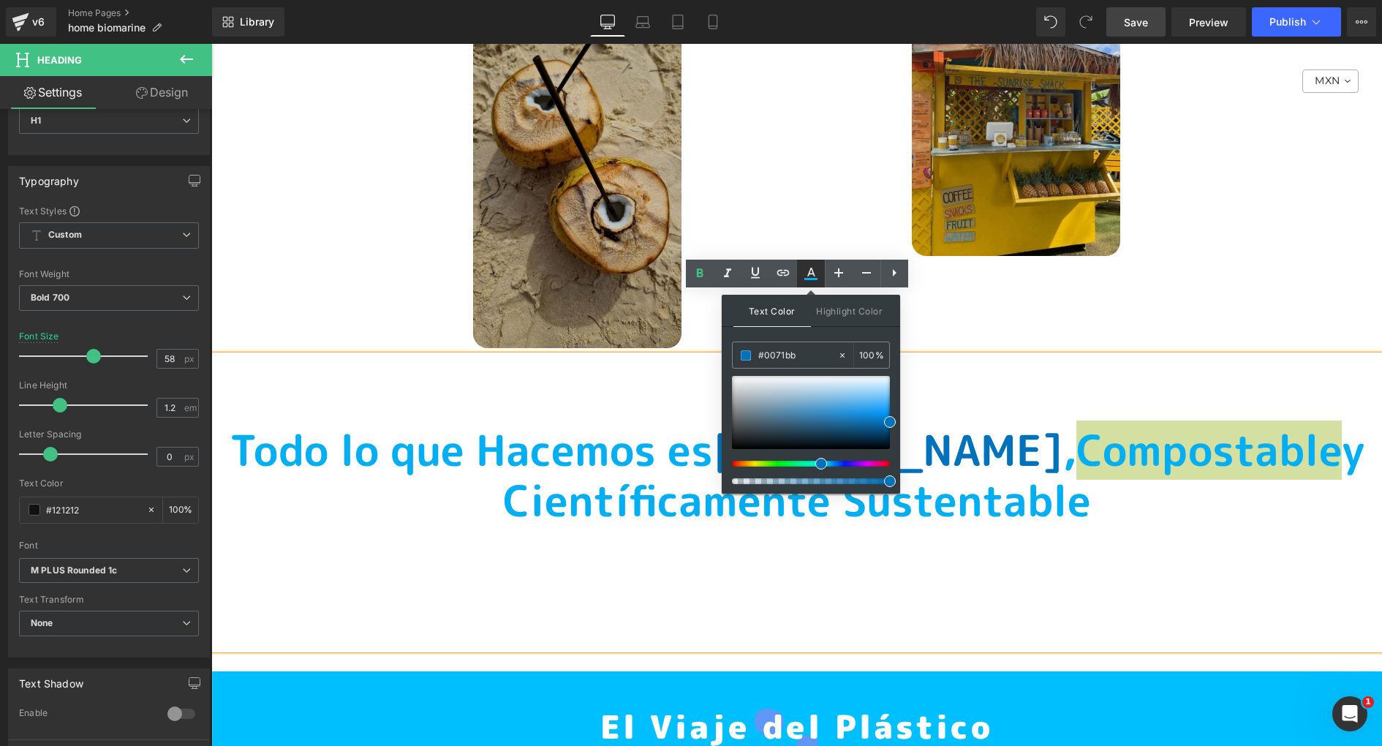
click at [812, 268] on icon at bounding box center [811, 274] width 18 height 18
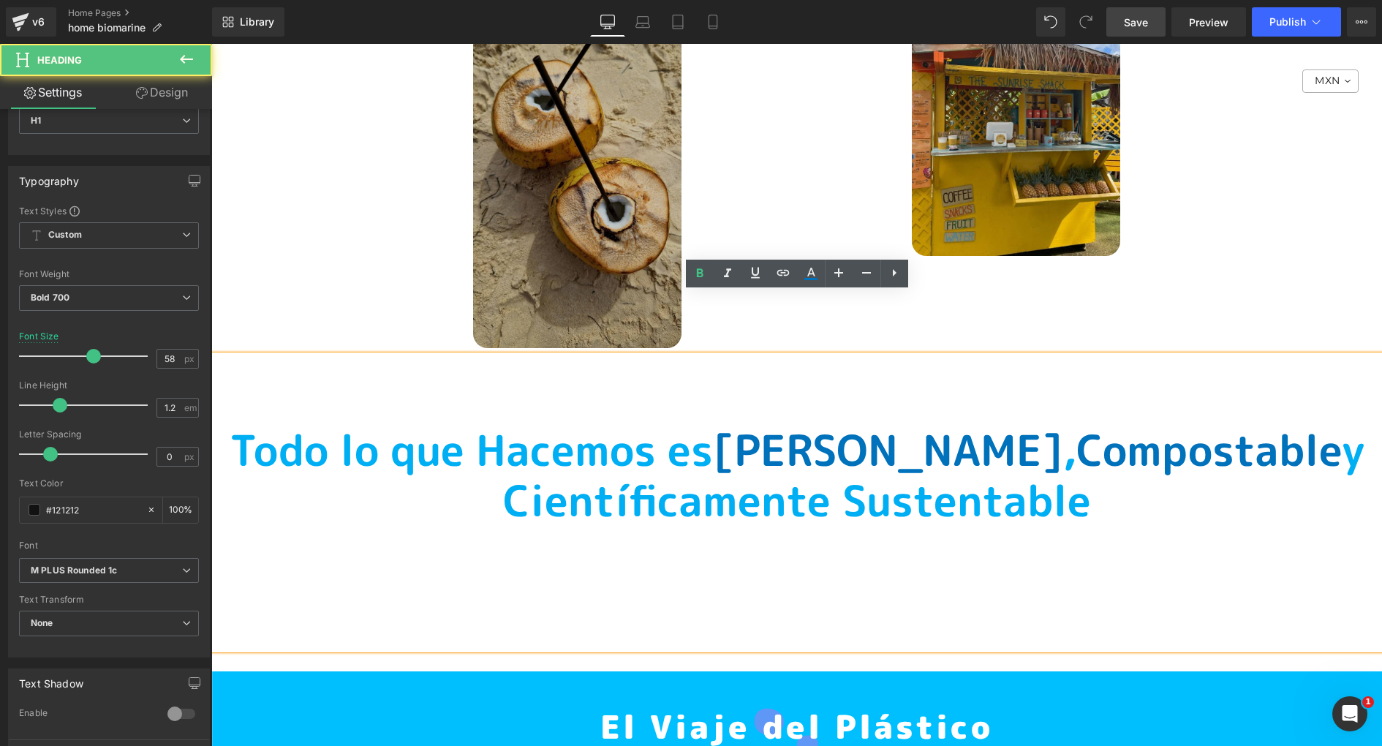
click at [1066, 421] on span "y Científicamente Sustentable" at bounding box center [934, 476] width 862 height 110
click at [619, 442] on span "y Científicamente Sustentable" at bounding box center [934, 476] width 862 height 110
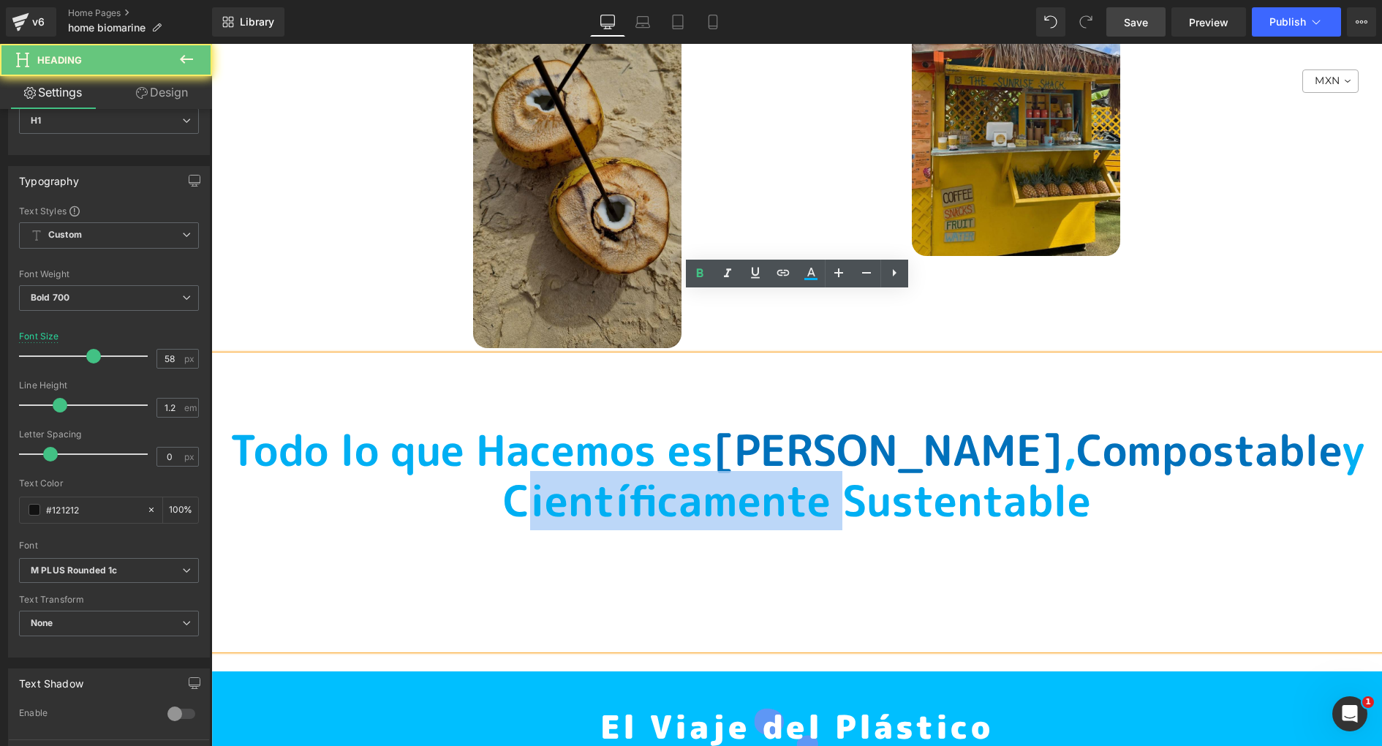
click at [619, 442] on span "y Científicamente Sustentable" at bounding box center [934, 476] width 862 height 110
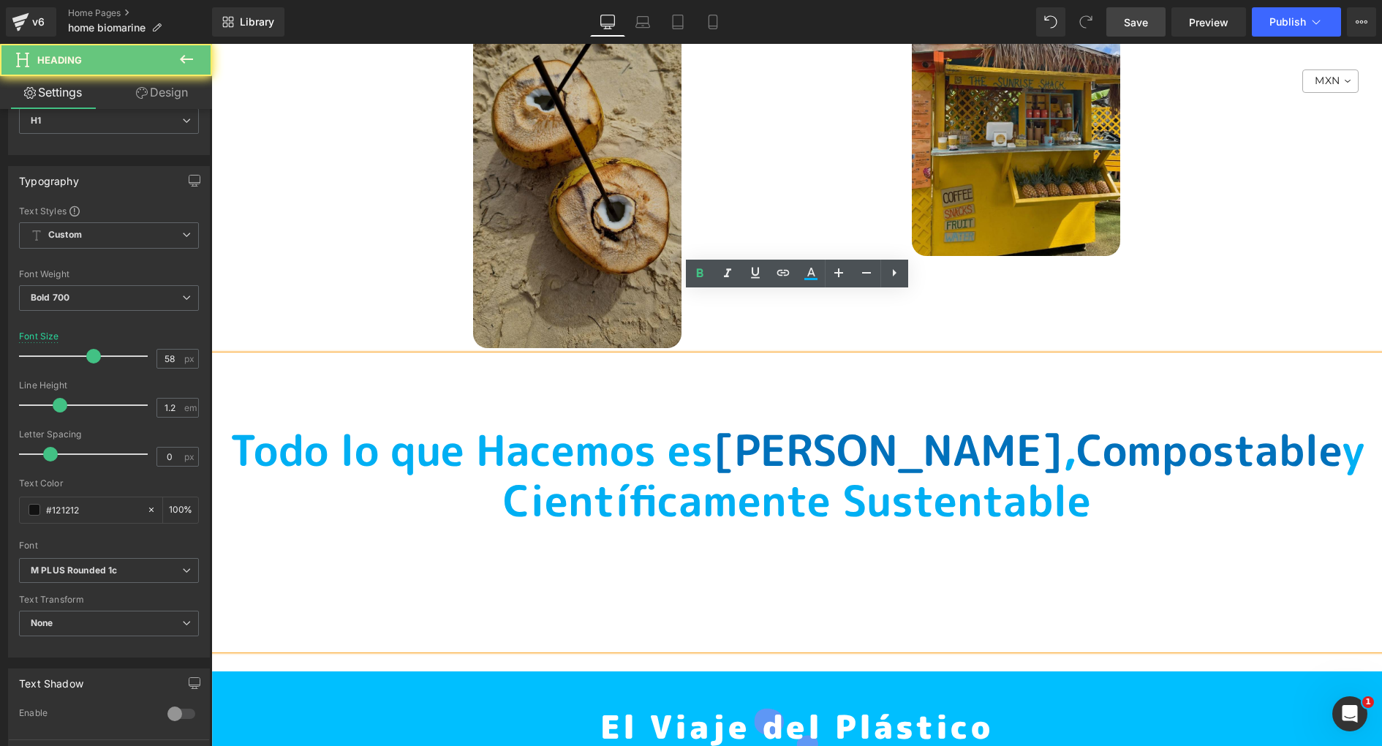
click at [938, 436] on span "y Científicamente Sustentable" at bounding box center [934, 476] width 862 height 110
click at [809, 284] on link at bounding box center [811, 274] width 28 height 28
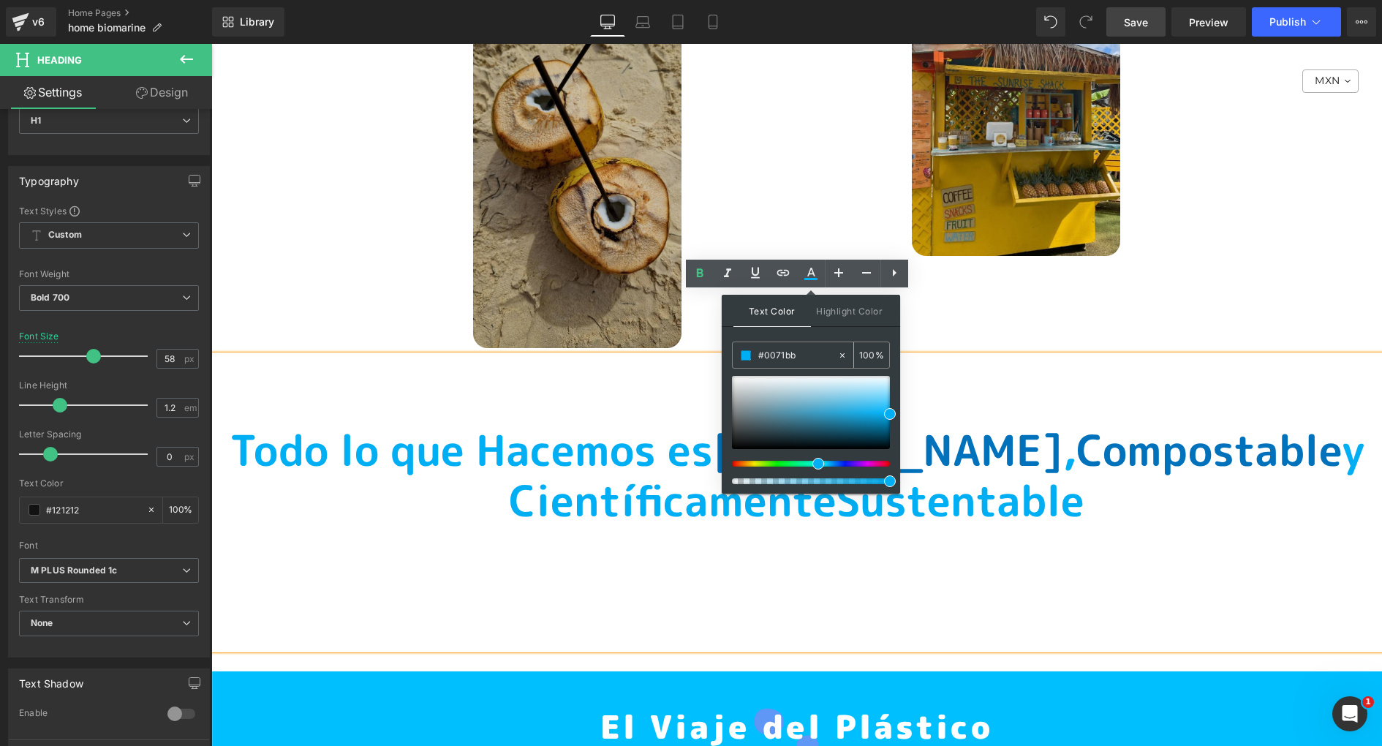
click at [773, 353] on input "#0071bb" at bounding box center [797, 355] width 79 height 16
paste input "71bb"
click at [813, 274] on icon at bounding box center [811, 272] width 8 height 9
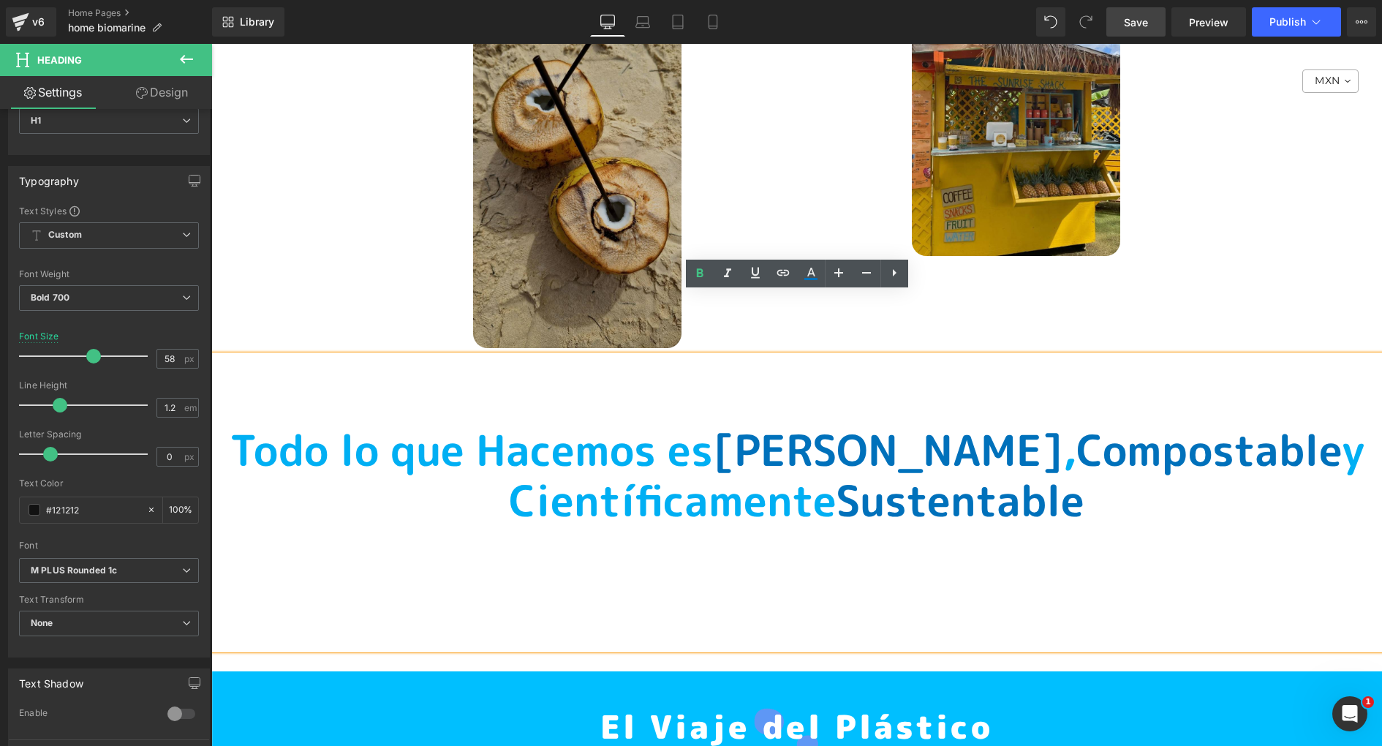
click at [568, 355] on div "T odo lo que Hacemos es [PERSON_NAME] , Compostable y Científicamente Sustentab…" at bounding box center [796, 502] width 1171 height 294
drag, startPoint x: 804, startPoint y: 389, endPoint x: 274, endPoint y: 386, distance: 531.0
click at [274, 425] on h1 "T odo lo que Hacemos es [PERSON_NAME] , Compostable y Científicamente Sustentab…" at bounding box center [796, 476] width 1171 height 102
click at [394, 421] on span "T odo lo que Hacemos es" at bounding box center [471, 450] width 483 height 59
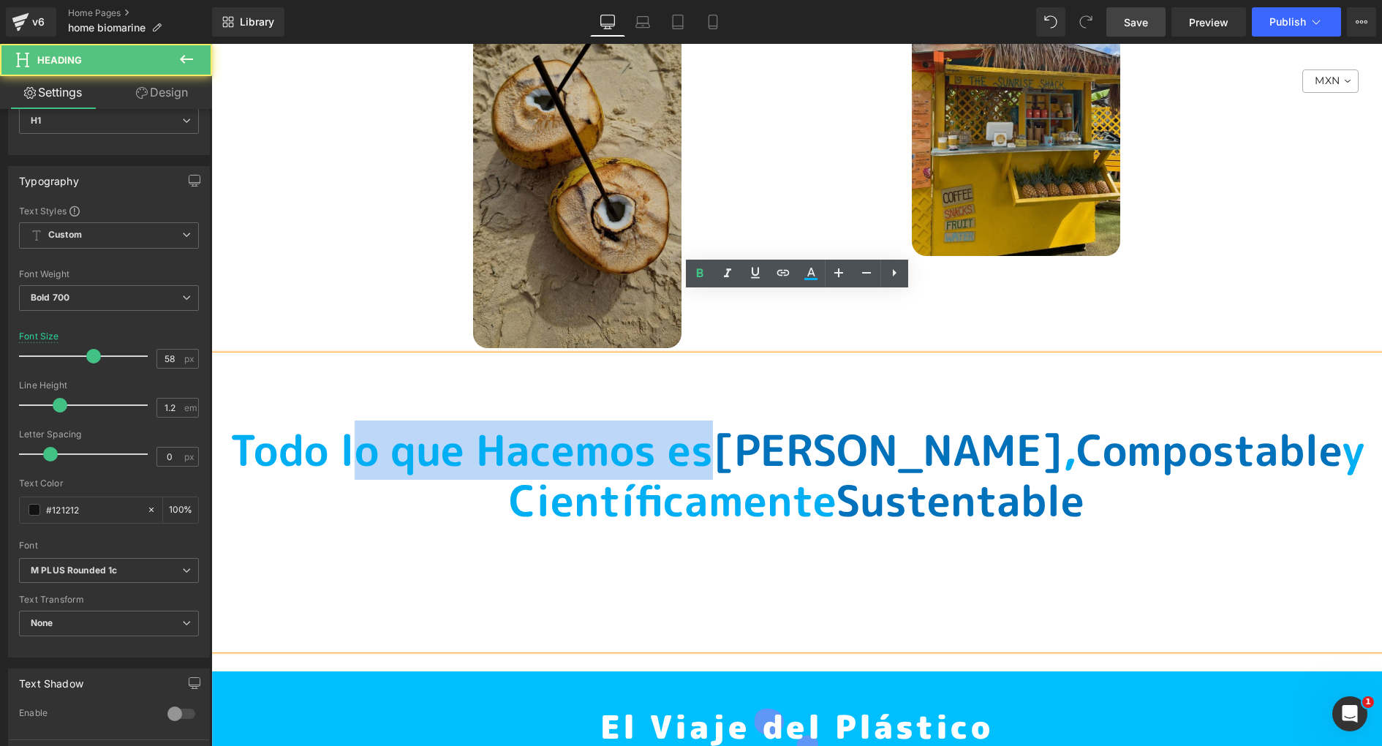
drag, startPoint x: 433, startPoint y: 388, endPoint x: 796, endPoint y: 381, distance: 363.5
click at [713, 421] on span "T odo lo que Hacemos es" at bounding box center [471, 450] width 483 height 59
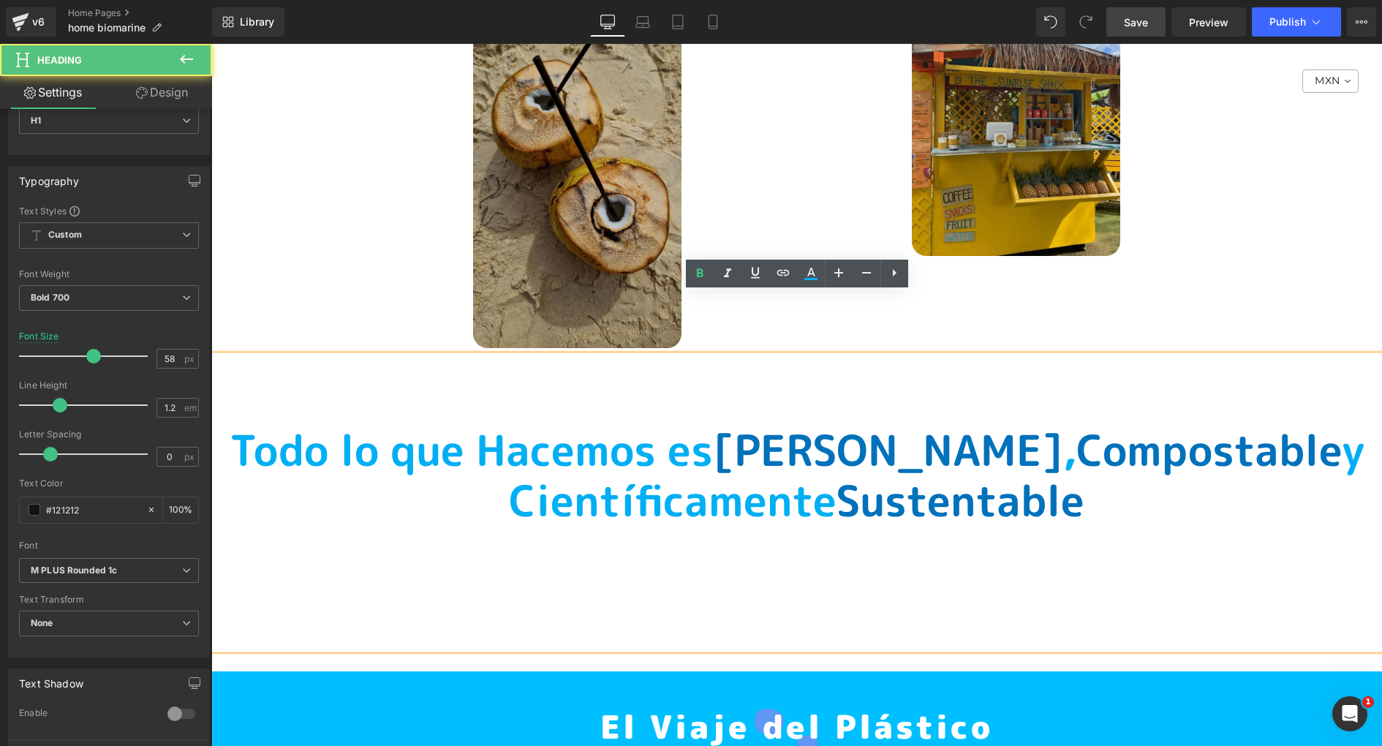
click at [801, 448] on span "y Científicamente" at bounding box center [937, 476] width 856 height 110
click at [1158, 434] on h1 "T odo lo que Hacemos es [PERSON_NAME] , Compostable y Científicamente Sustentab…" at bounding box center [796, 476] width 1171 height 102
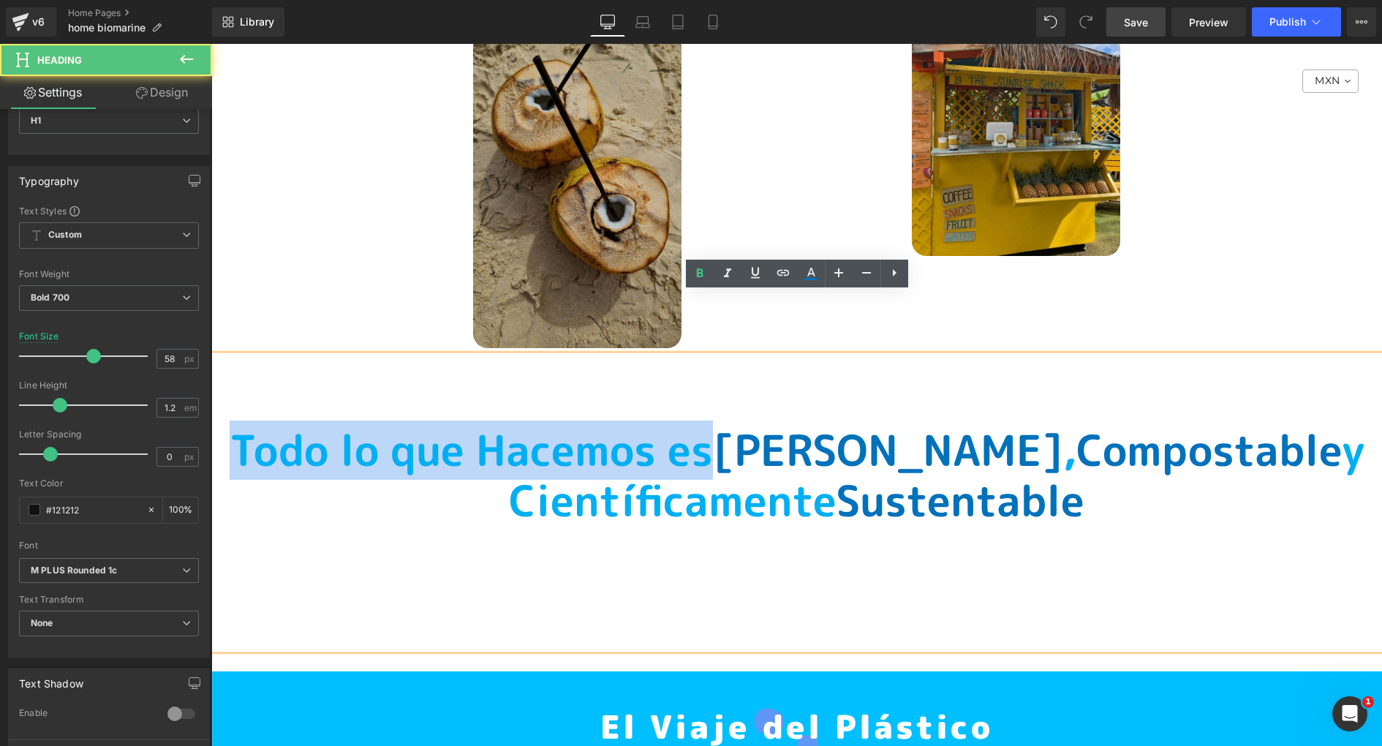
drag, startPoint x: 761, startPoint y: 386, endPoint x: 796, endPoint y: 381, distance: 34.8
click at [796, 425] on h1 "T odo lo que Hacemos es [PERSON_NAME] , Compostable y Científicamente Sustentab…" at bounding box center [796, 476] width 1171 height 102
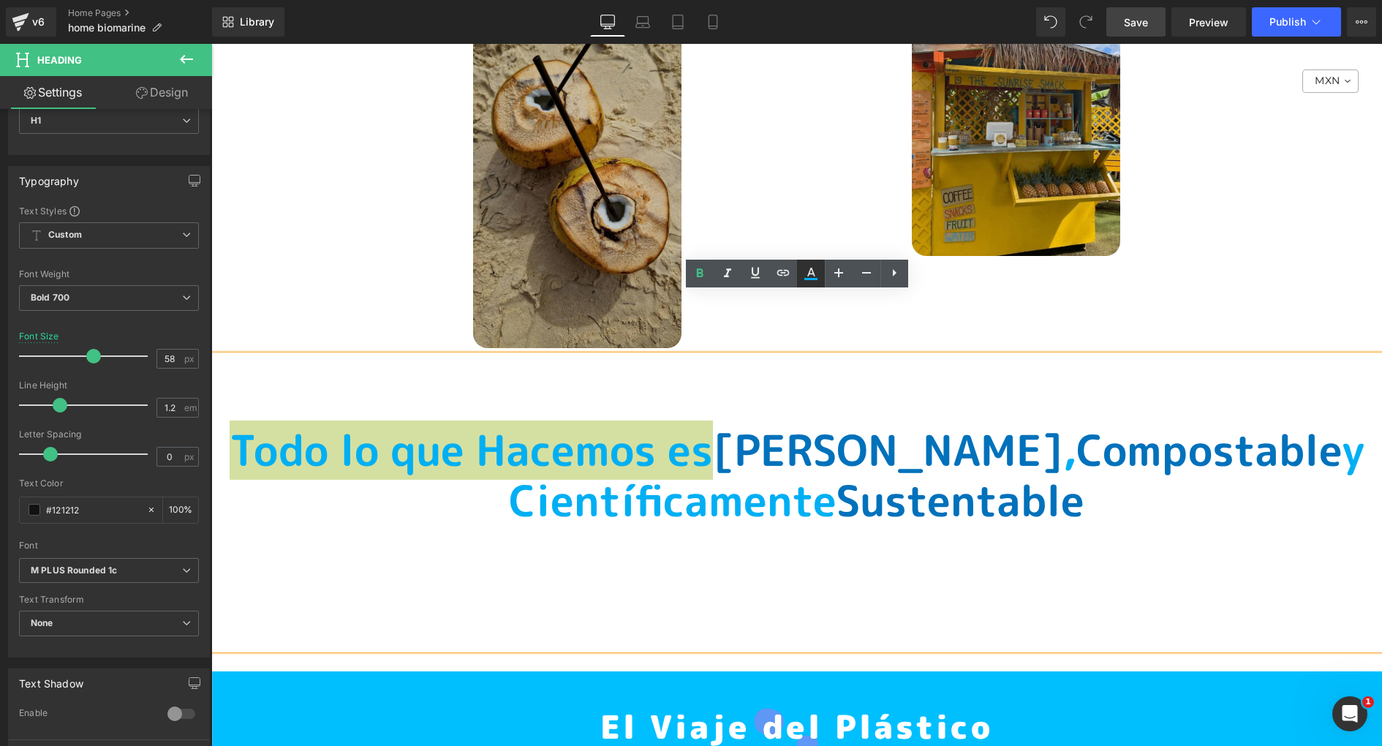
click at [817, 274] on icon at bounding box center [811, 274] width 18 height 18
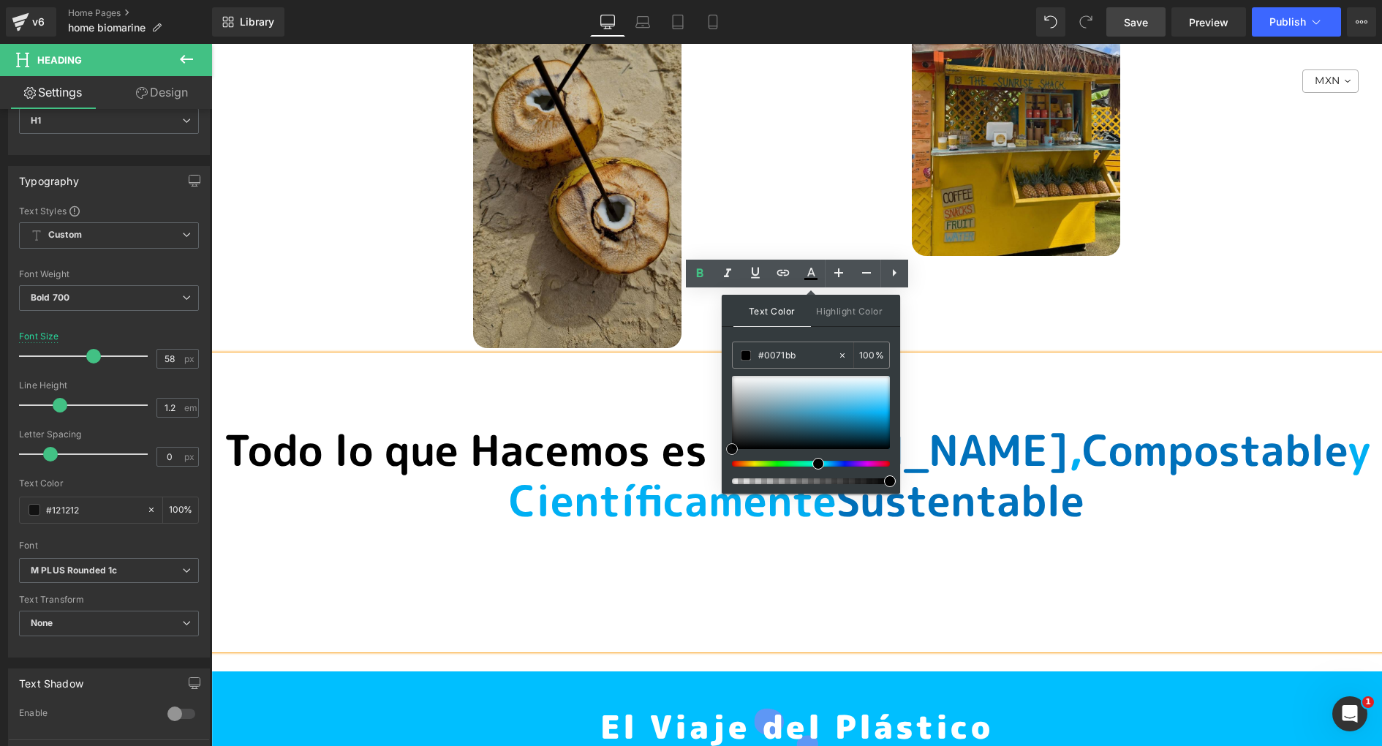
drag, startPoint x: 992, startPoint y: 448, endPoint x: 675, endPoint y: 504, distance: 321.5
click at [590, 527] on h1 at bounding box center [796, 552] width 1171 height 51
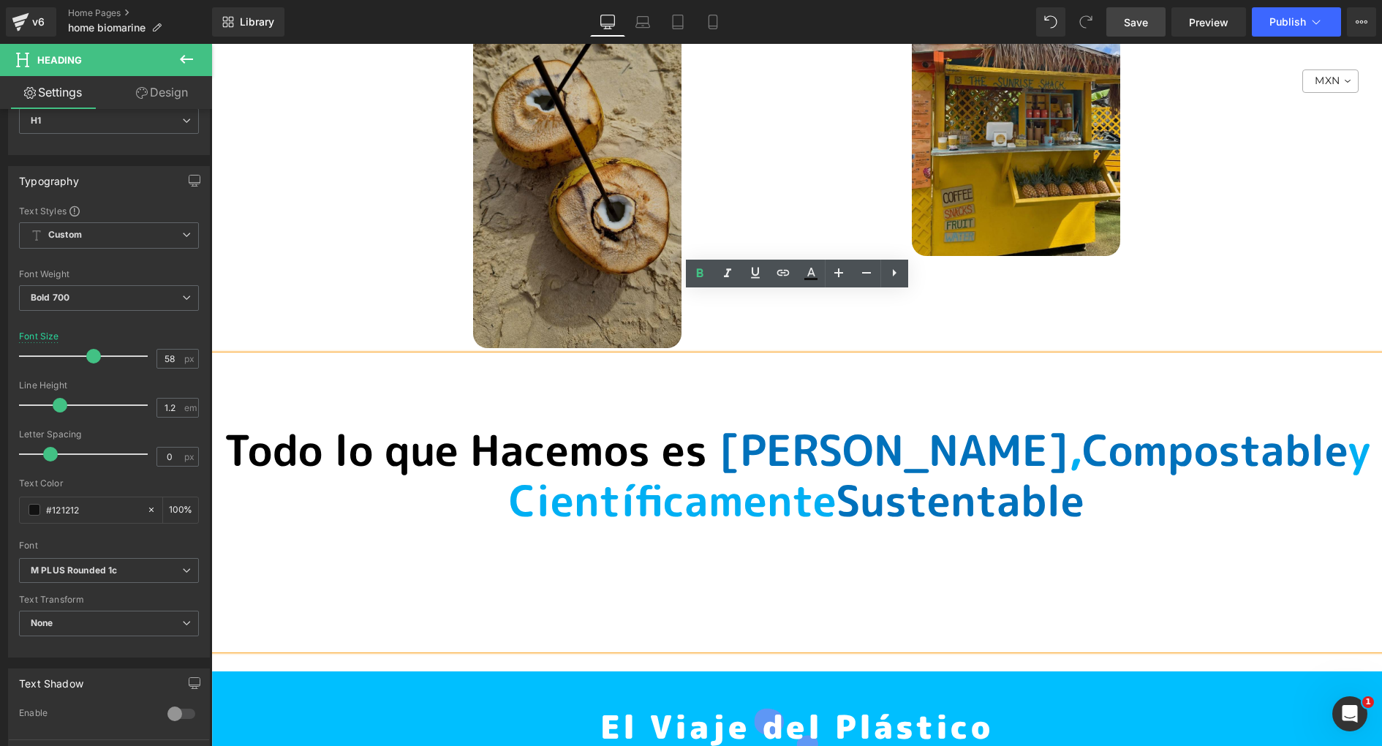
drag, startPoint x: 834, startPoint y: 441, endPoint x: 514, endPoint y: 433, distance: 319.7
click at [514, 433] on span "y Científicamente" at bounding box center [940, 476] width 862 height 110
click at [807, 268] on icon at bounding box center [811, 274] width 18 height 18
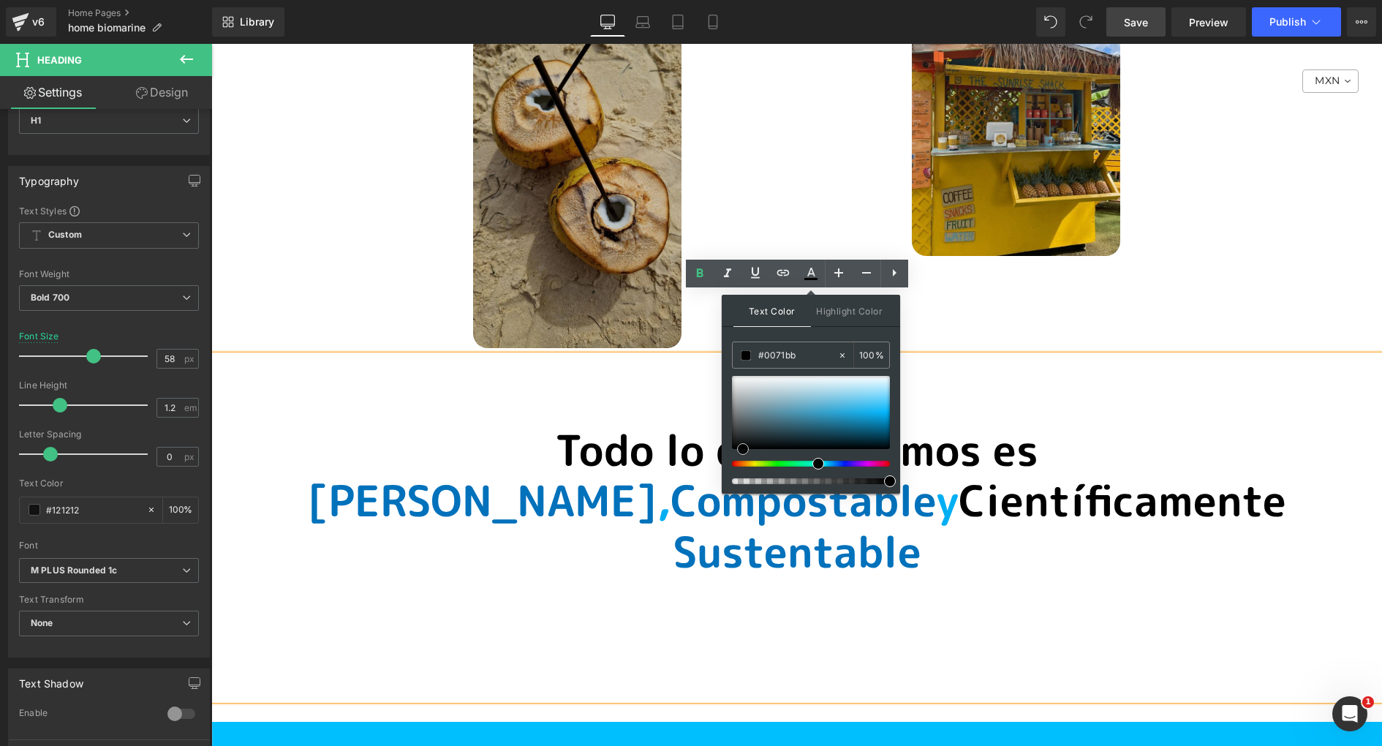
drag, startPoint x: 1055, startPoint y: 459, endPoint x: 606, endPoint y: 497, distance: 450.6
click at [606, 578] on h1 at bounding box center [796, 603] width 1171 height 51
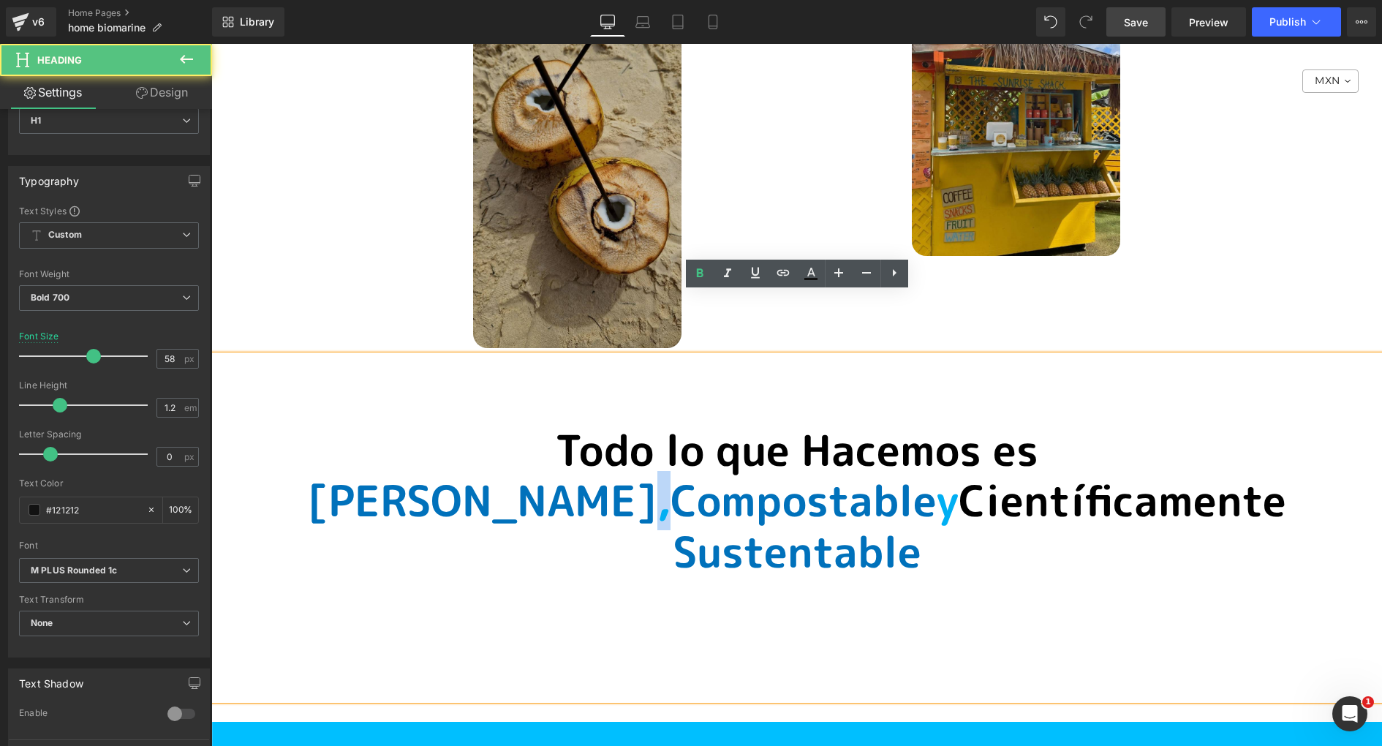
drag, startPoint x: 969, startPoint y: 393, endPoint x: 952, endPoint y: 393, distance: 16.8
click at [671, 471] on span "," at bounding box center [663, 500] width 13 height 59
click at [813, 272] on icon at bounding box center [811, 272] width 8 height 9
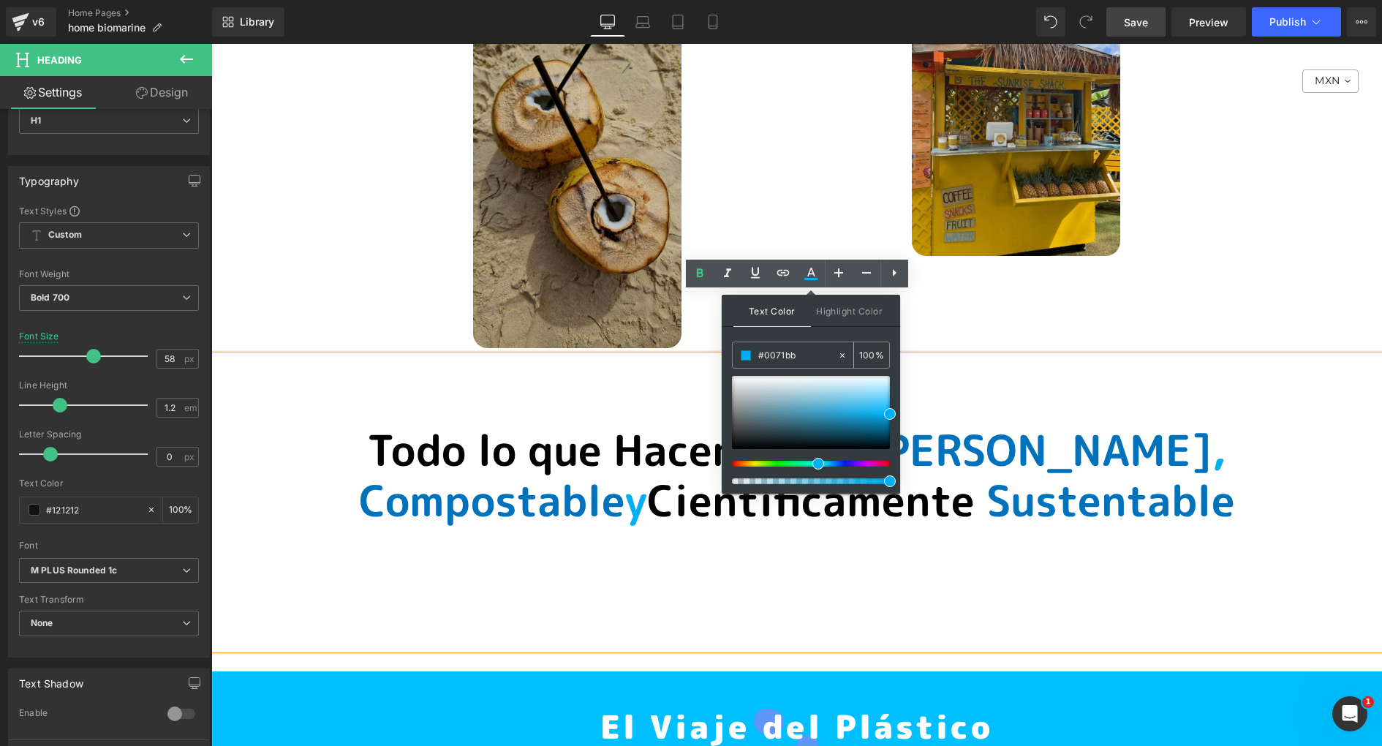
click at [783, 357] on input "#0071bb" at bounding box center [797, 355] width 79 height 16
click at [1038, 355] on div "T odo lo que Hacemos es [PERSON_NAME] , Compostable y Científicamente Sustentab…" at bounding box center [796, 502] width 1171 height 294
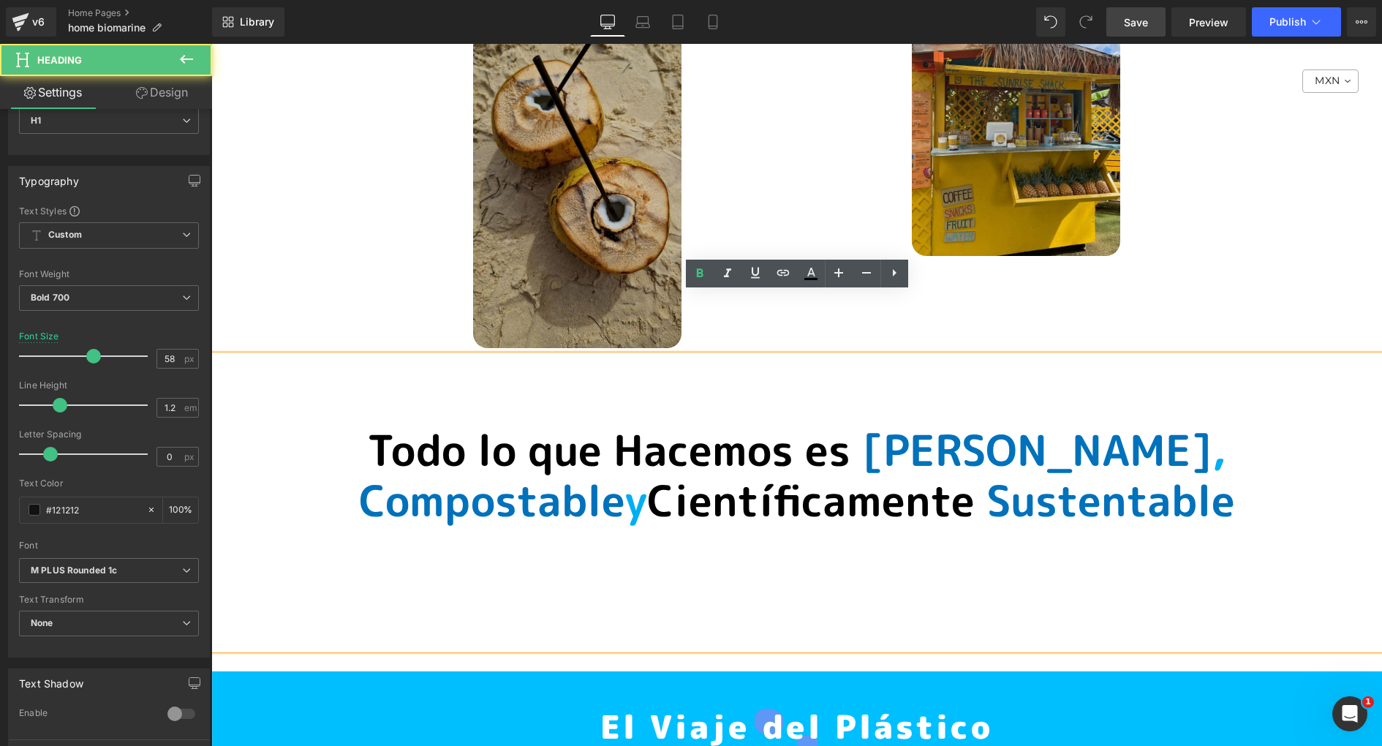
click at [862, 421] on span "[PERSON_NAME]" at bounding box center [1037, 450] width 350 height 59
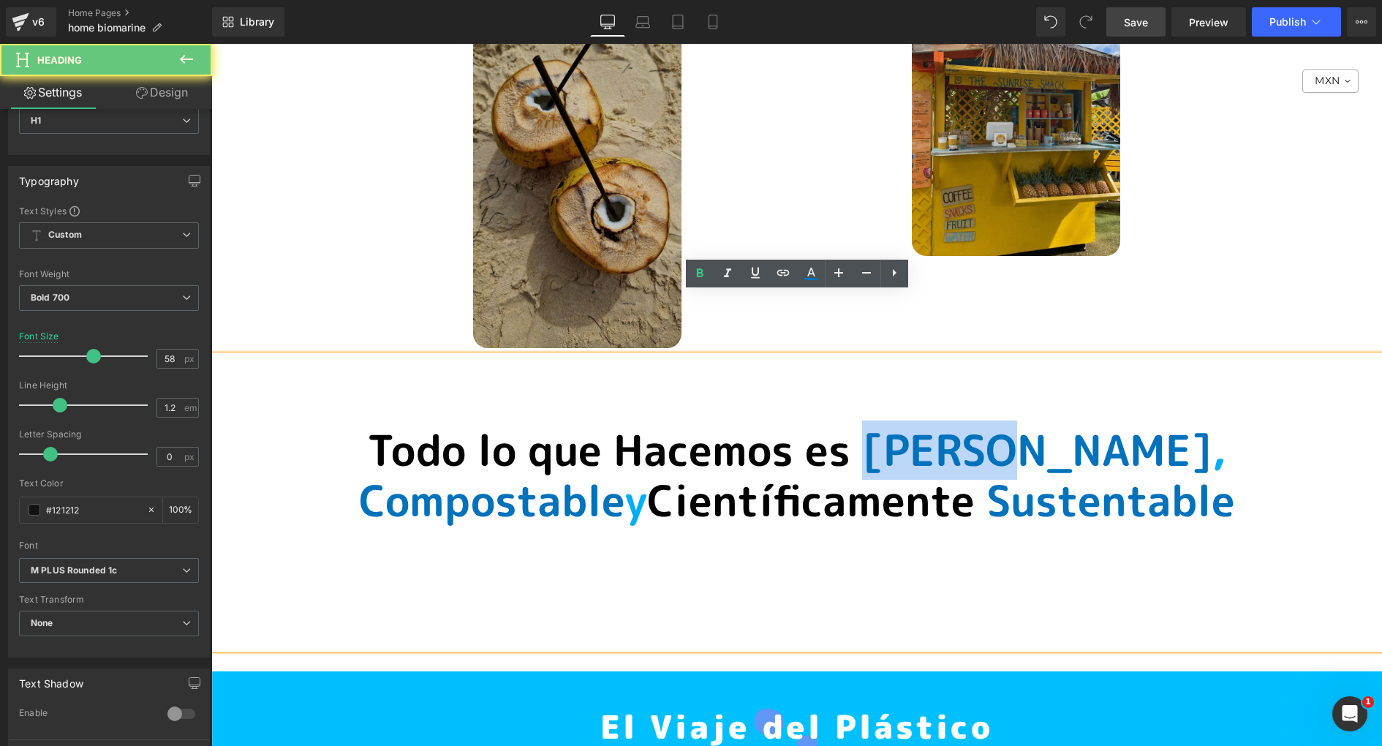
click at [862, 421] on span "[PERSON_NAME]" at bounding box center [1037, 450] width 350 height 59
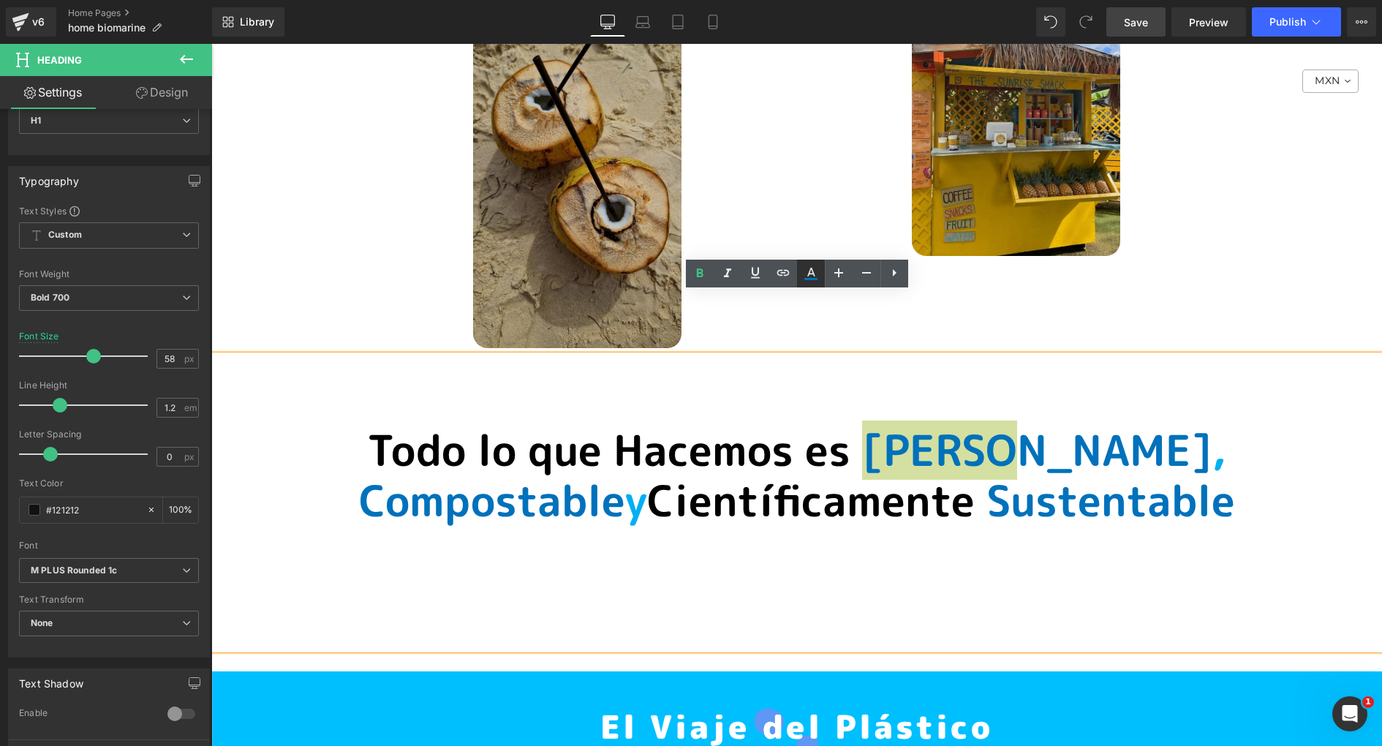
click at [808, 268] on icon at bounding box center [811, 274] width 18 height 18
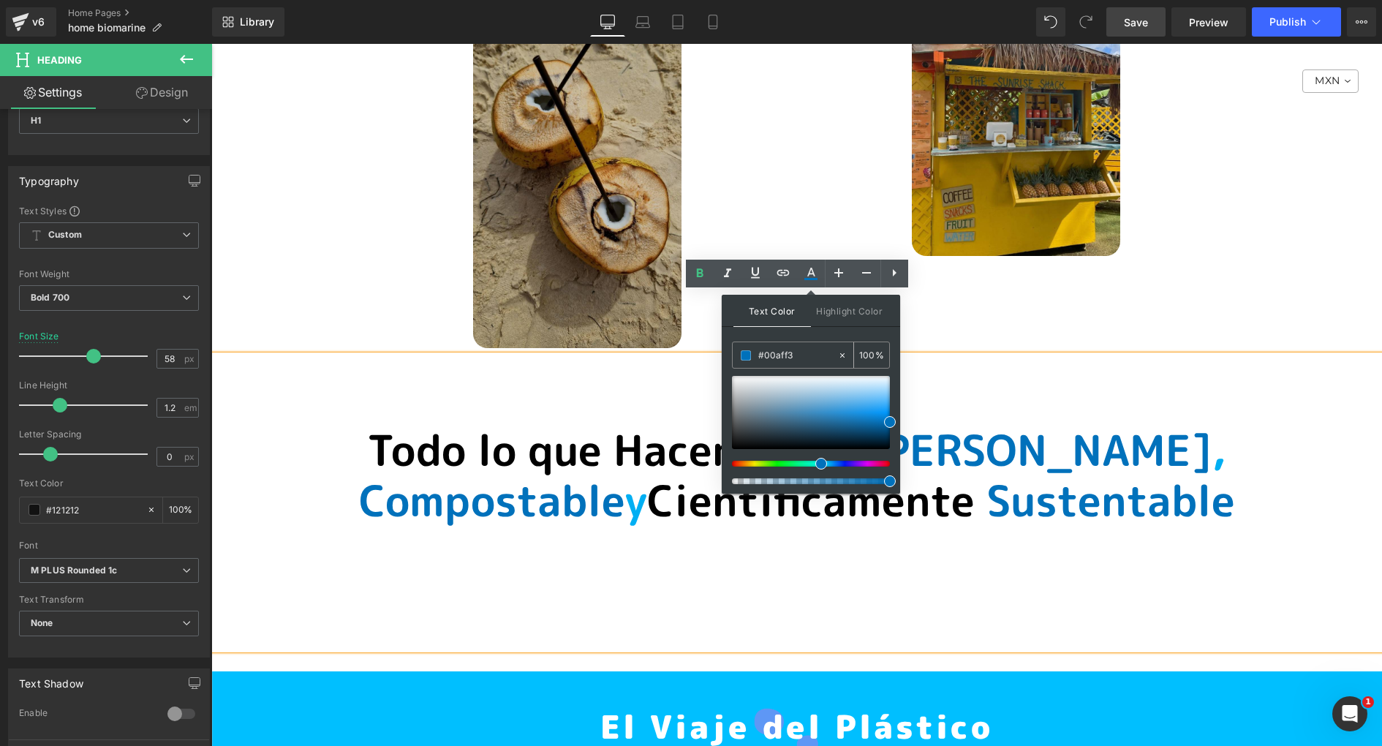
click at [774, 347] on input "#00aff3" at bounding box center [797, 355] width 79 height 16
click at [780, 361] on input "#00aff3" at bounding box center [797, 355] width 79 height 16
paste input "00aff3"
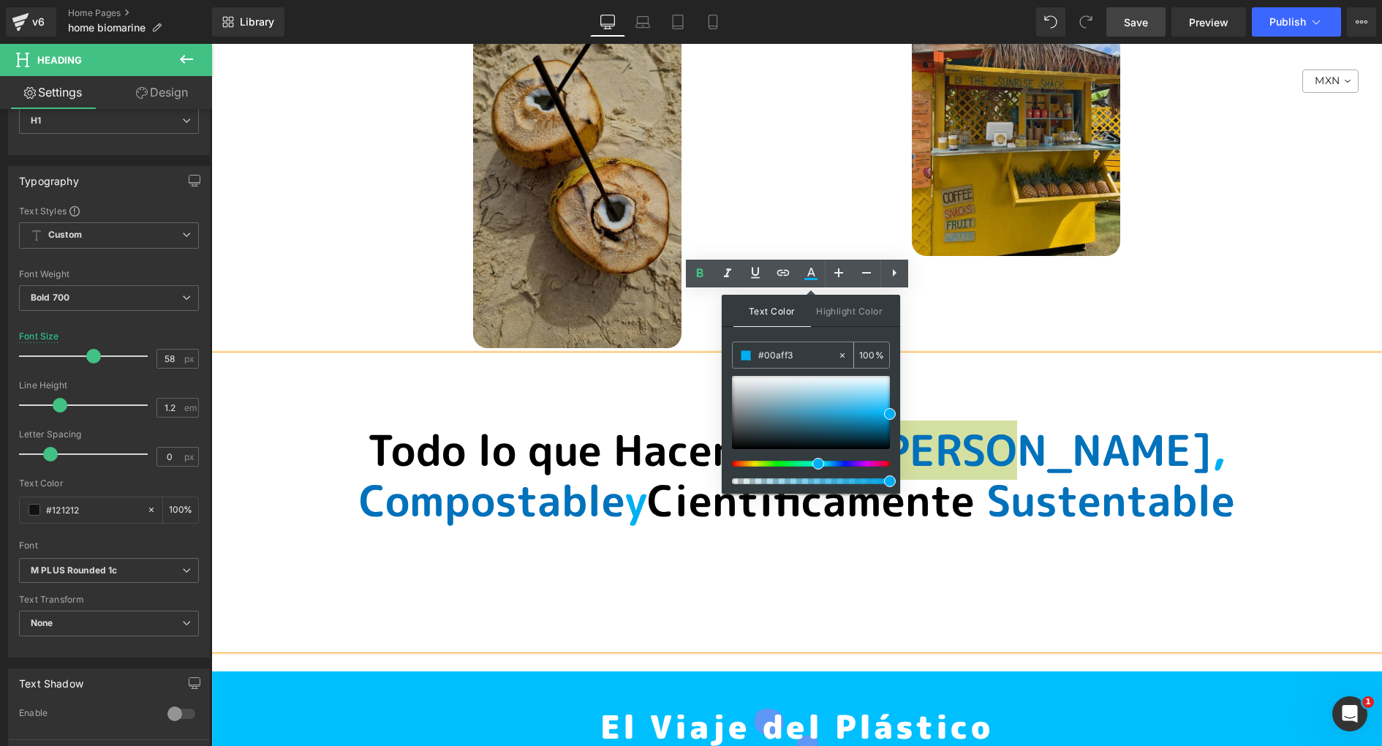
click at [867, 353] on input "100" at bounding box center [867, 355] width 16 height 16
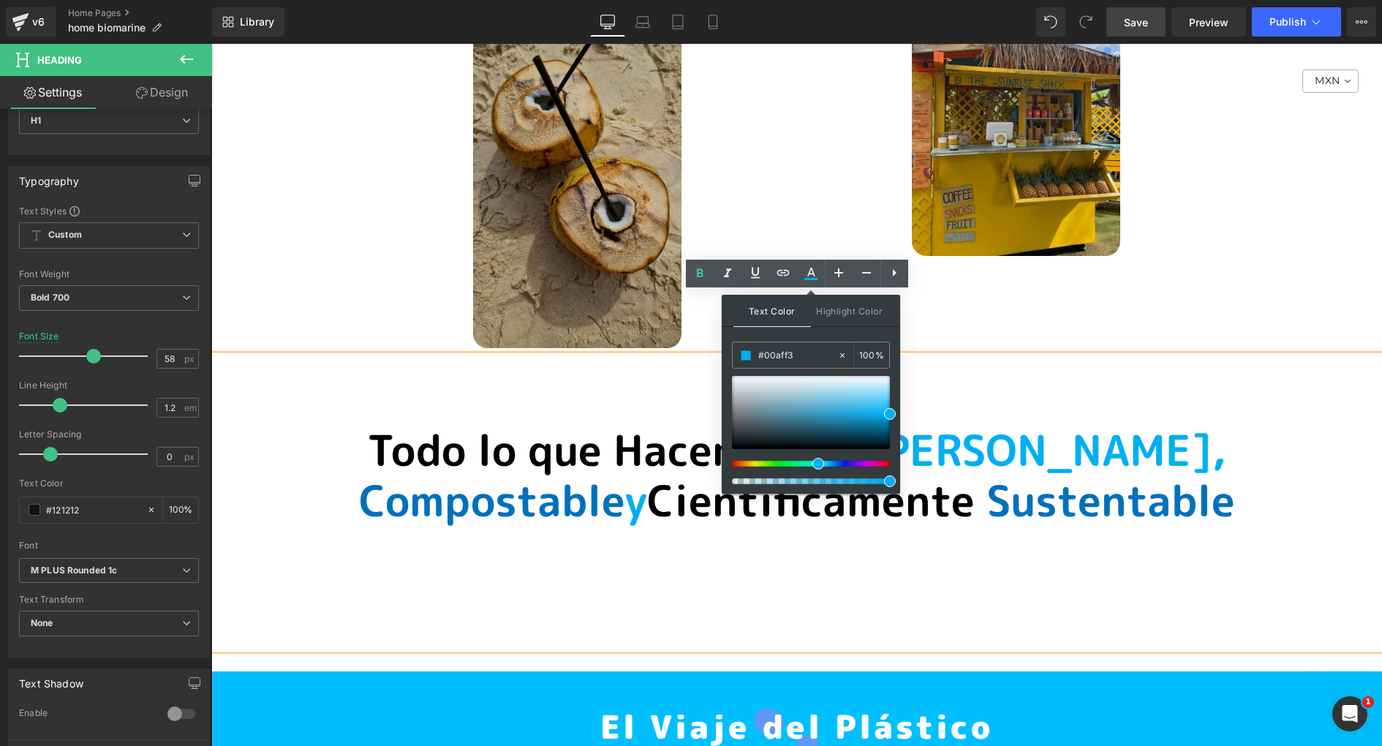
click at [625, 471] on span "Compostable" at bounding box center [491, 500] width 265 height 59
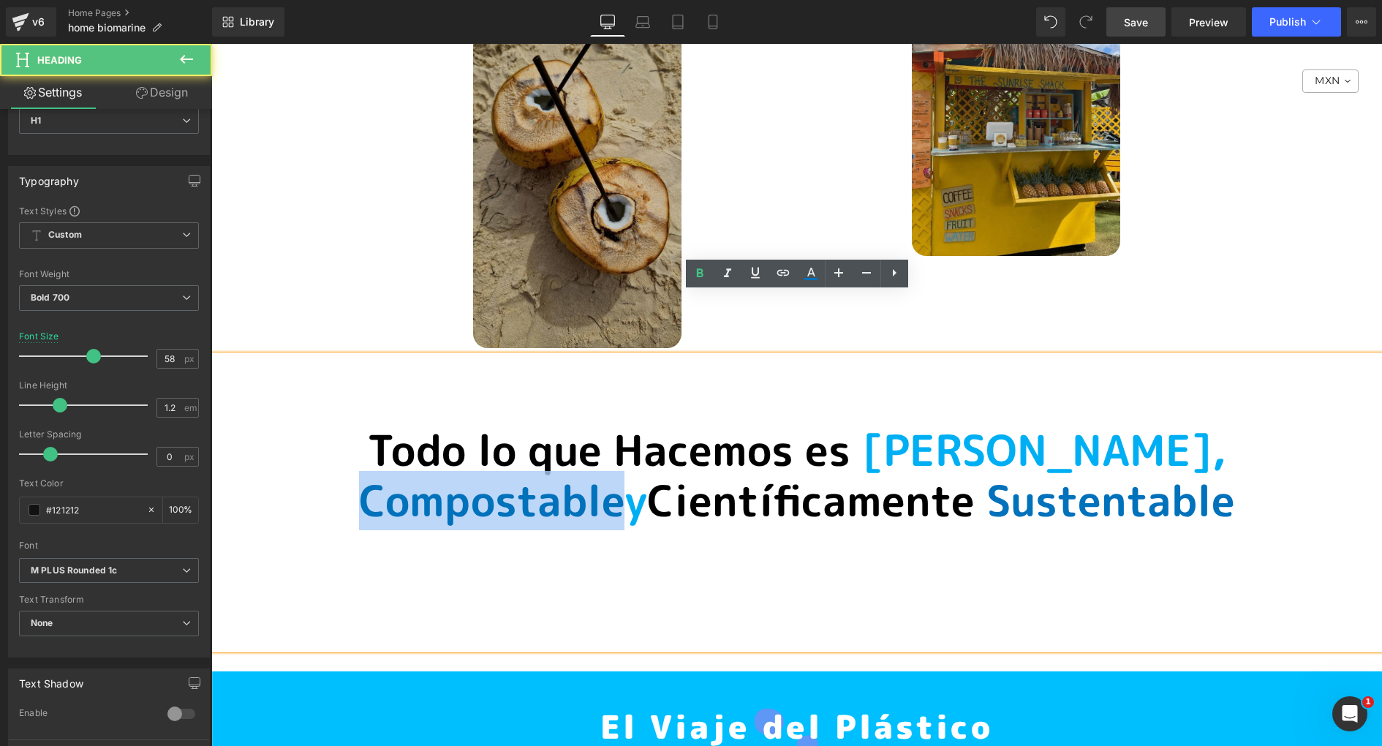
click at [625, 471] on span "Compostable" at bounding box center [491, 500] width 265 height 59
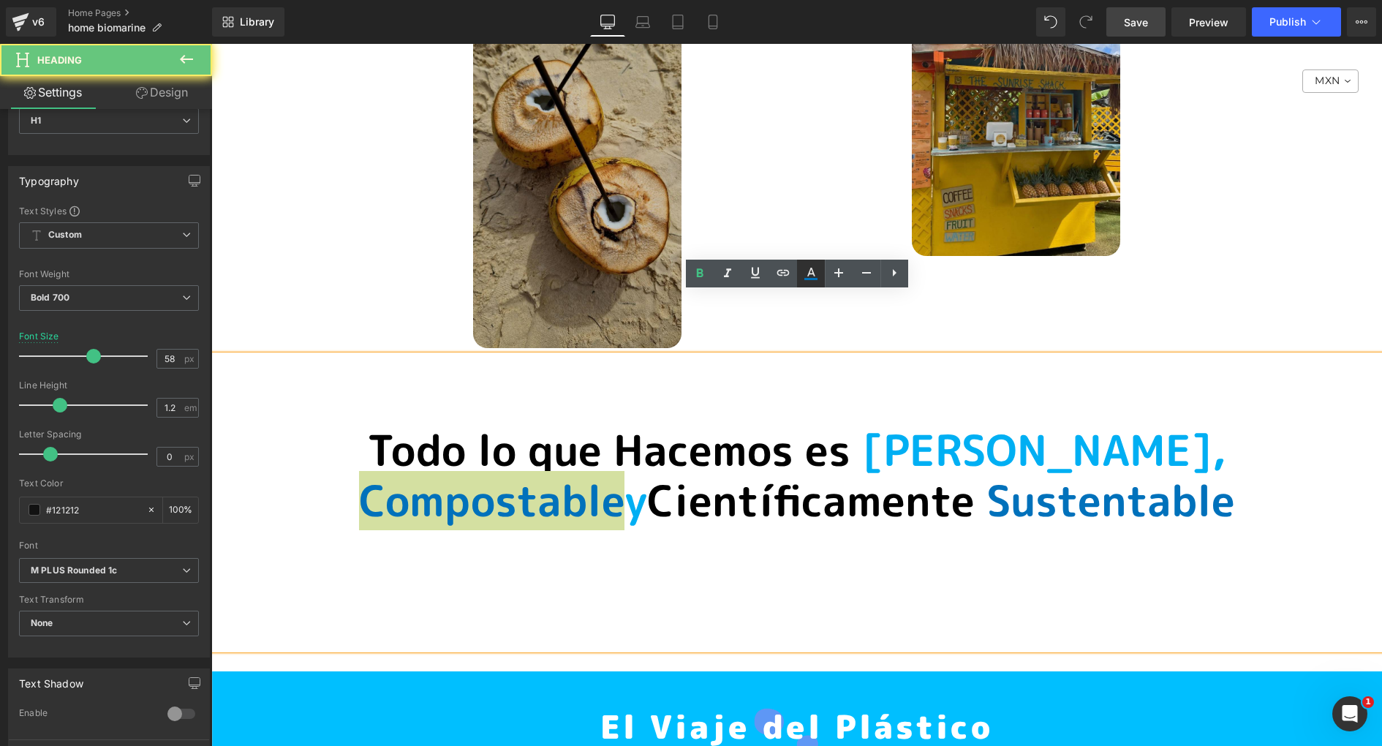
click at [819, 273] on icon at bounding box center [811, 274] width 18 height 18
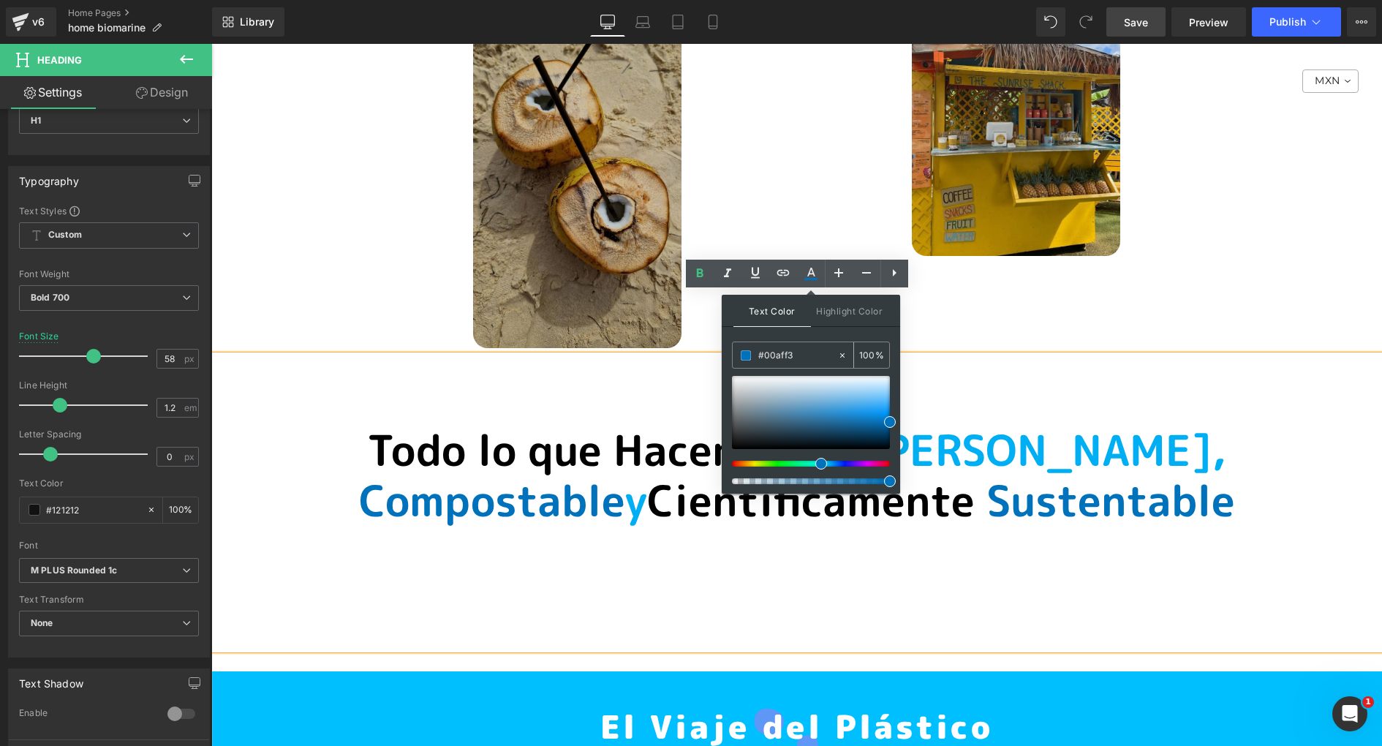
click at [787, 355] on input "#00aff3" at bounding box center [797, 355] width 79 height 16
paste input "aff3"
click at [870, 357] on input "100" at bounding box center [867, 355] width 16 height 16
click at [1306, 425] on h1 "T odo lo que Hacemos es [PERSON_NAME] , Compostable y Científicamente Sustentab…" at bounding box center [796, 476] width 1171 height 102
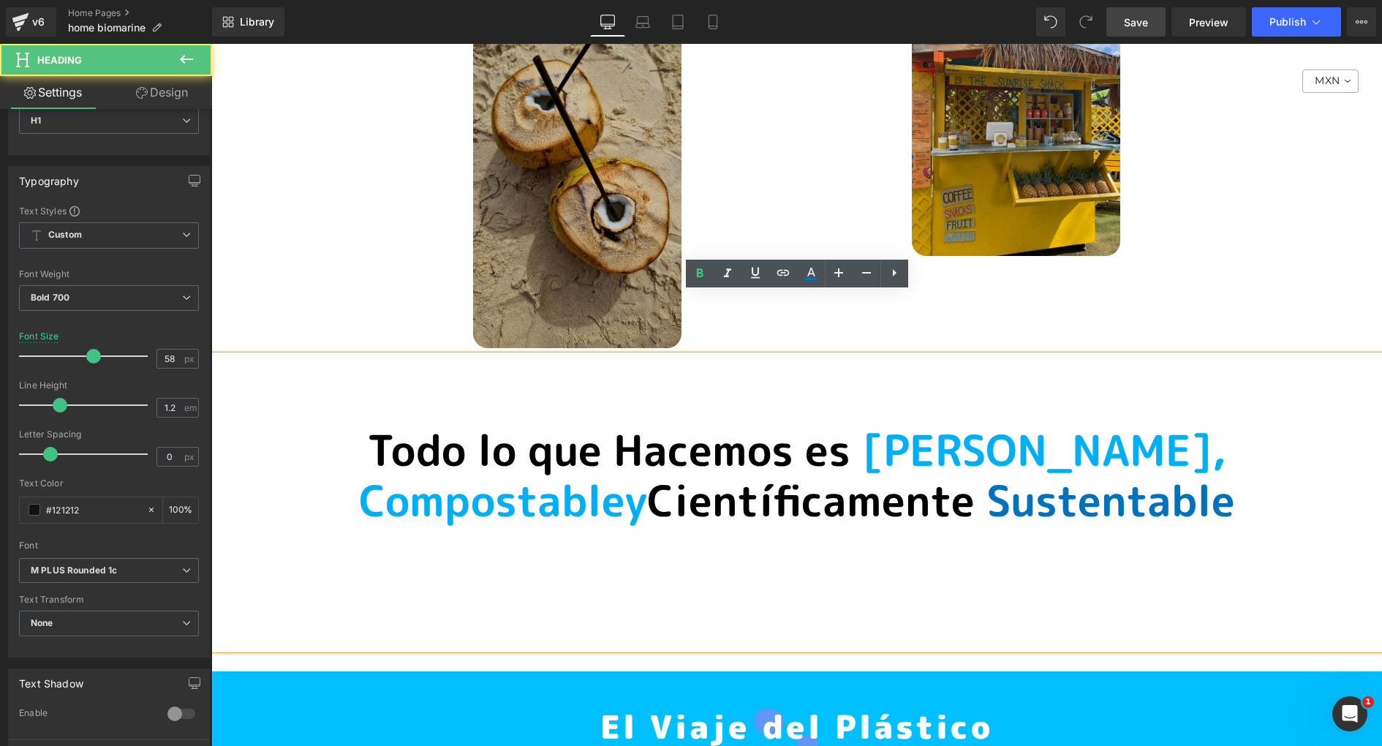
click at [987, 471] on span "Sustentable" at bounding box center [1111, 500] width 249 height 59
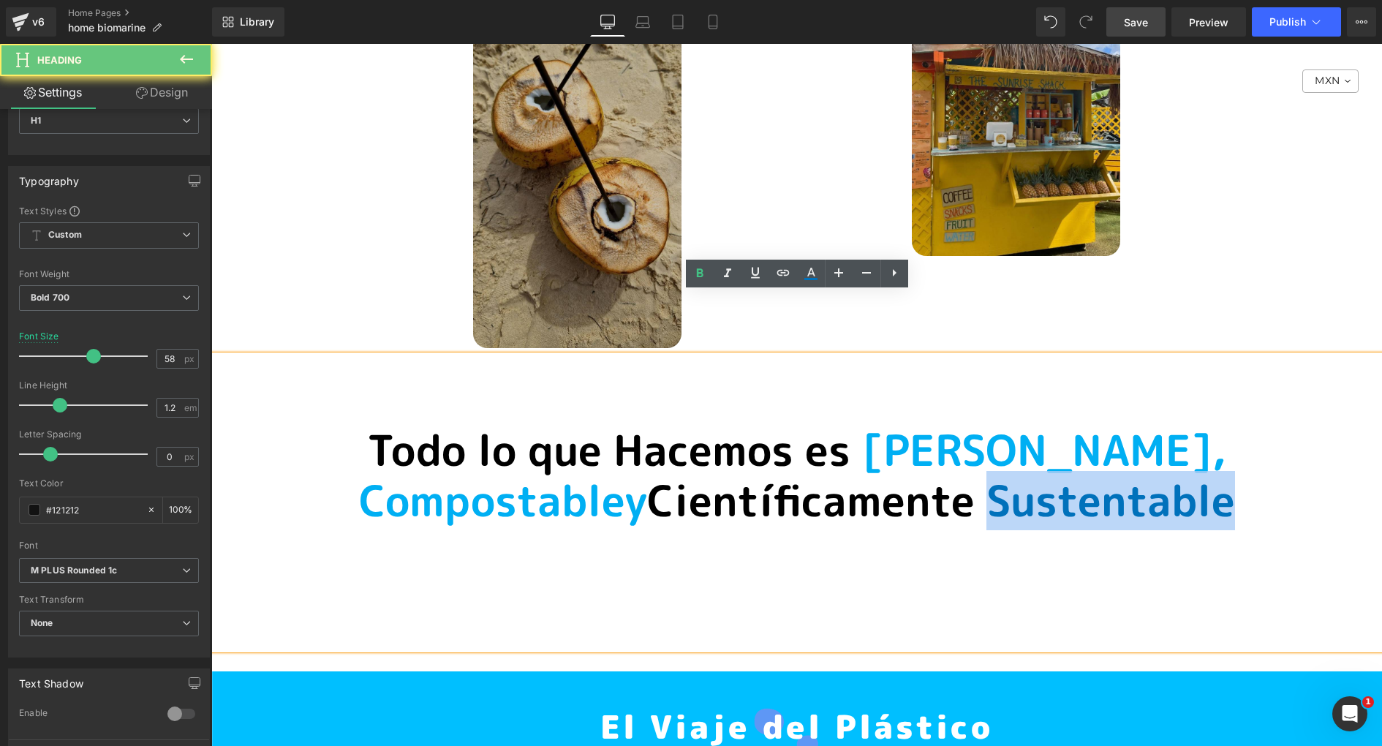
click at [987, 471] on span "Sustentable" at bounding box center [1111, 500] width 249 height 59
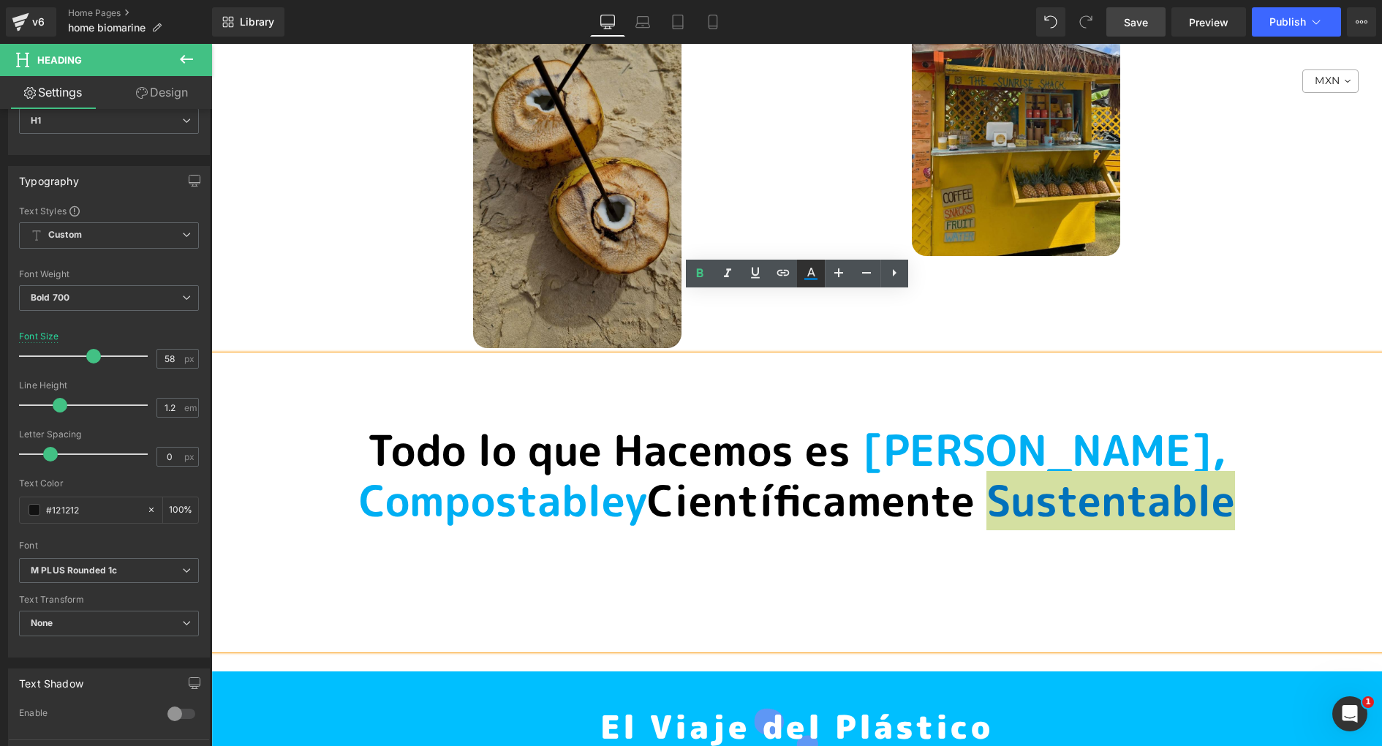
click at [812, 274] on icon at bounding box center [811, 274] width 18 height 18
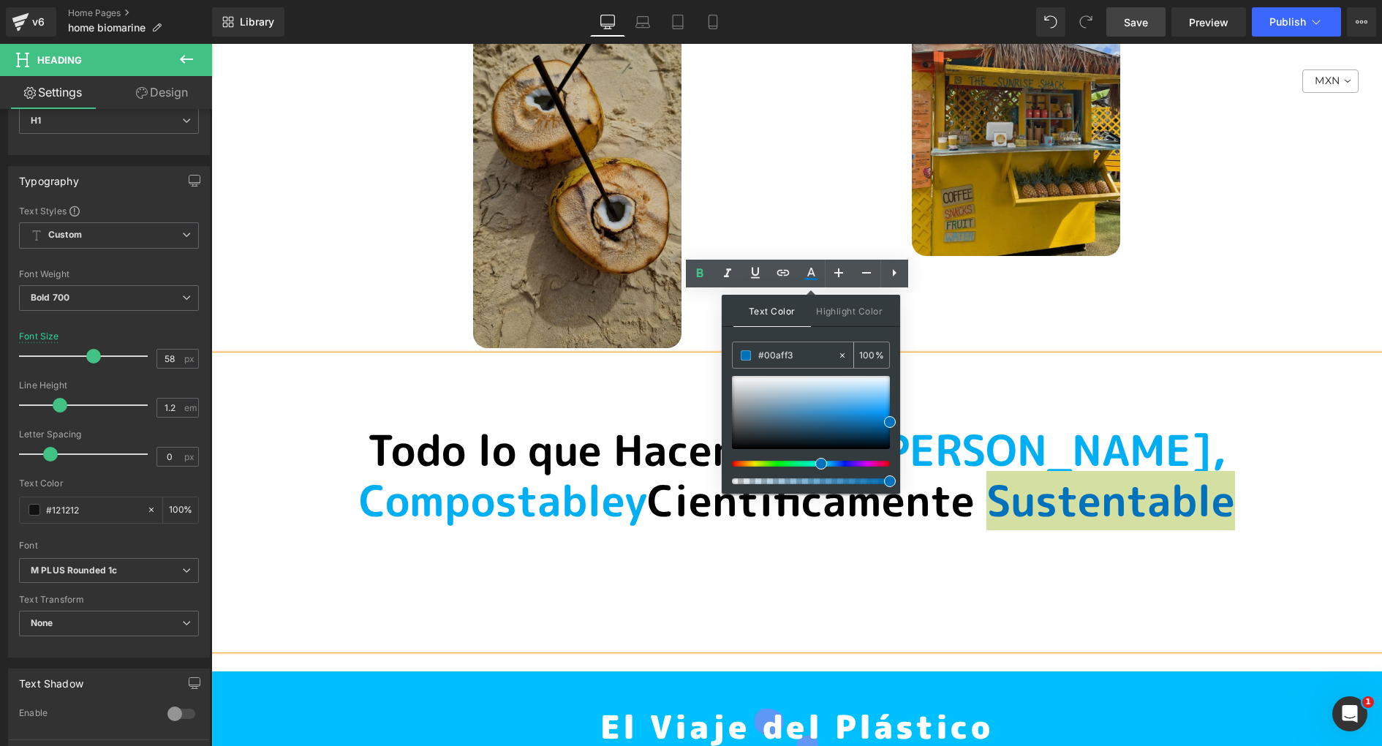
click at [787, 357] on input "#00aff3" at bounding box center [797, 355] width 79 height 16
click at [787, 357] on input "#0071bb" at bounding box center [797, 355] width 79 height 16
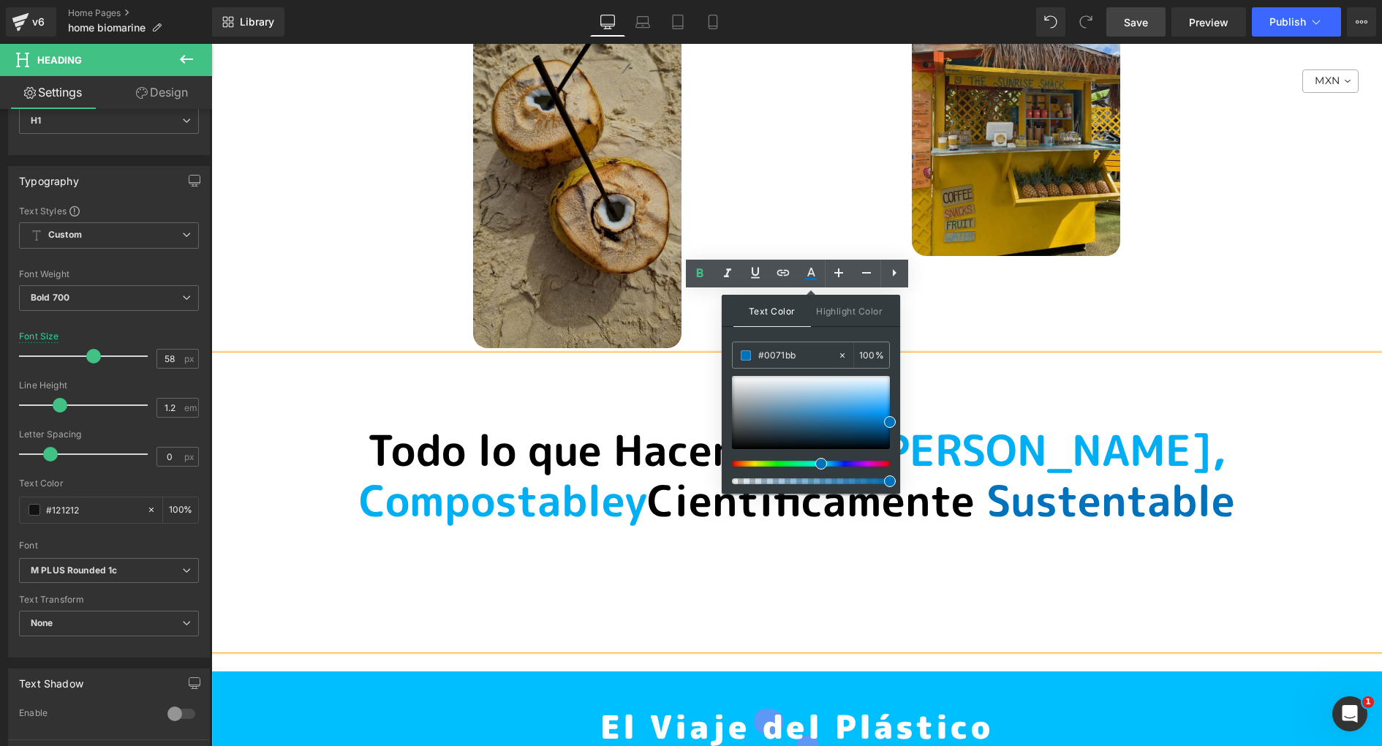
click at [1037, 421] on span "[PERSON_NAME] , Compostable y" at bounding box center [793, 476] width 868 height 110
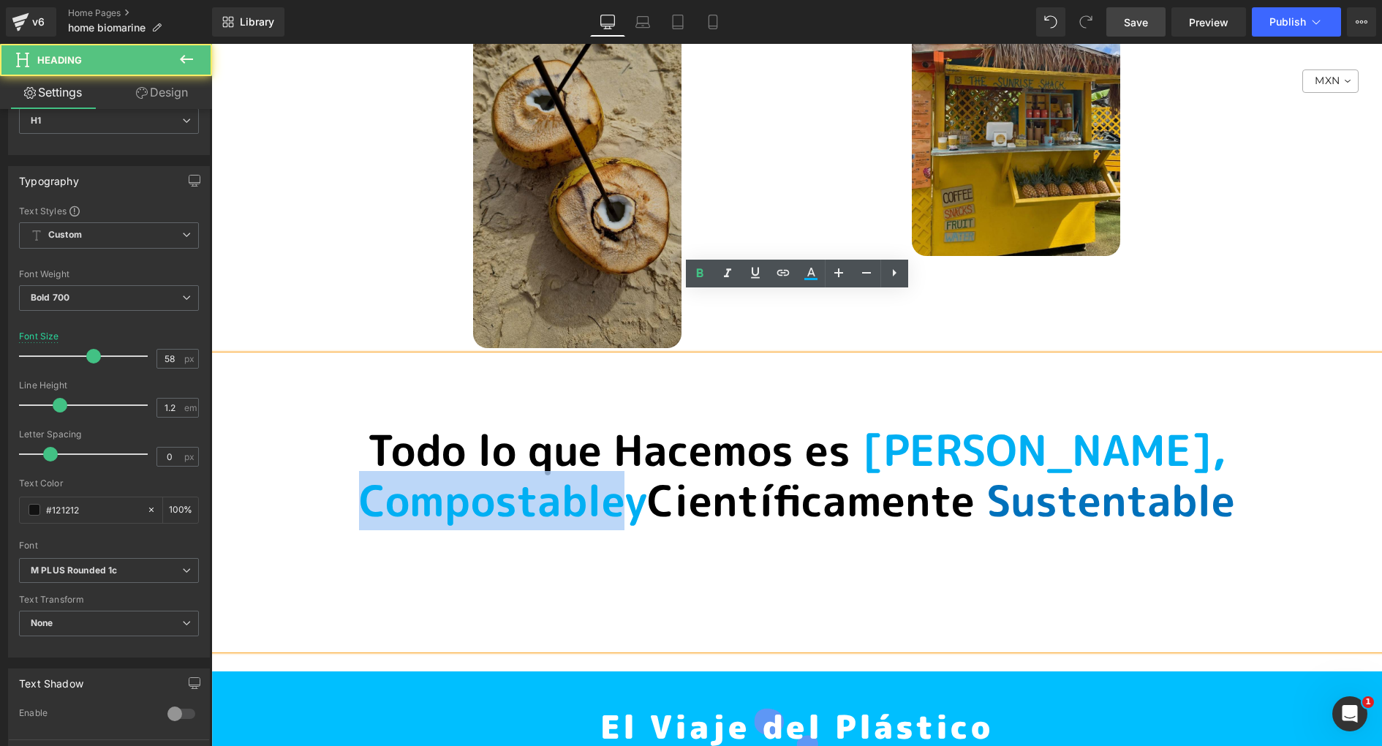
click at [1037, 421] on span "[PERSON_NAME] , Compostable y" at bounding box center [793, 476] width 868 height 110
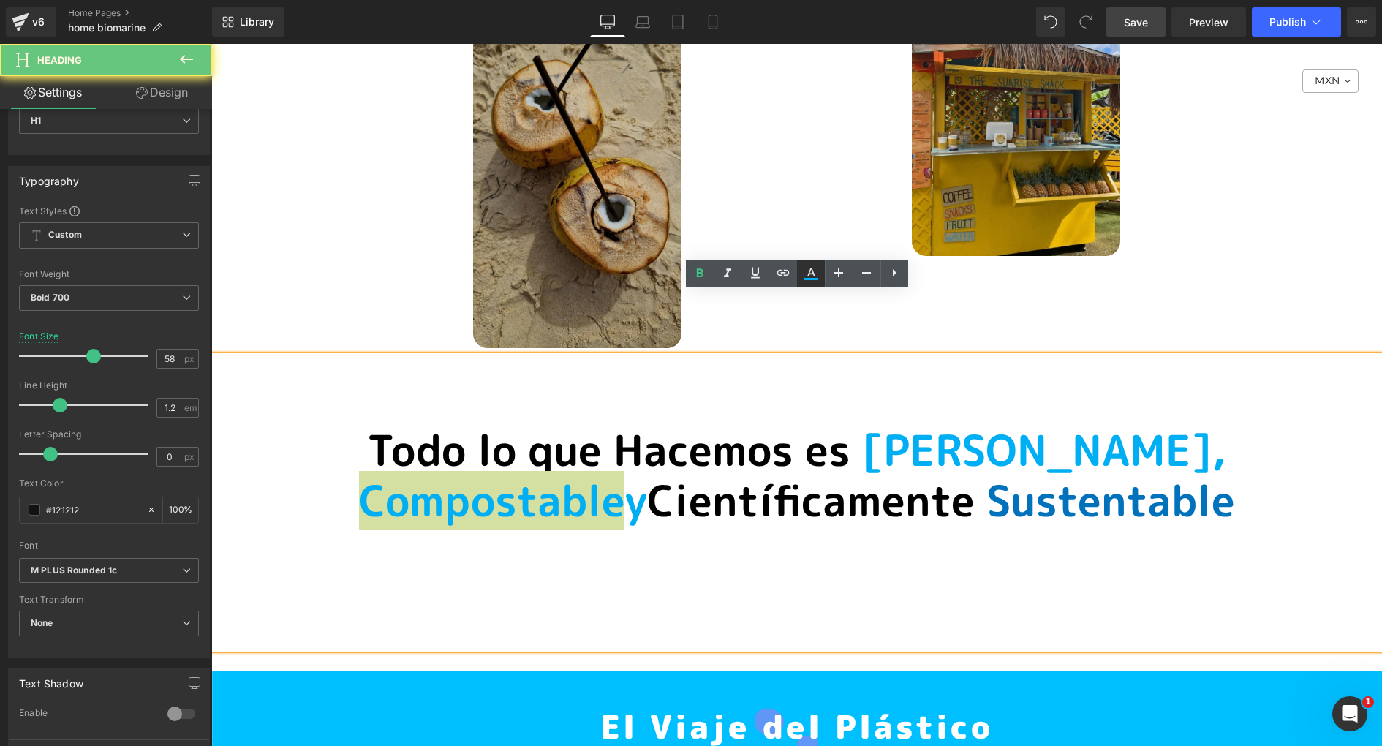
click at [802, 274] on icon at bounding box center [811, 274] width 18 height 18
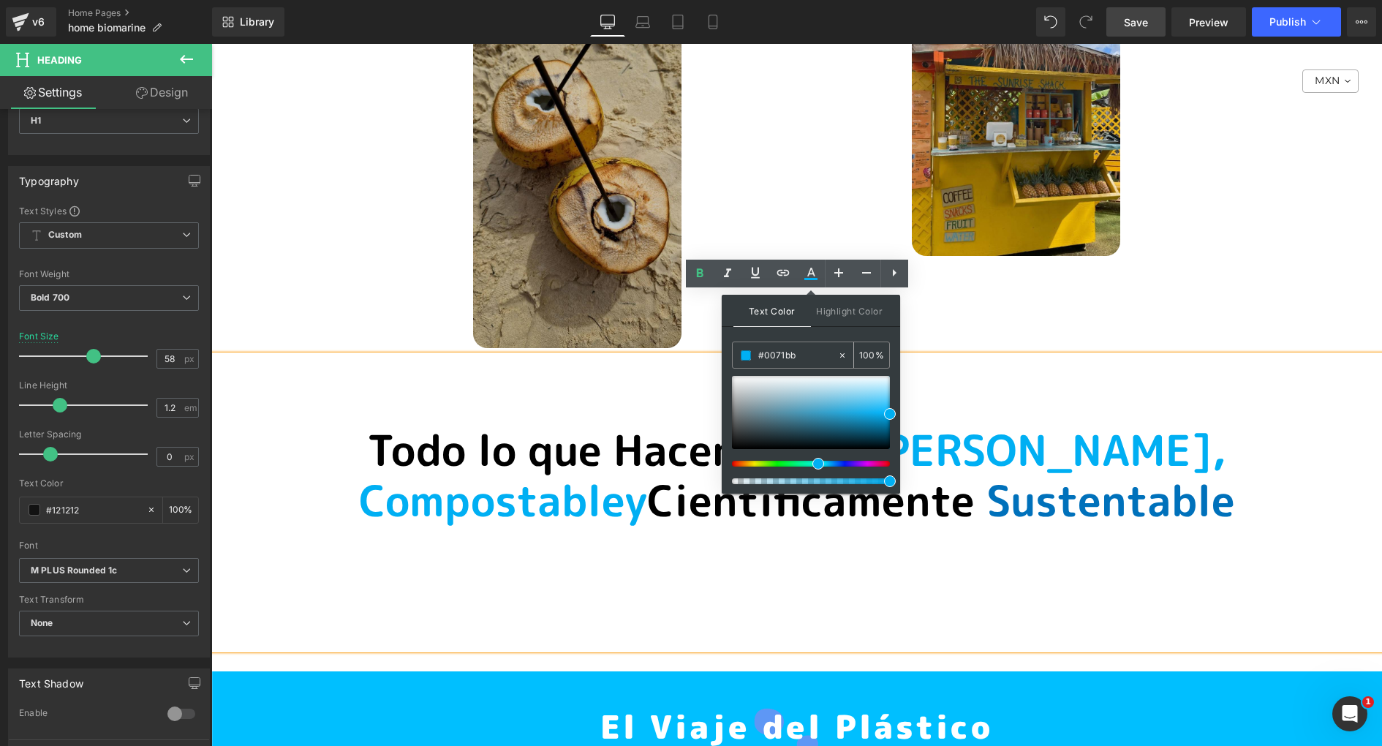
click at [774, 353] on input "#0071bb" at bounding box center [797, 355] width 79 height 16
click at [1022, 471] on span "Sustentable" at bounding box center [1111, 500] width 249 height 59
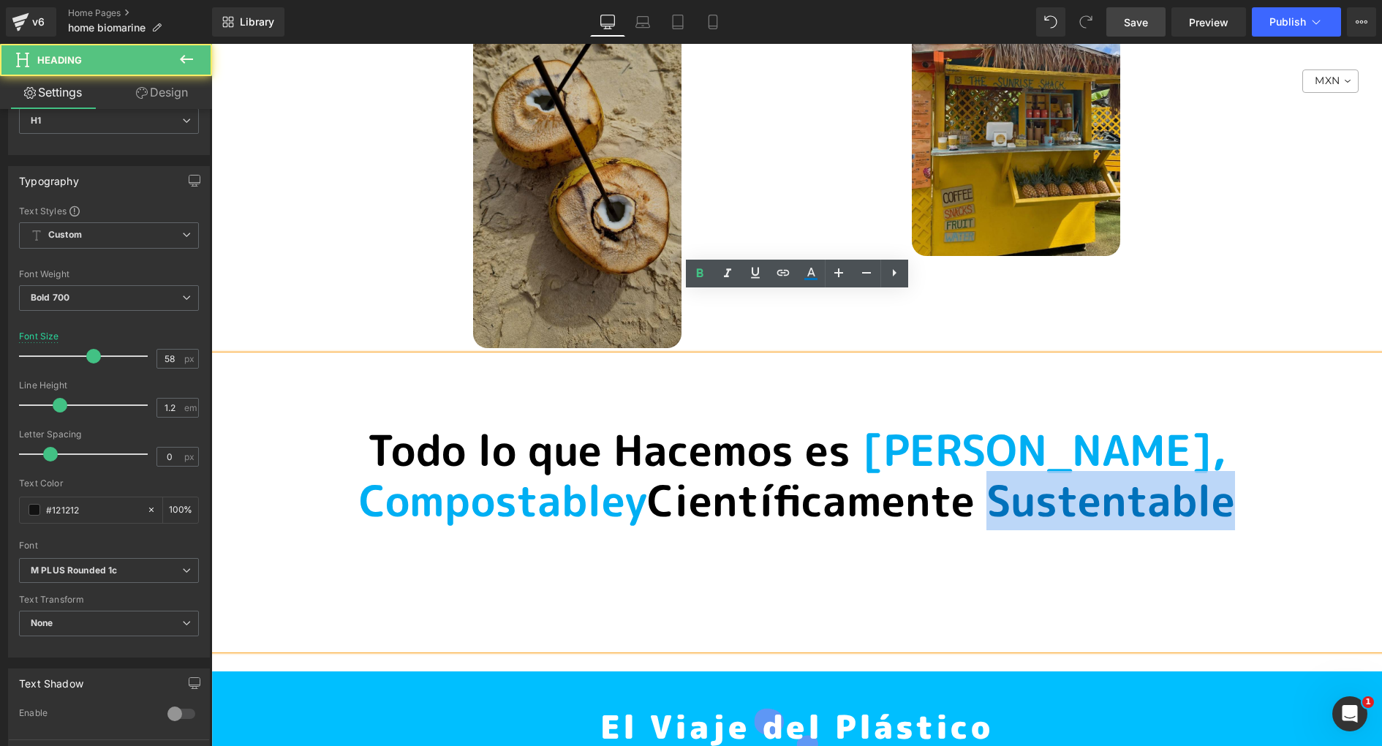
click at [1022, 471] on span "Sustentable" at bounding box center [1111, 500] width 249 height 59
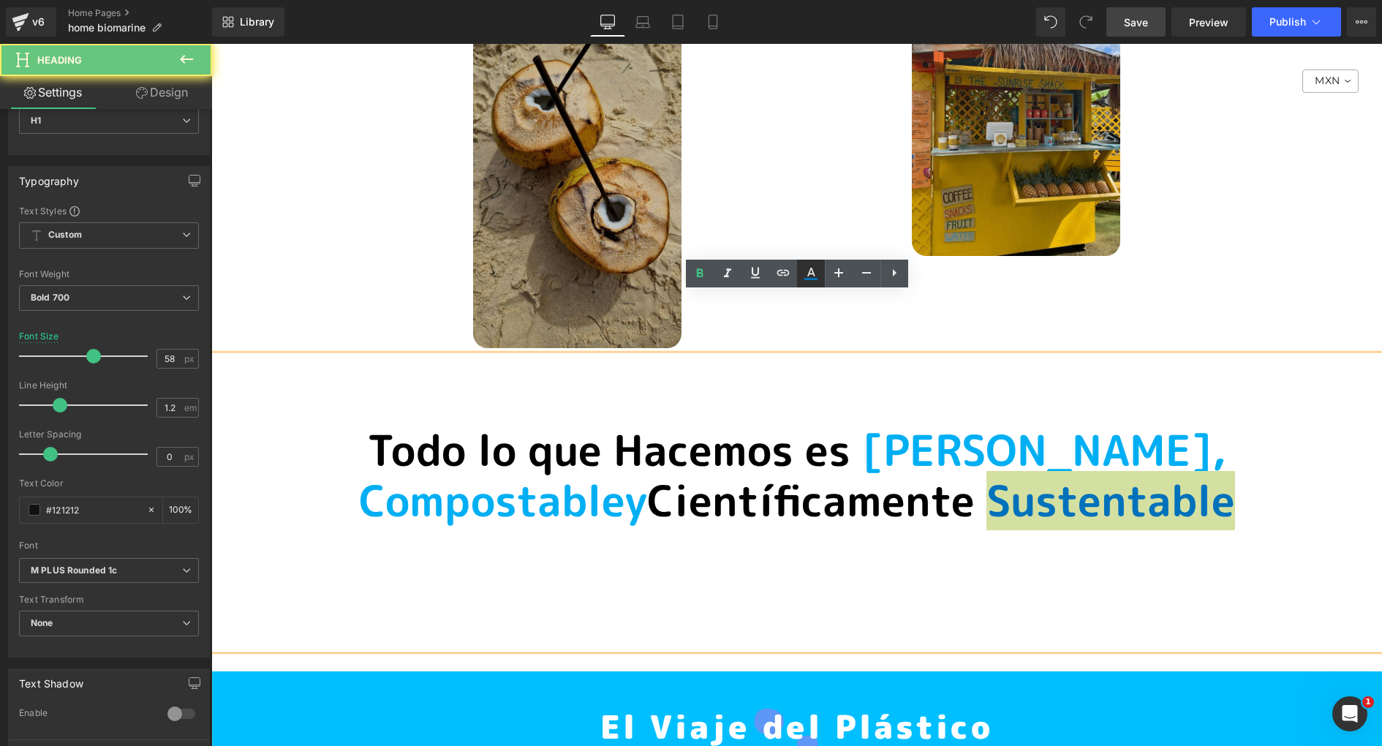
click at [812, 270] on icon at bounding box center [811, 272] width 8 height 9
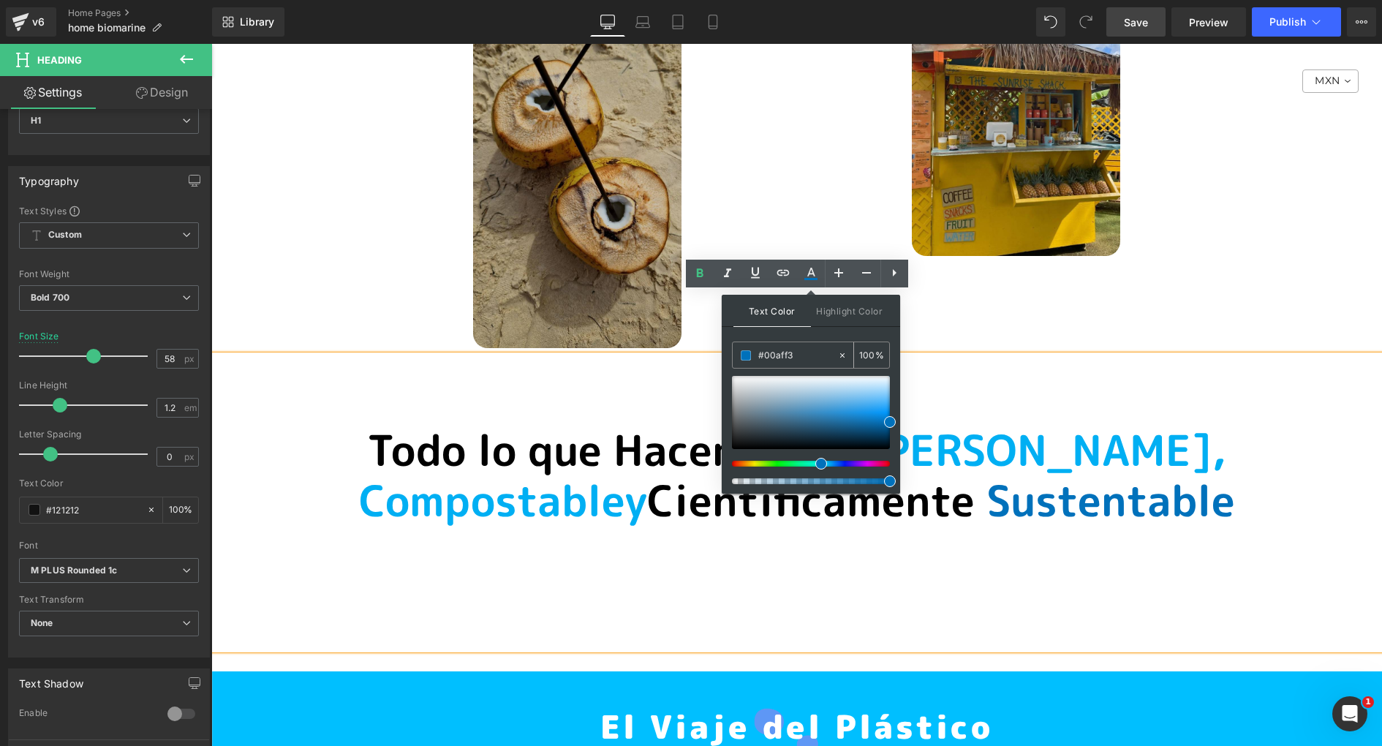
click at [788, 356] on input "#00aff3" at bounding box center [797, 355] width 79 height 16
paste input "aff3"
type input "#00aff3"
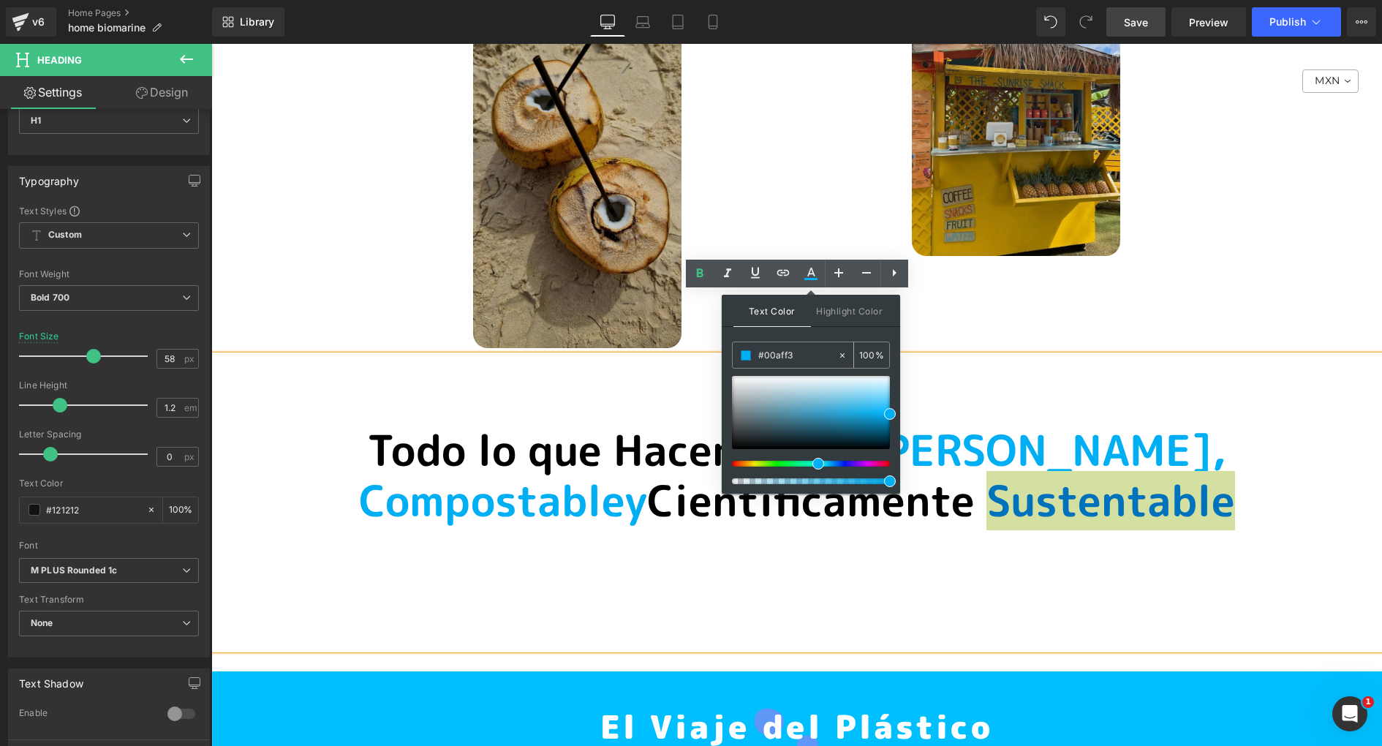
click at [878, 354] on div "100 %" at bounding box center [871, 355] width 35 height 26
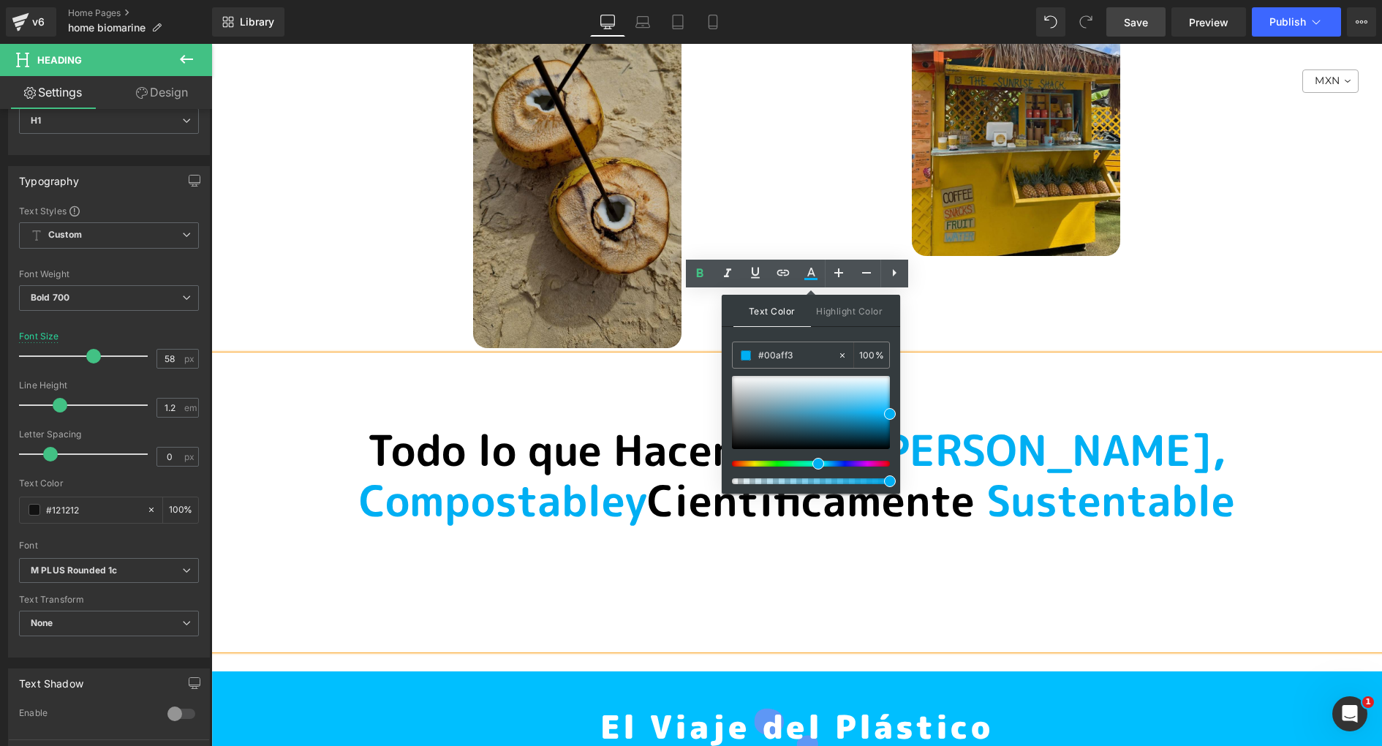
click at [993, 471] on span "Sustentable" at bounding box center [1111, 500] width 249 height 59
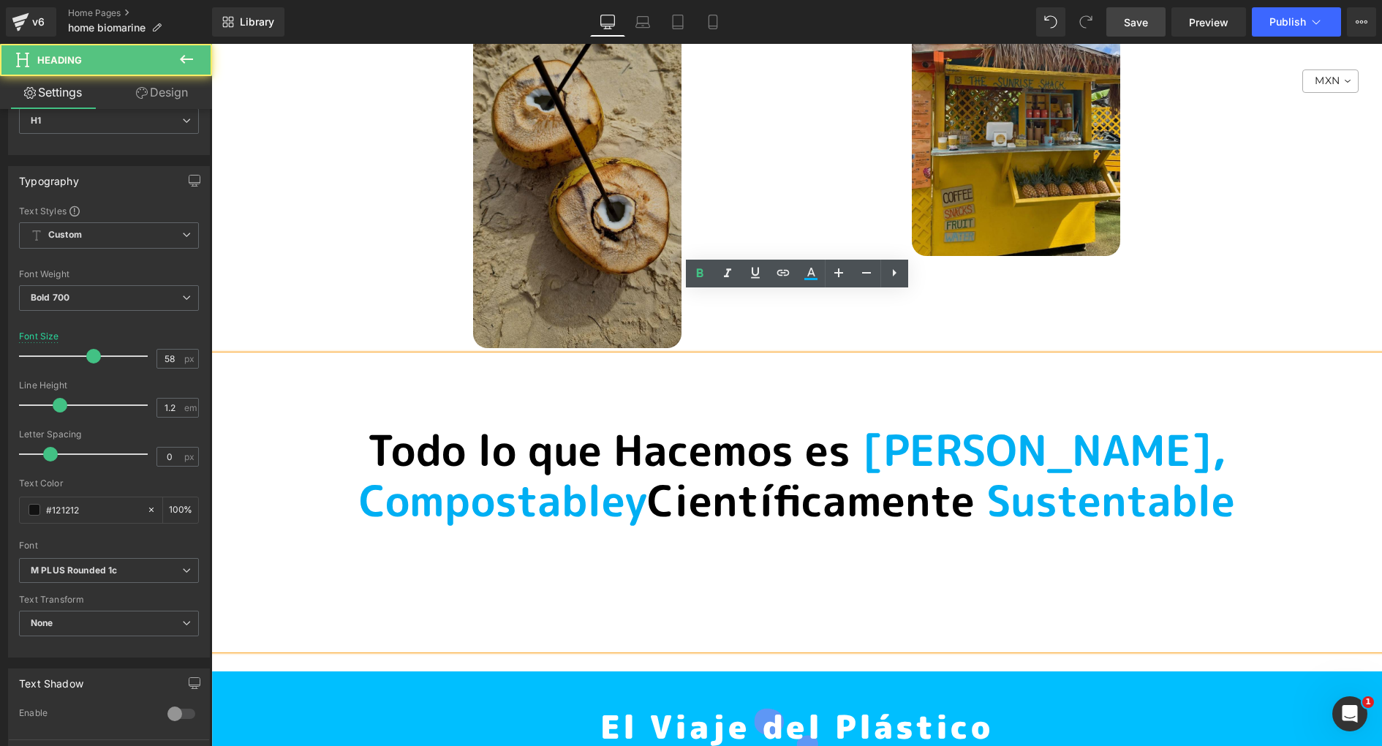
click at [1064, 471] on span "Sustentable" at bounding box center [1111, 500] width 249 height 59
click at [1106, 450] on h1 "T odo lo que Hacemos es [PERSON_NAME] , Compostable y Científicamente Sustentab…" at bounding box center [796, 476] width 1171 height 102
click at [862, 421] on span "[PERSON_NAME] ," at bounding box center [1044, 450] width 364 height 59
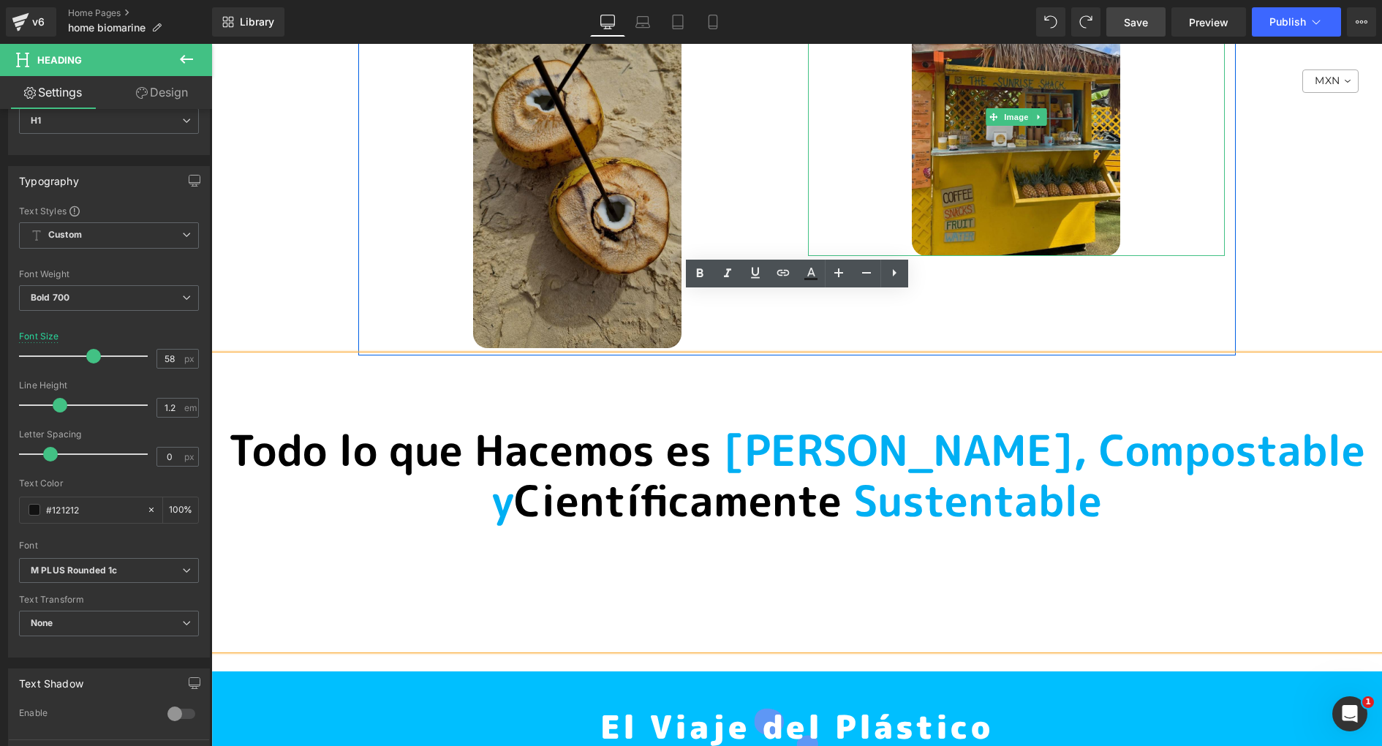
drag, startPoint x: 1126, startPoint y: 16, endPoint x: 907, endPoint y: 203, distance: 288.4
click at [1126, 16] on span "Save" at bounding box center [1136, 22] width 24 height 15
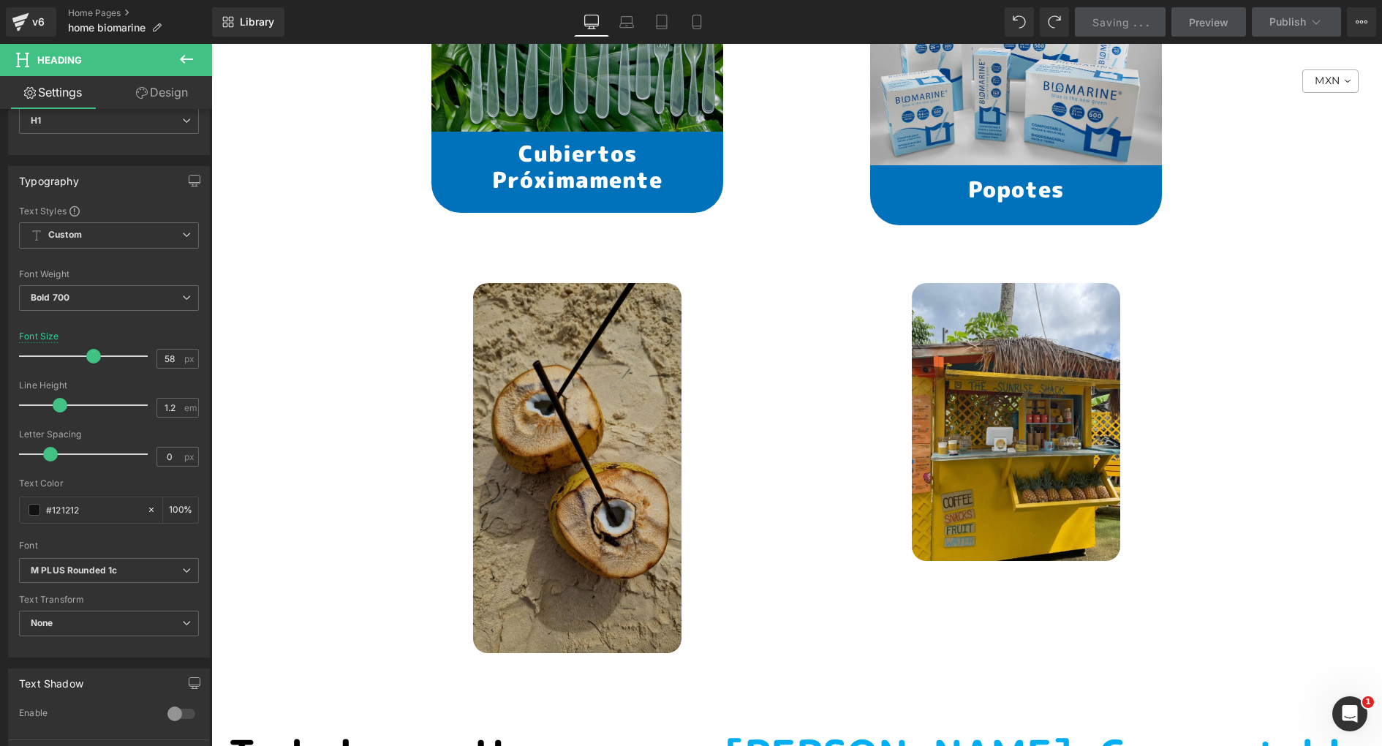
scroll to position [10578, 0]
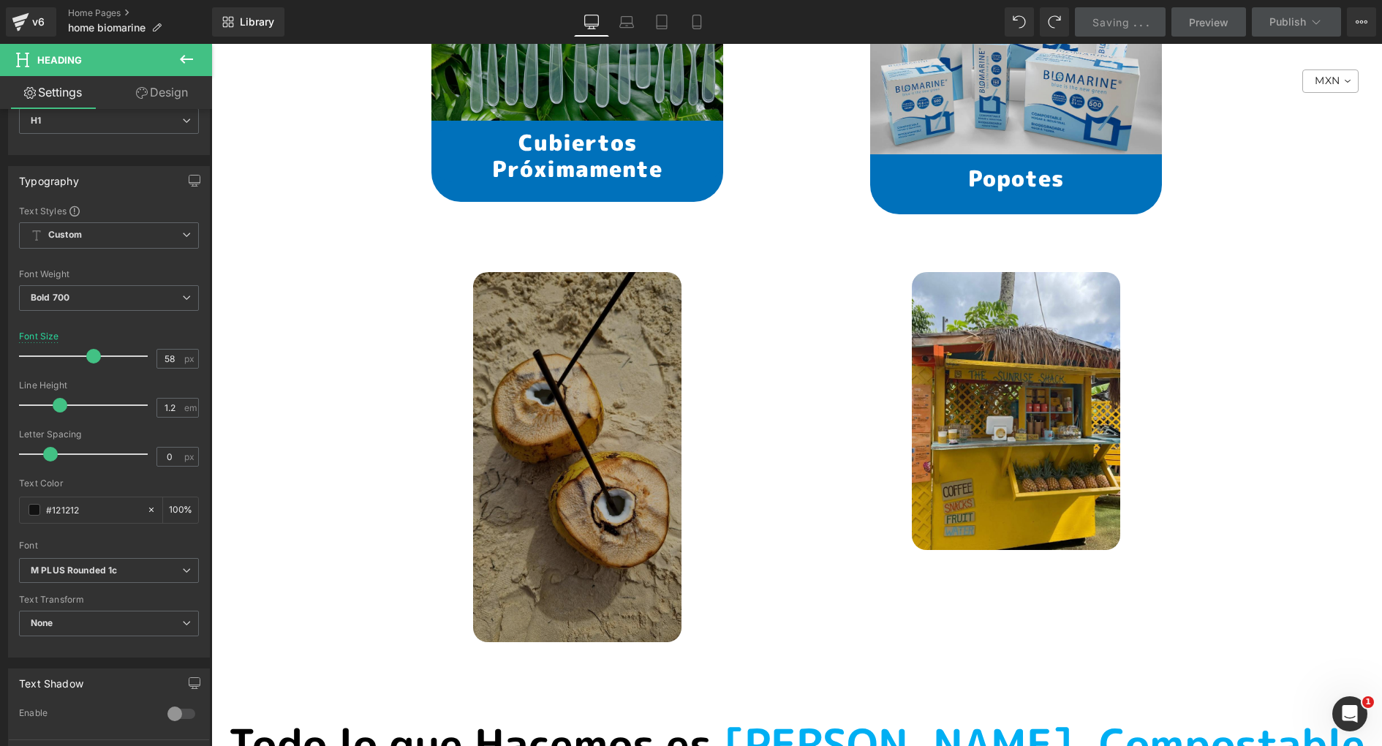
click at [614, 312] on img at bounding box center [577, 457] width 208 height 370
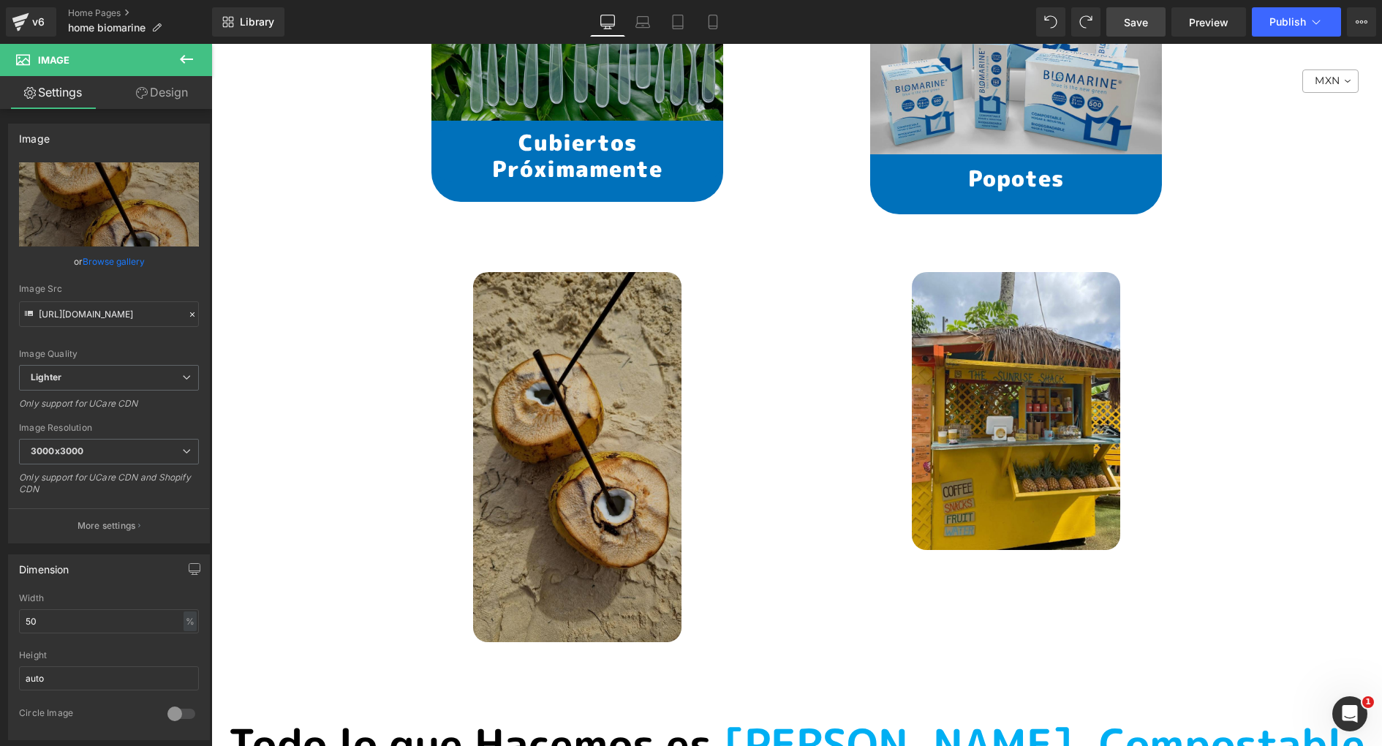
click at [1119, 29] on link "Save" at bounding box center [1136, 21] width 59 height 29
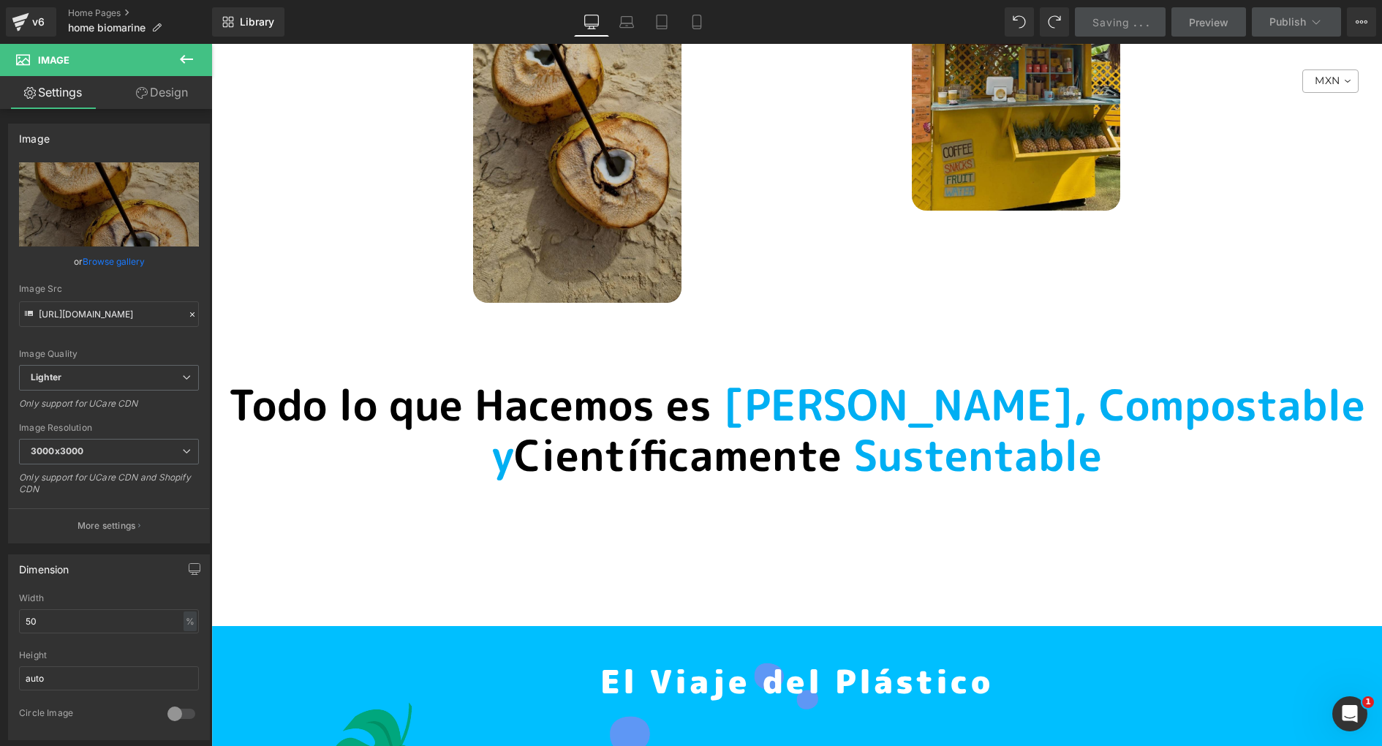
scroll to position [10915, 0]
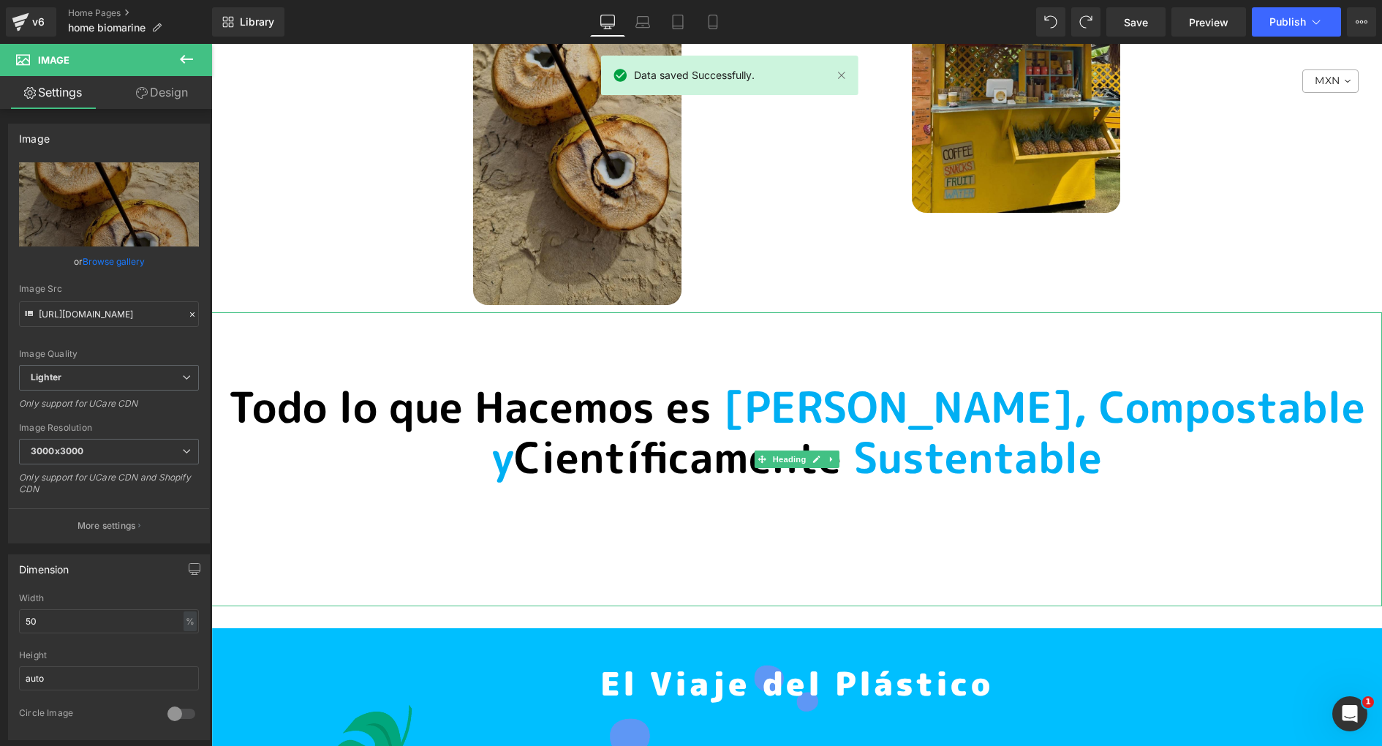
click at [761, 516] on div "Todo lo que Hacemos es [PERSON_NAME], Compostable y Científicamente Sustentable" at bounding box center [796, 459] width 1171 height 294
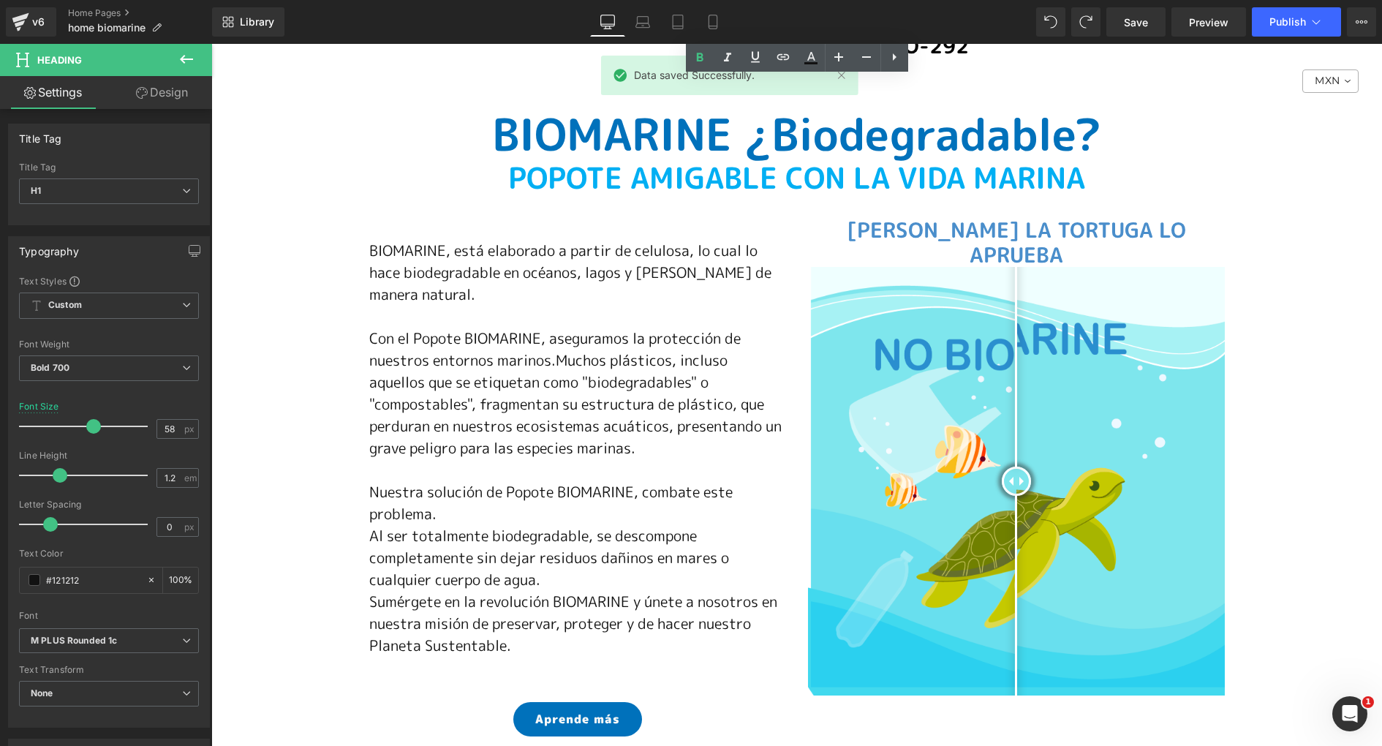
scroll to position [15061, 0]
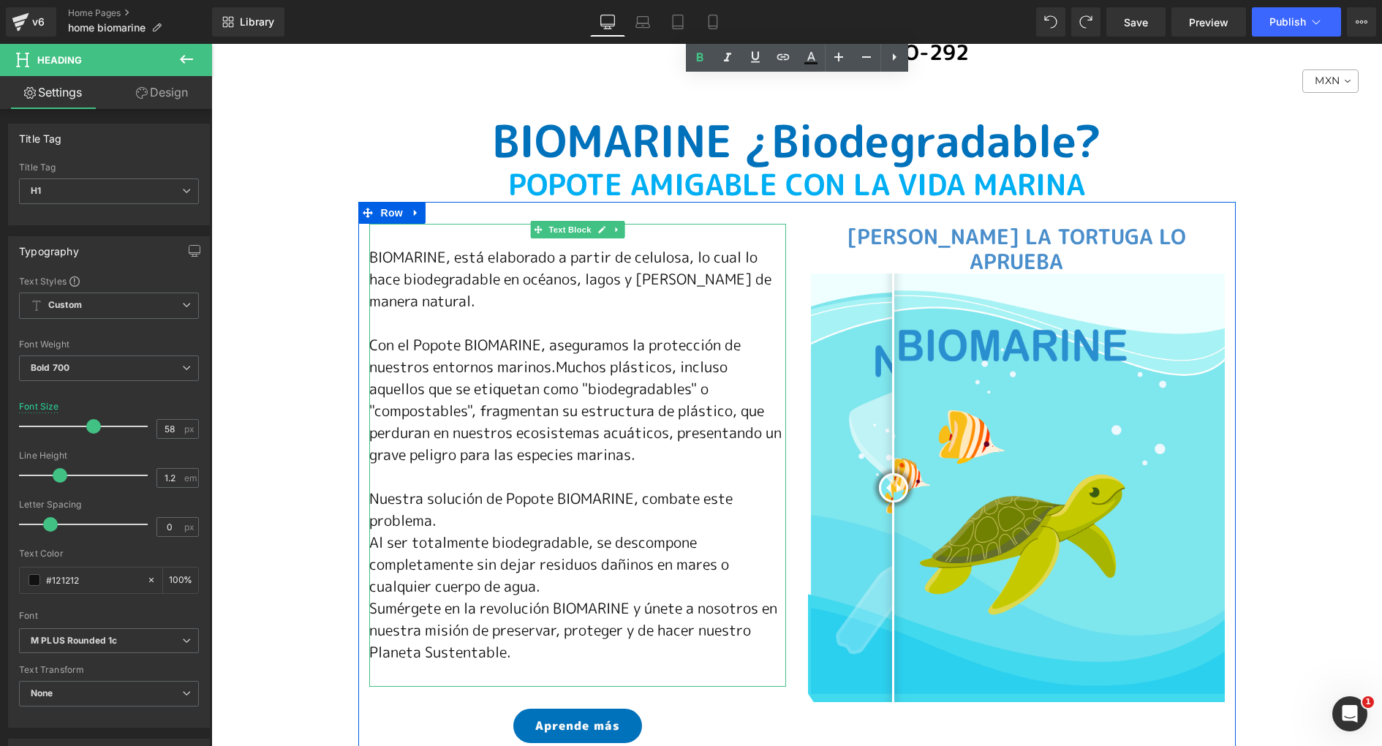
click at [423, 356] on span "Muchos plásticos, incluso aquellos que se etiquetan como "biodegradables" o "co…" at bounding box center [575, 410] width 412 height 108
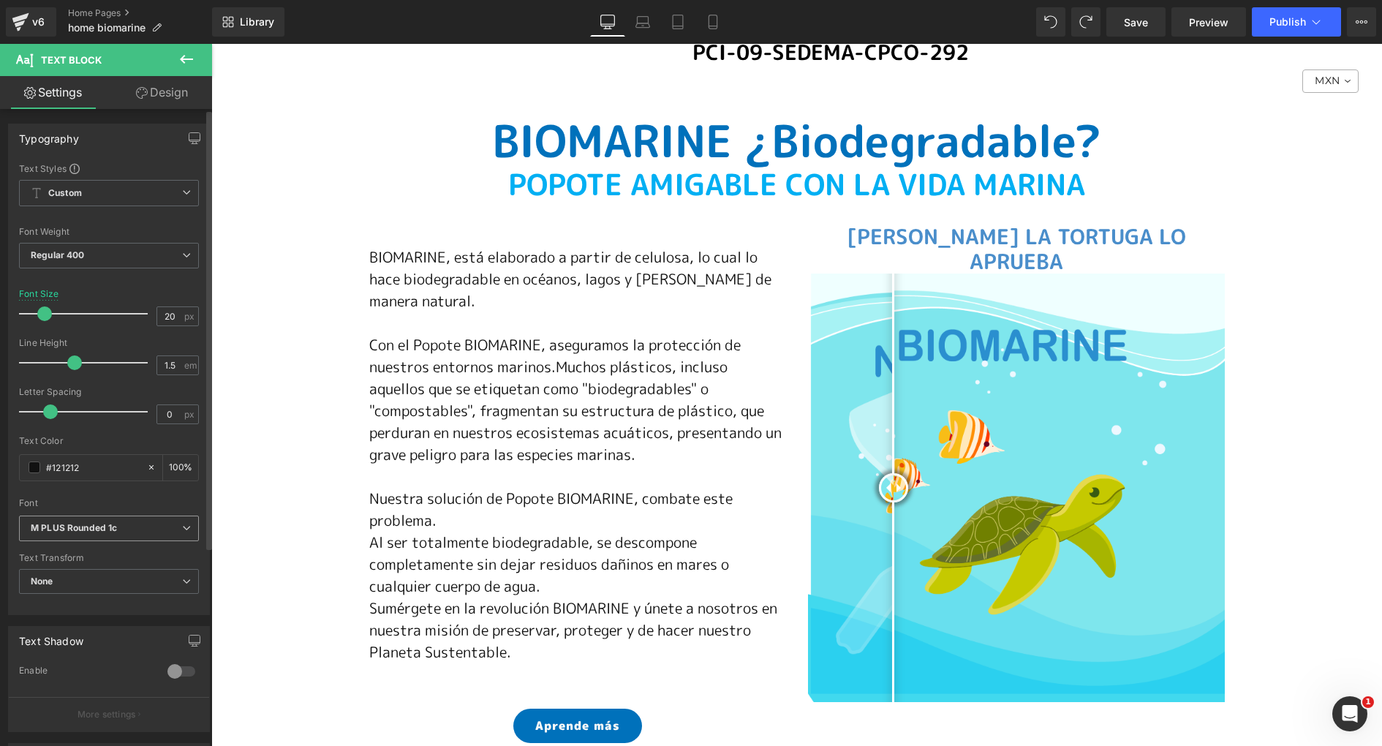
click at [105, 527] on icon "M PLUS Rounded 1c" at bounding box center [74, 528] width 86 height 12
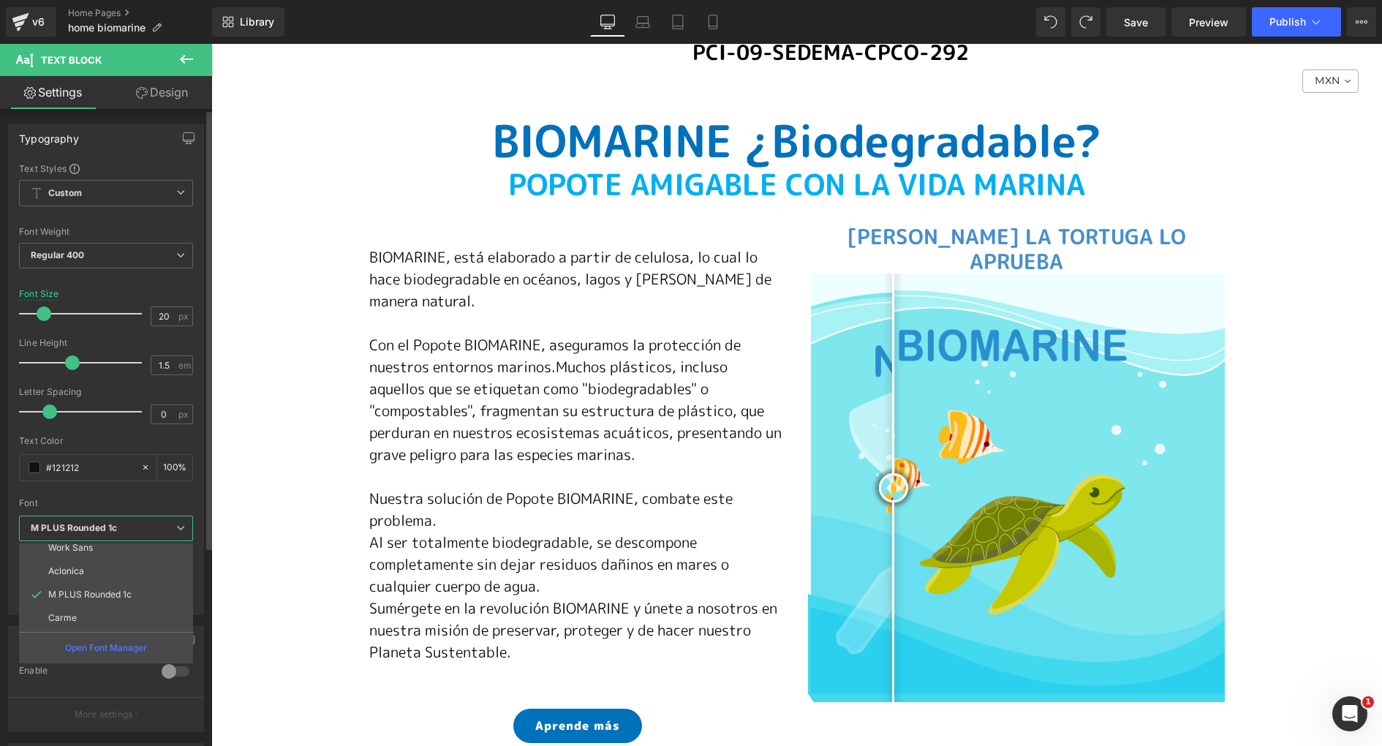
scroll to position [75, 0]
click at [115, 612] on li "Montserrat" at bounding box center [109, 619] width 181 height 23
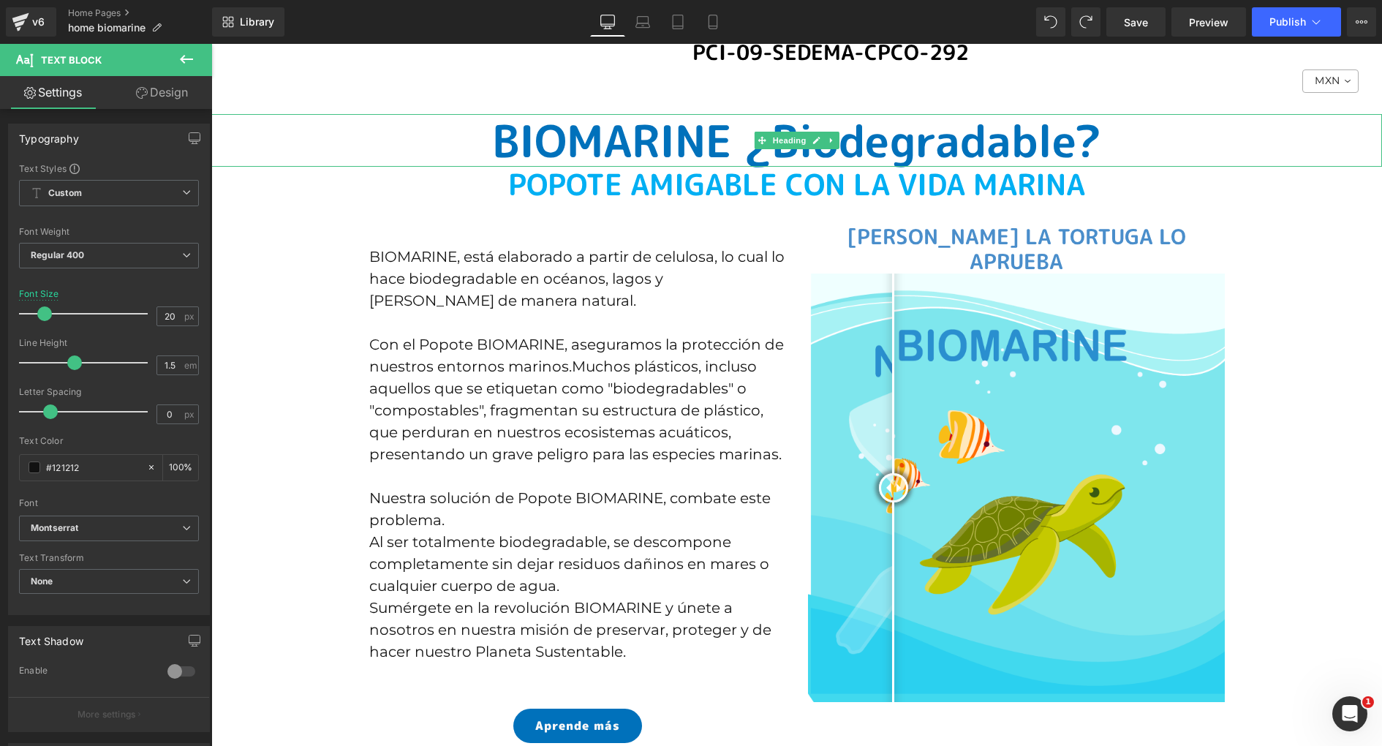
click at [580, 114] on h1 "BIOMARINE ¿Biodegradable?" at bounding box center [796, 140] width 1171 height 53
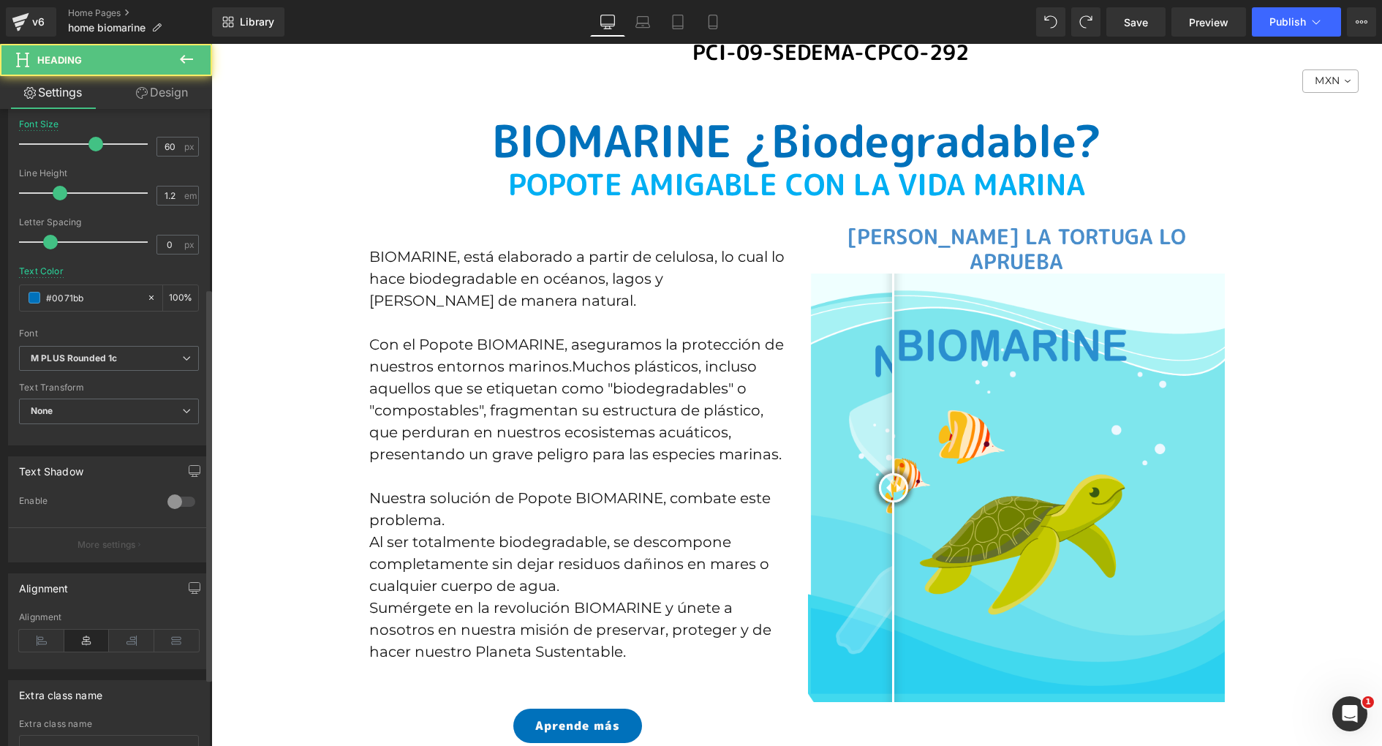
scroll to position [309, 0]
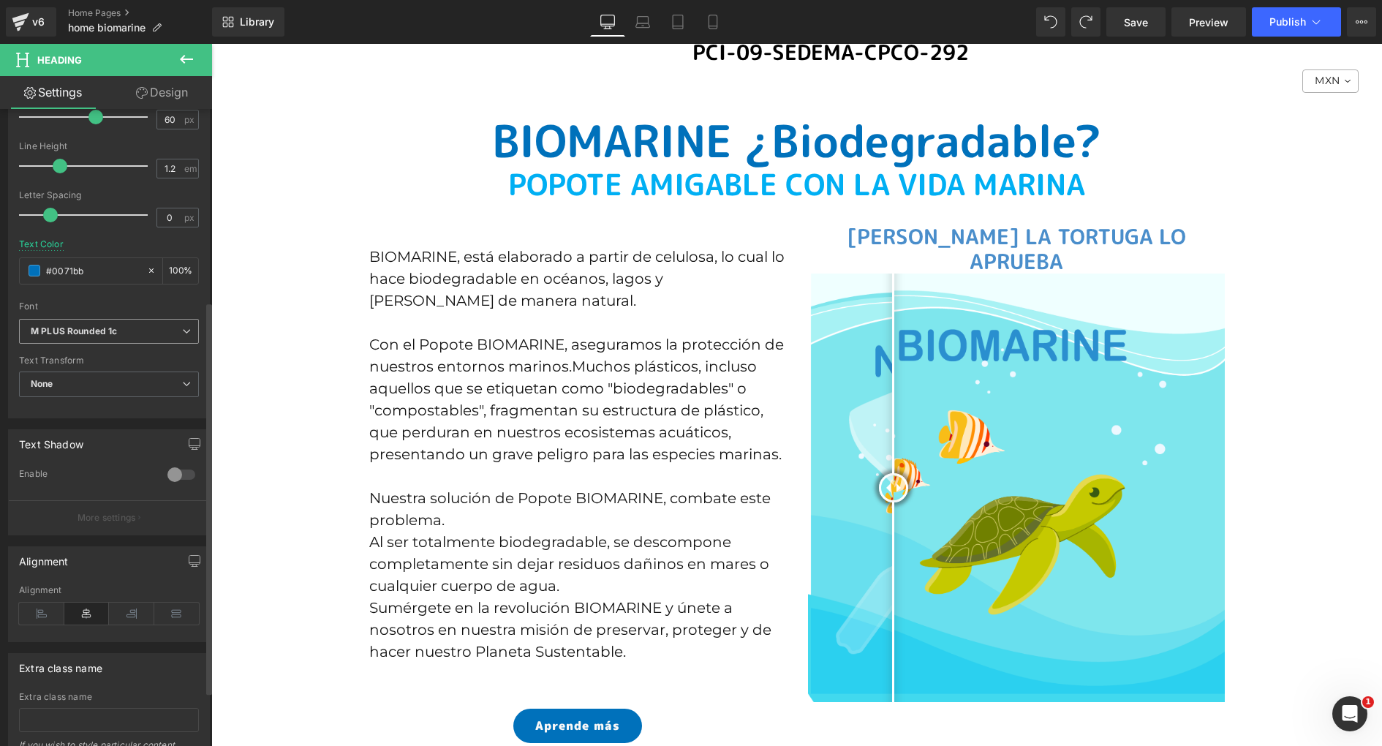
click at [130, 328] on b "M PLUS Rounded 1c" at bounding box center [106, 331] width 151 height 12
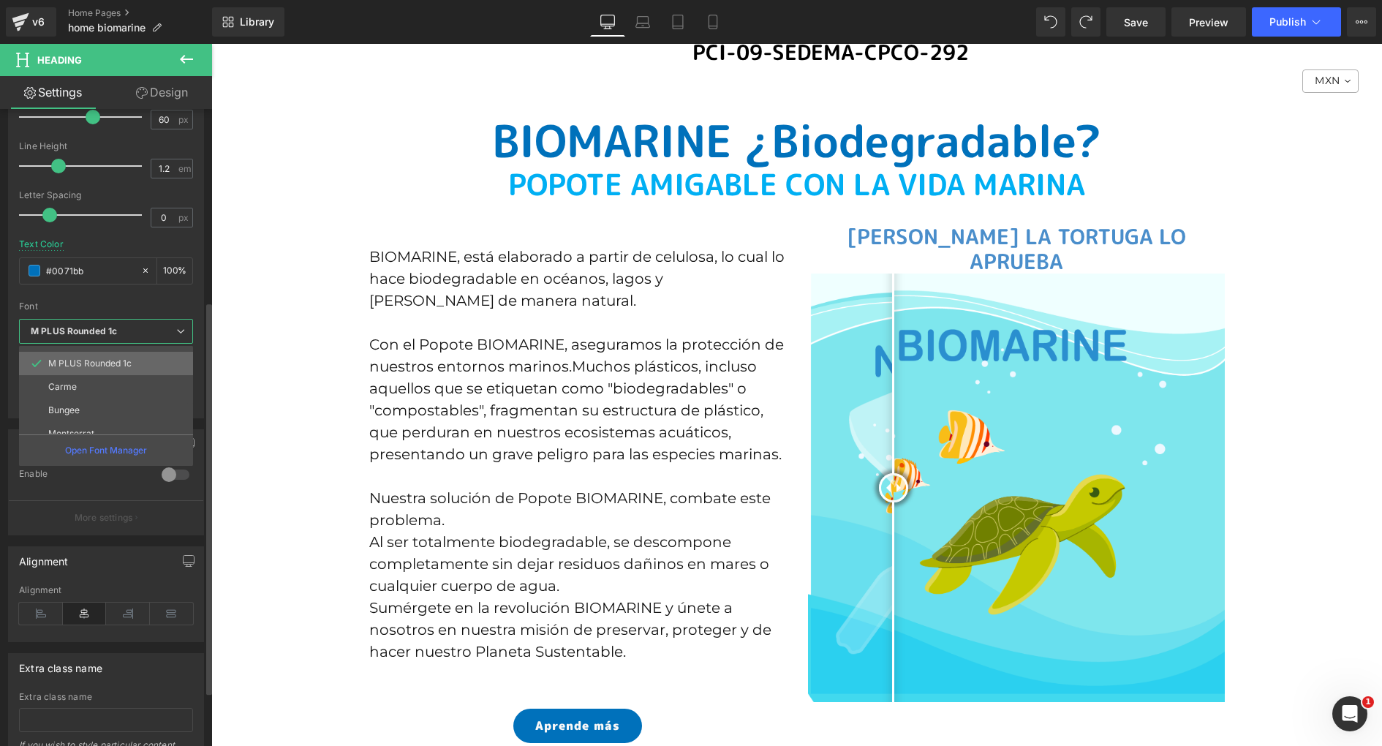
scroll to position [75, 0]
click at [130, 412] on li "Montserrat" at bounding box center [109, 422] width 181 height 23
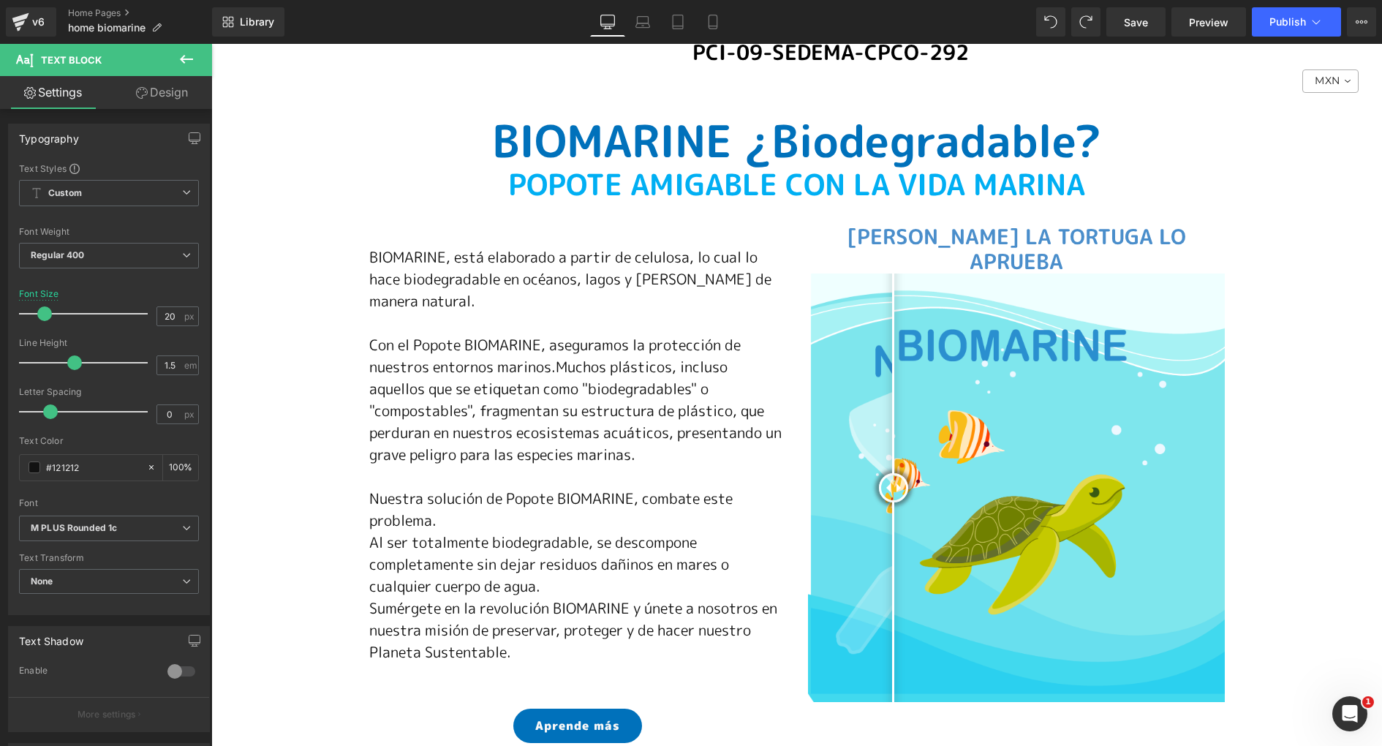
click at [1139, 37] on div "Library Desktop Desktop Laptop Tablet Mobile Save Preview Publish Scheduled Vie…" at bounding box center [797, 22] width 1170 height 44
click at [1130, 16] on span "Save" at bounding box center [1136, 22] width 24 height 15
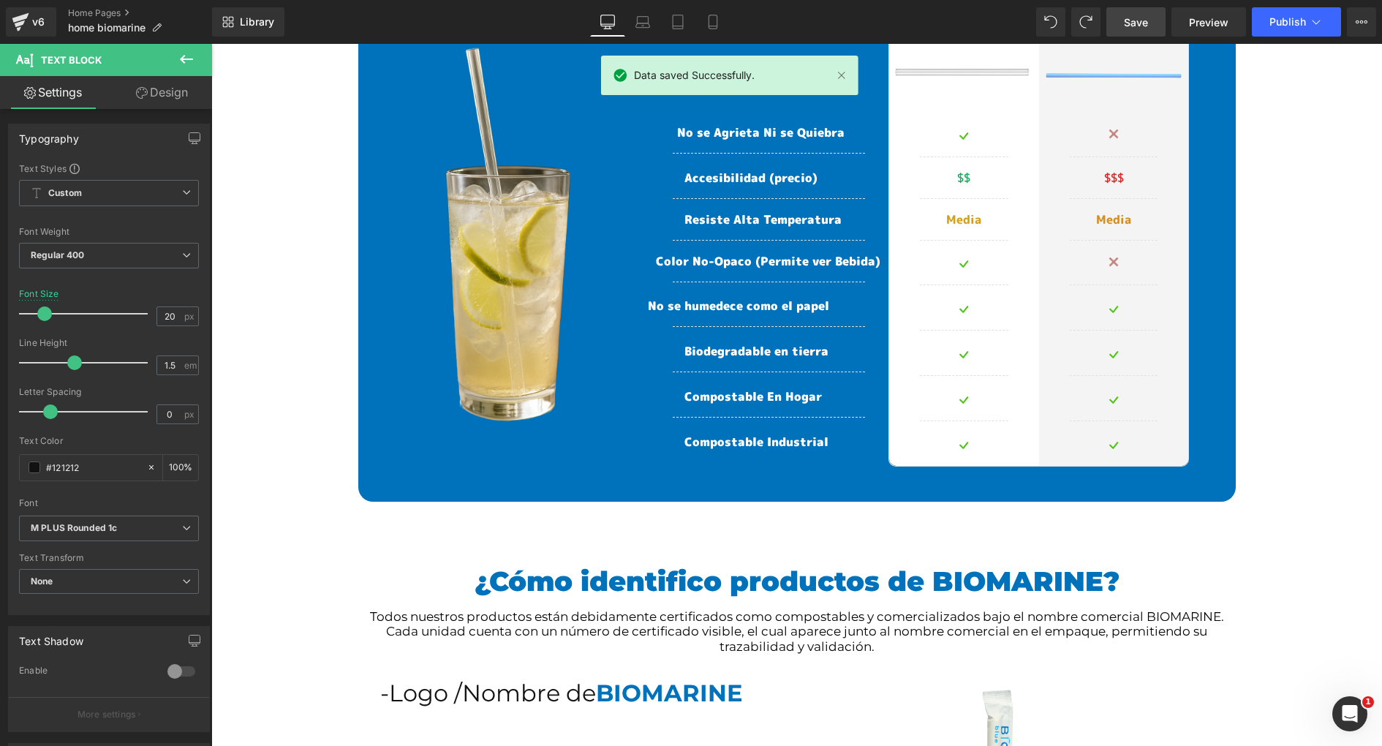
scroll to position [7020, 0]
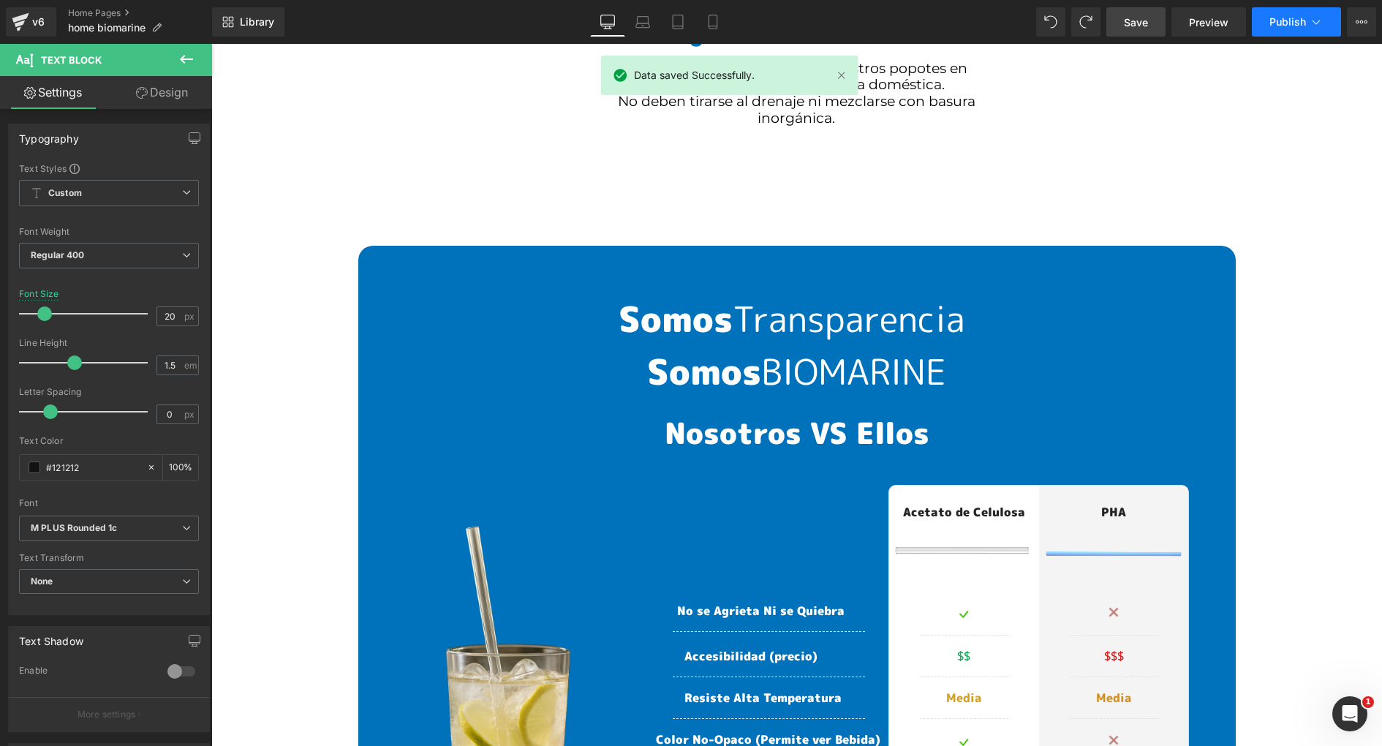
click at [1299, 24] on span "Publish" at bounding box center [1288, 22] width 37 height 12
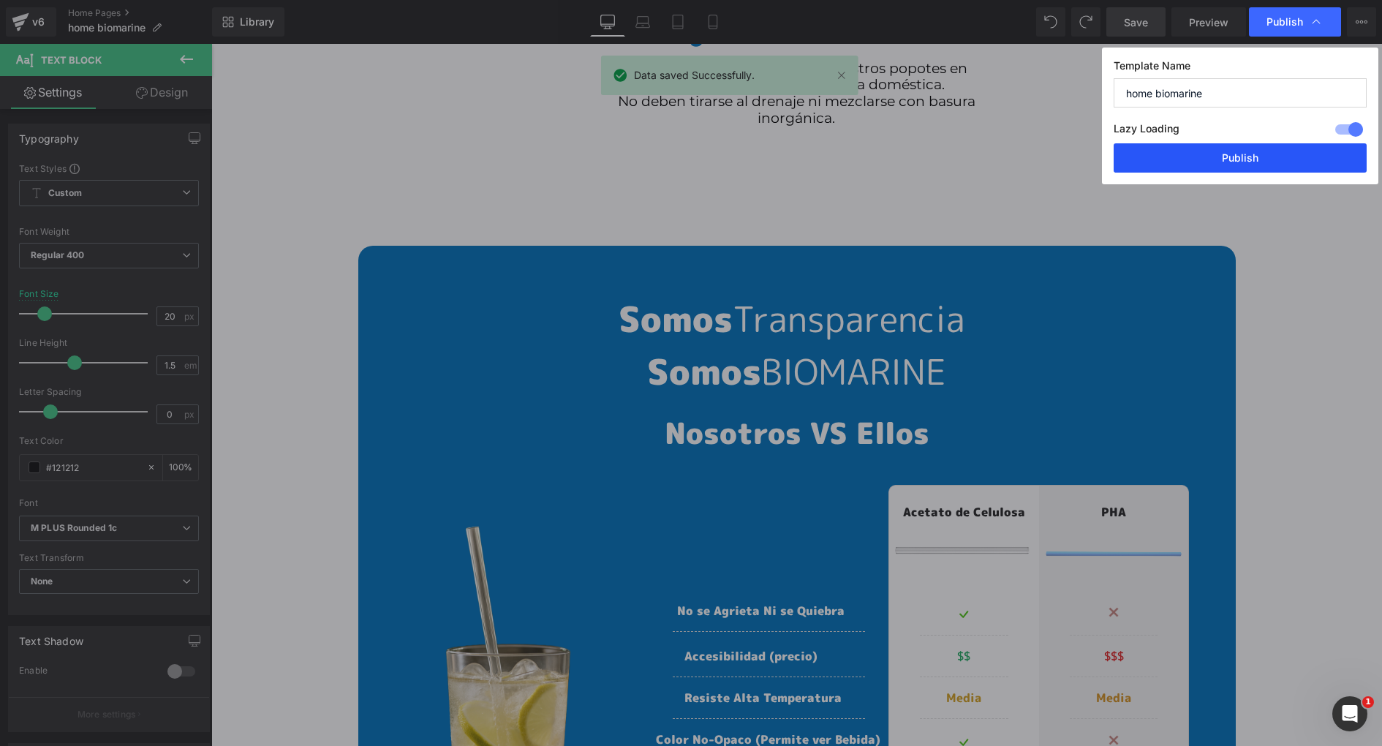
click at [1213, 161] on button "Publish" at bounding box center [1240, 157] width 253 height 29
